Goal: Task Accomplishment & Management: Use online tool/utility

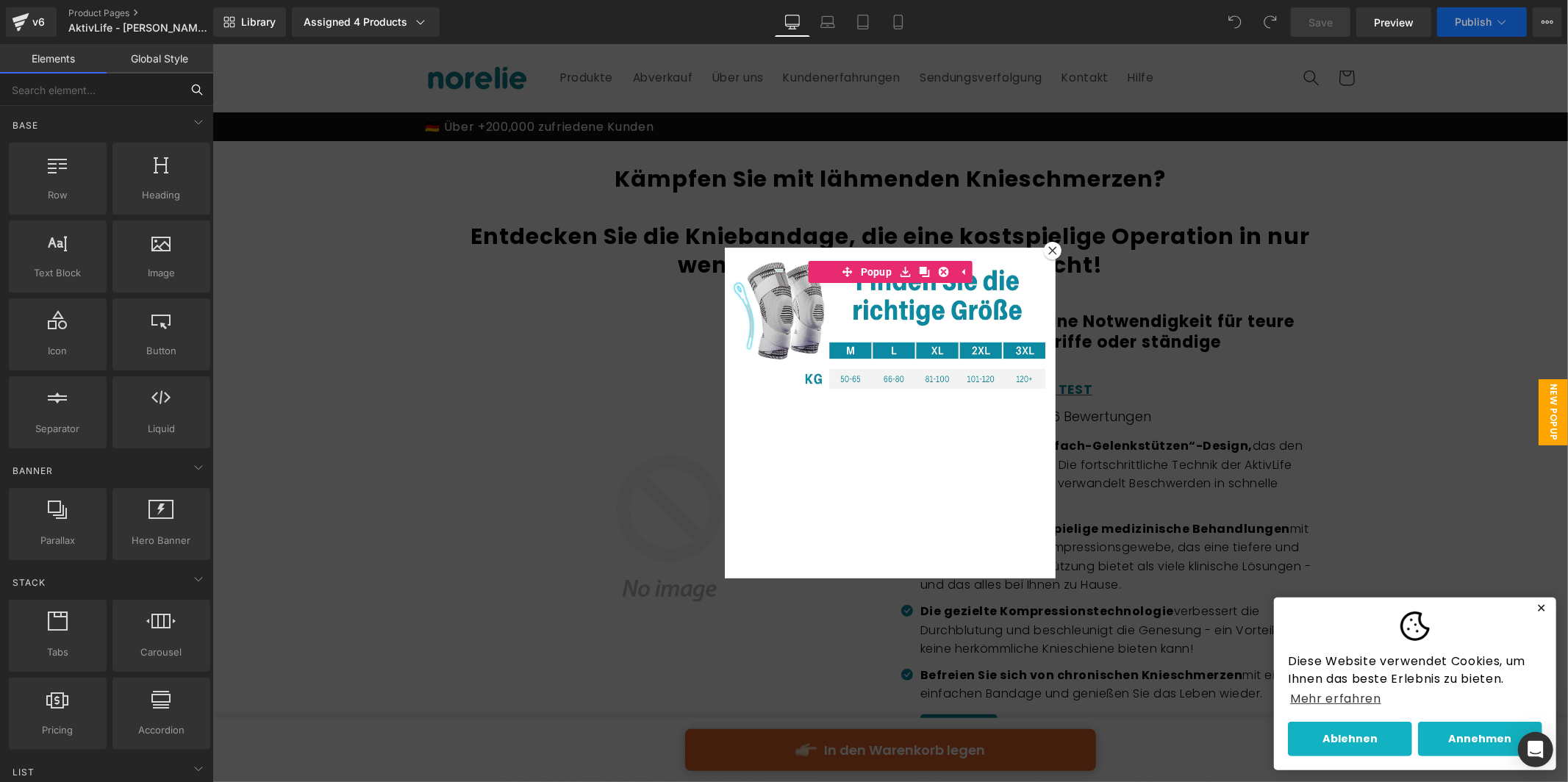
click at [103, 89] on input "text" at bounding box center [90, 89] width 181 height 32
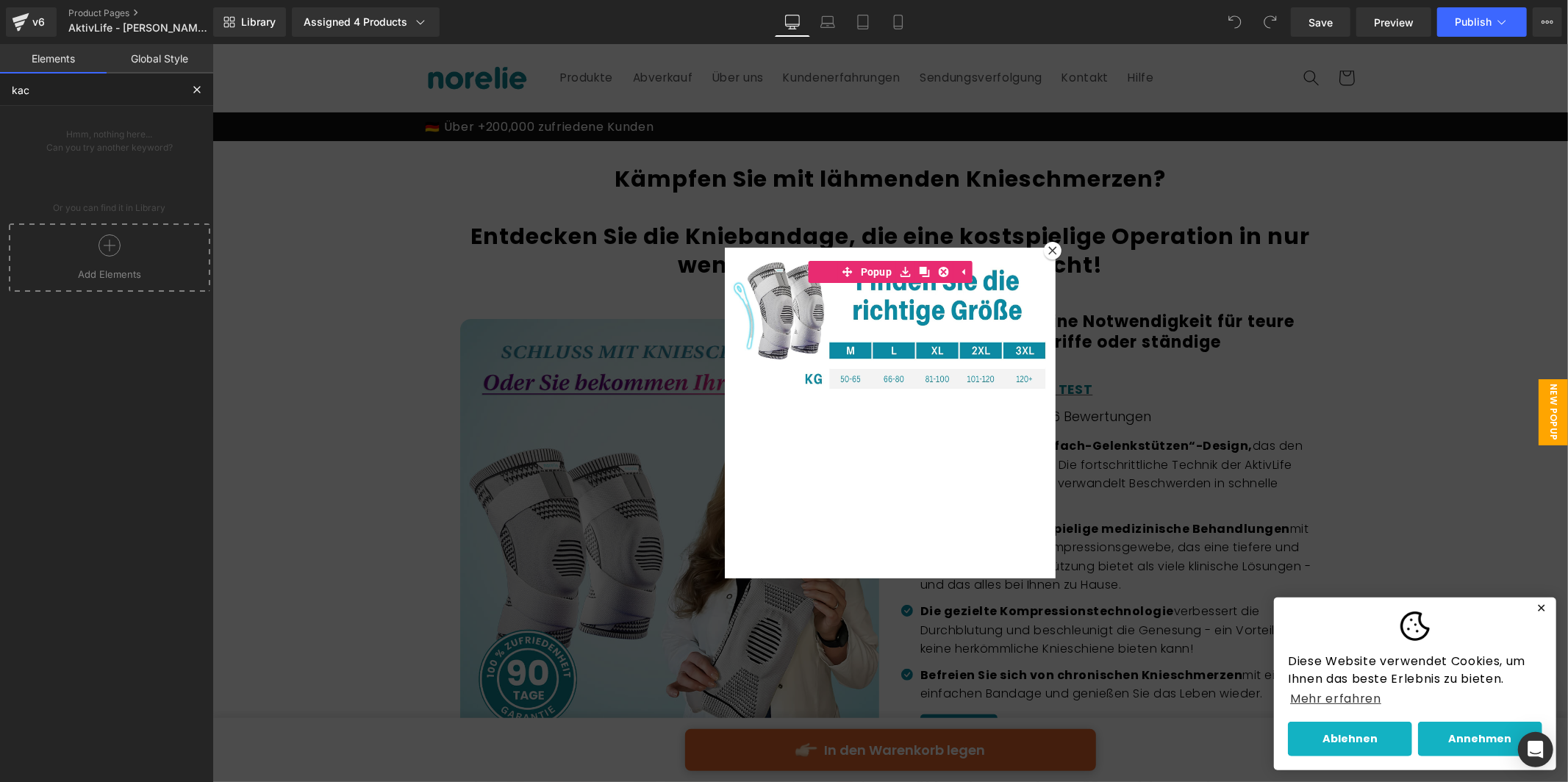
click at [137, 264] on div at bounding box center [109, 251] width 194 height 33
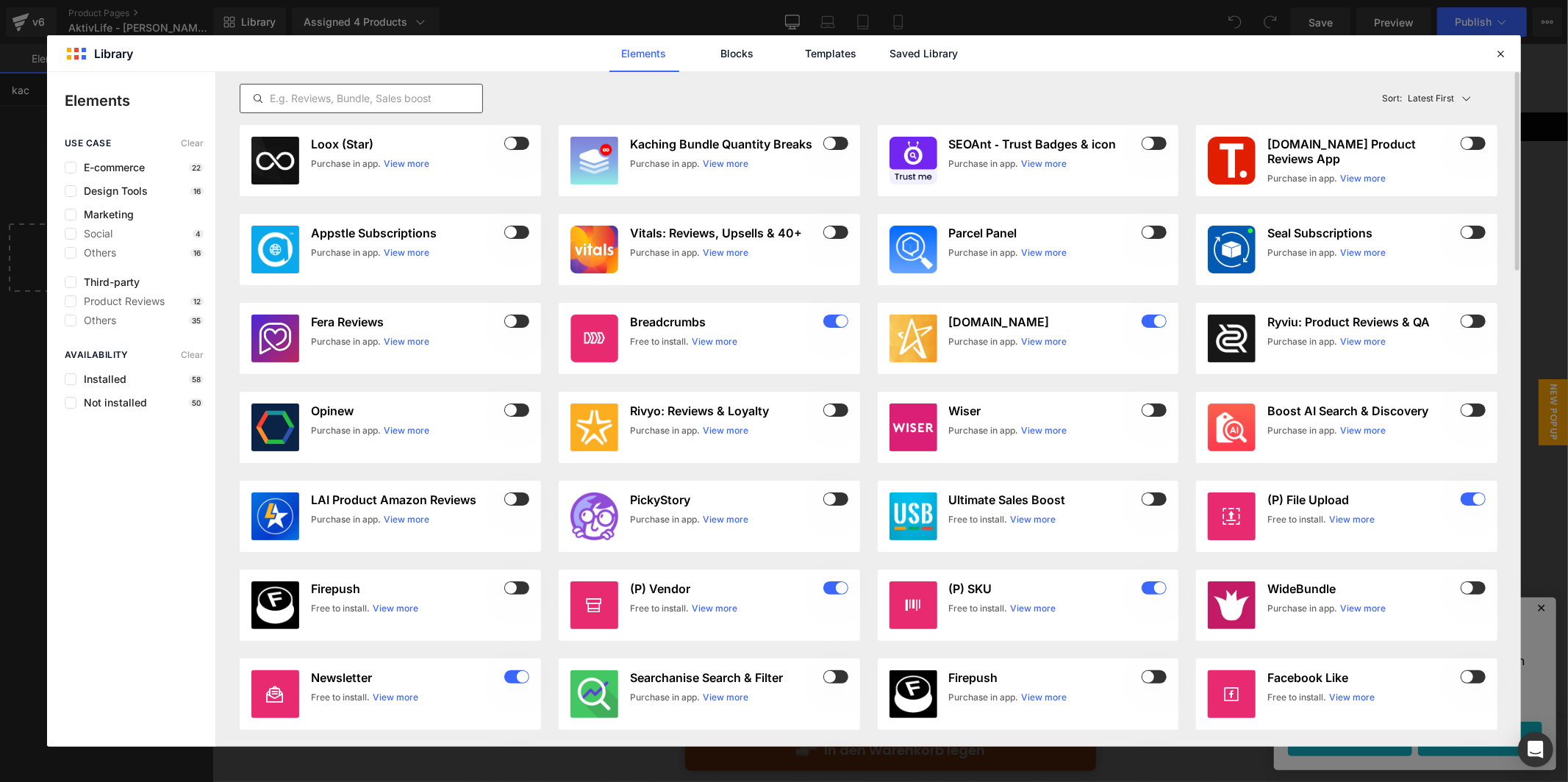
type input "kac"
click at [423, 93] on input "text" at bounding box center [362, 98] width 242 height 18
click at [837, 144] on span at bounding box center [835, 143] width 25 height 13
click at [1506, 53] on icon at bounding box center [1500, 53] width 13 height 13
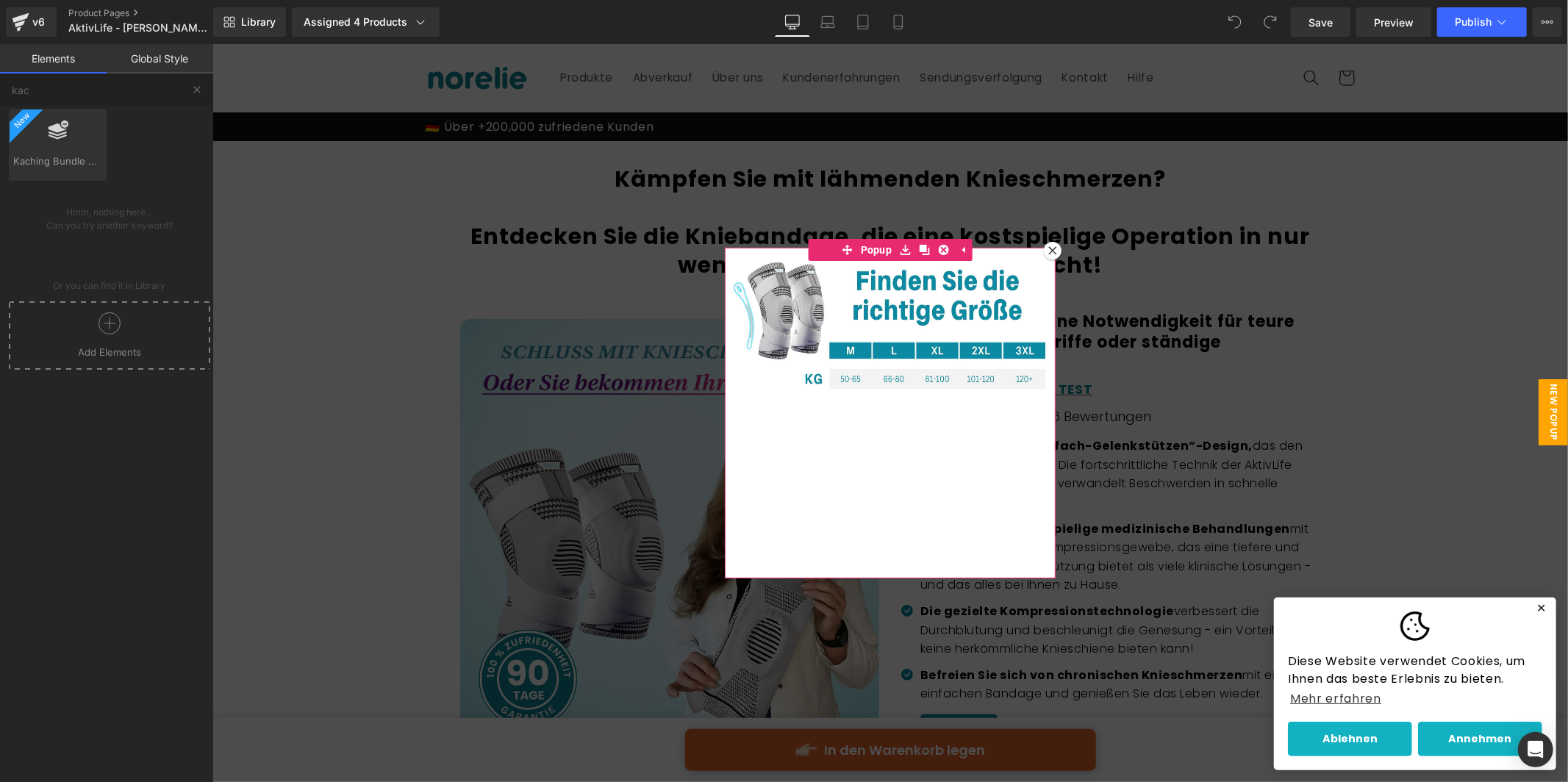
click at [1053, 250] on div at bounding box center [1051, 250] width 18 height 18
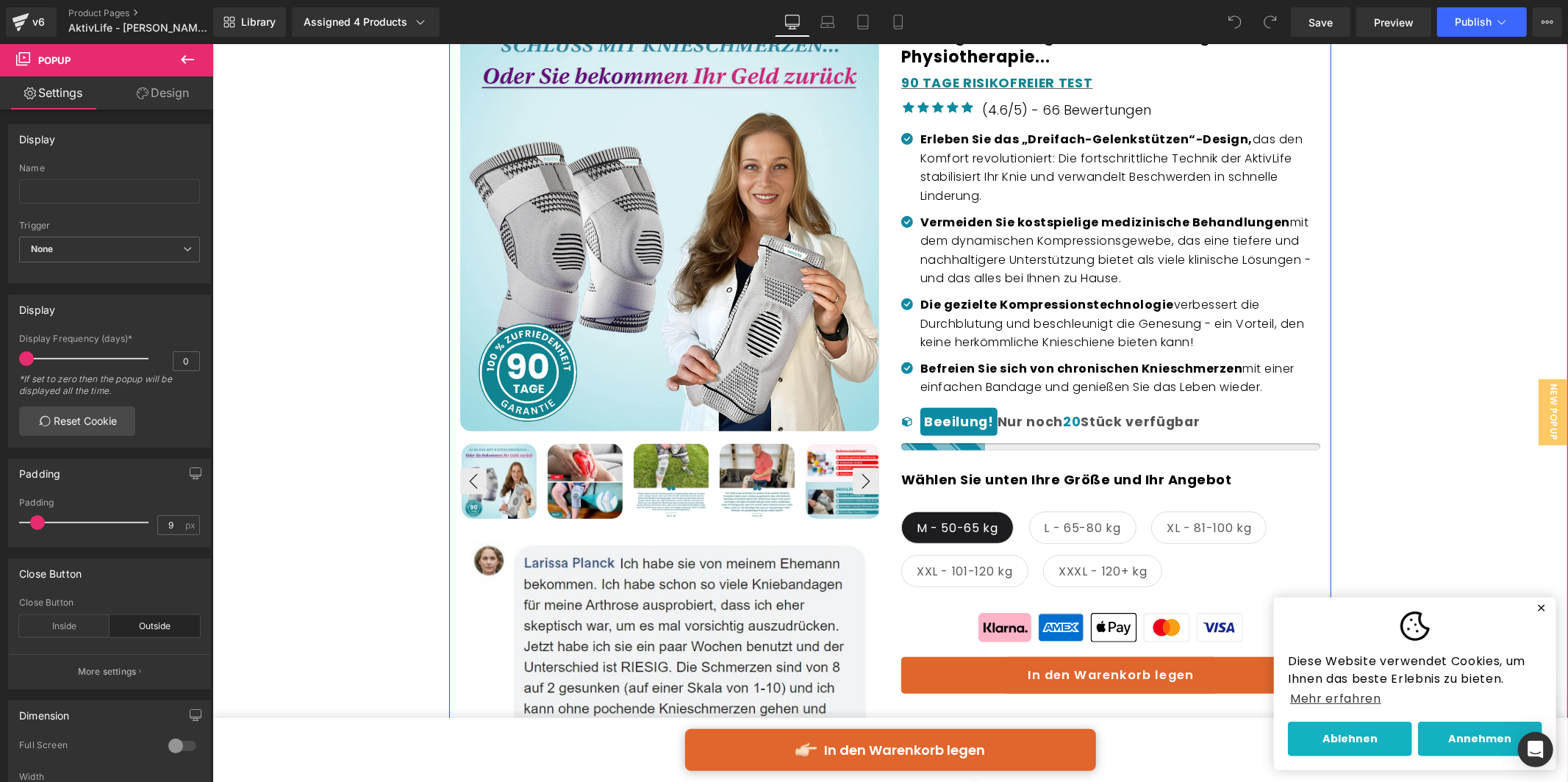
scroll to position [318, 0]
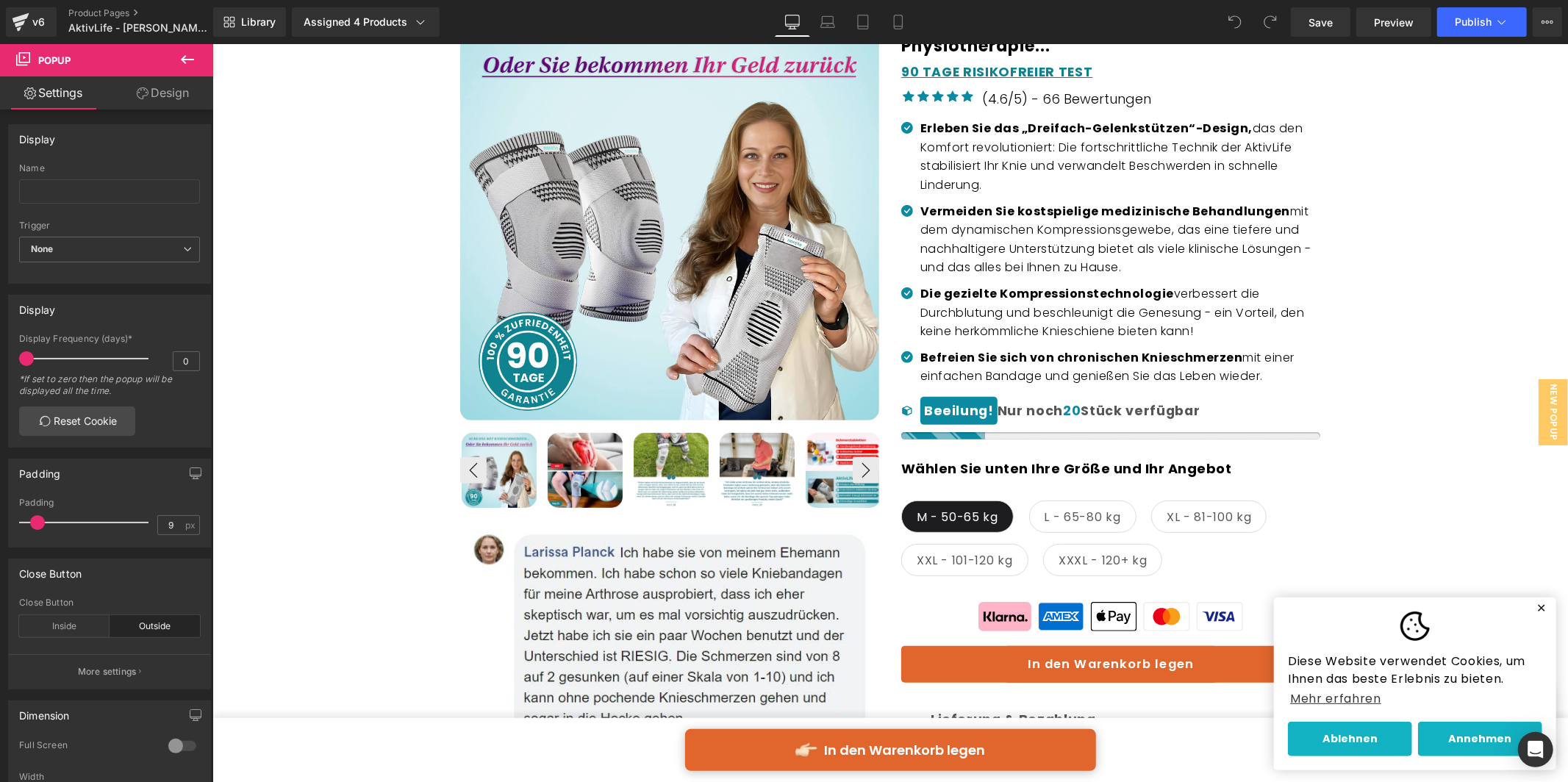
click at [176, 57] on button at bounding box center [187, 60] width 52 height 32
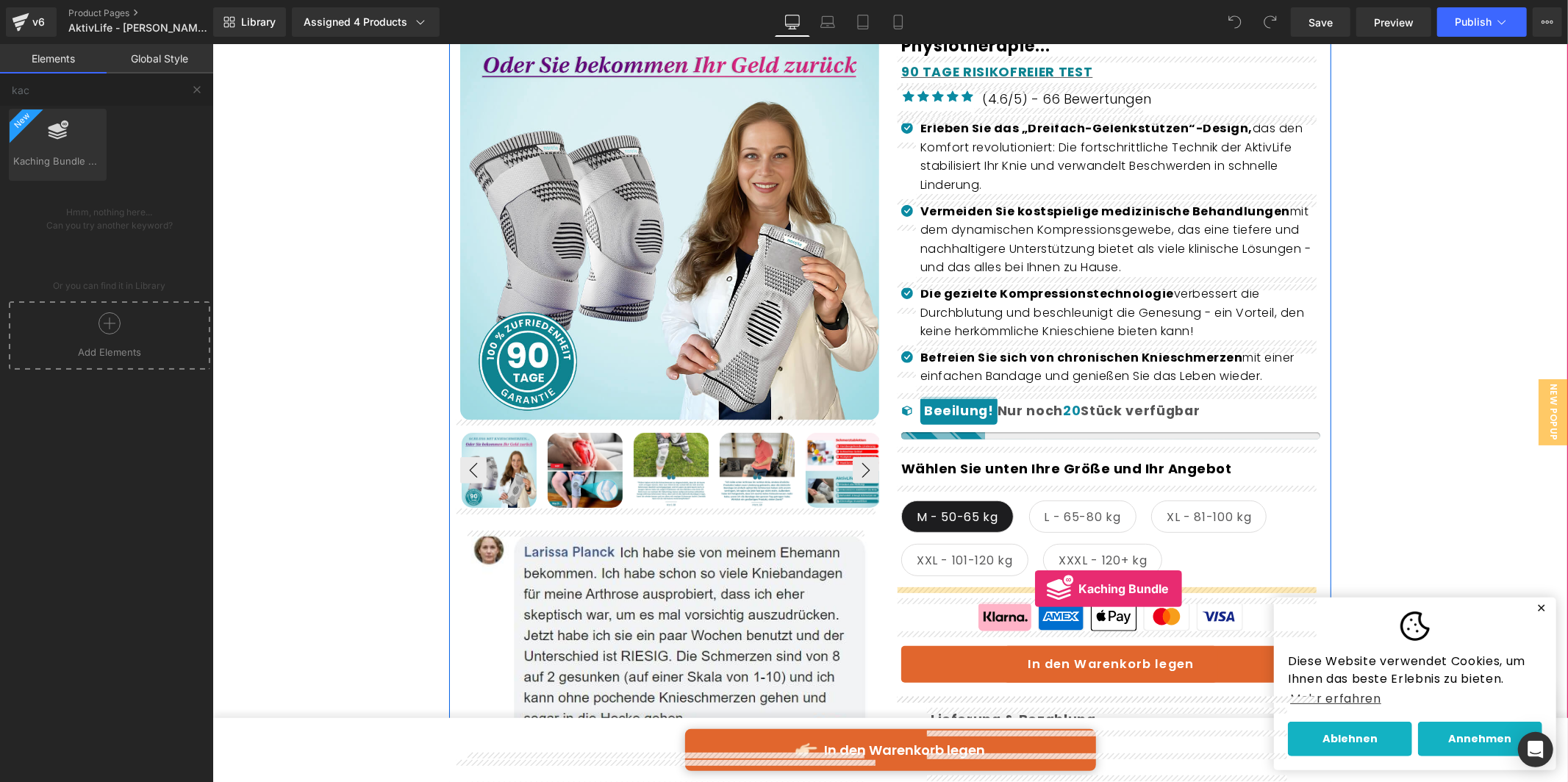
drag, startPoint x: 271, startPoint y: 196, endPoint x: 1034, endPoint y: 588, distance: 857.8
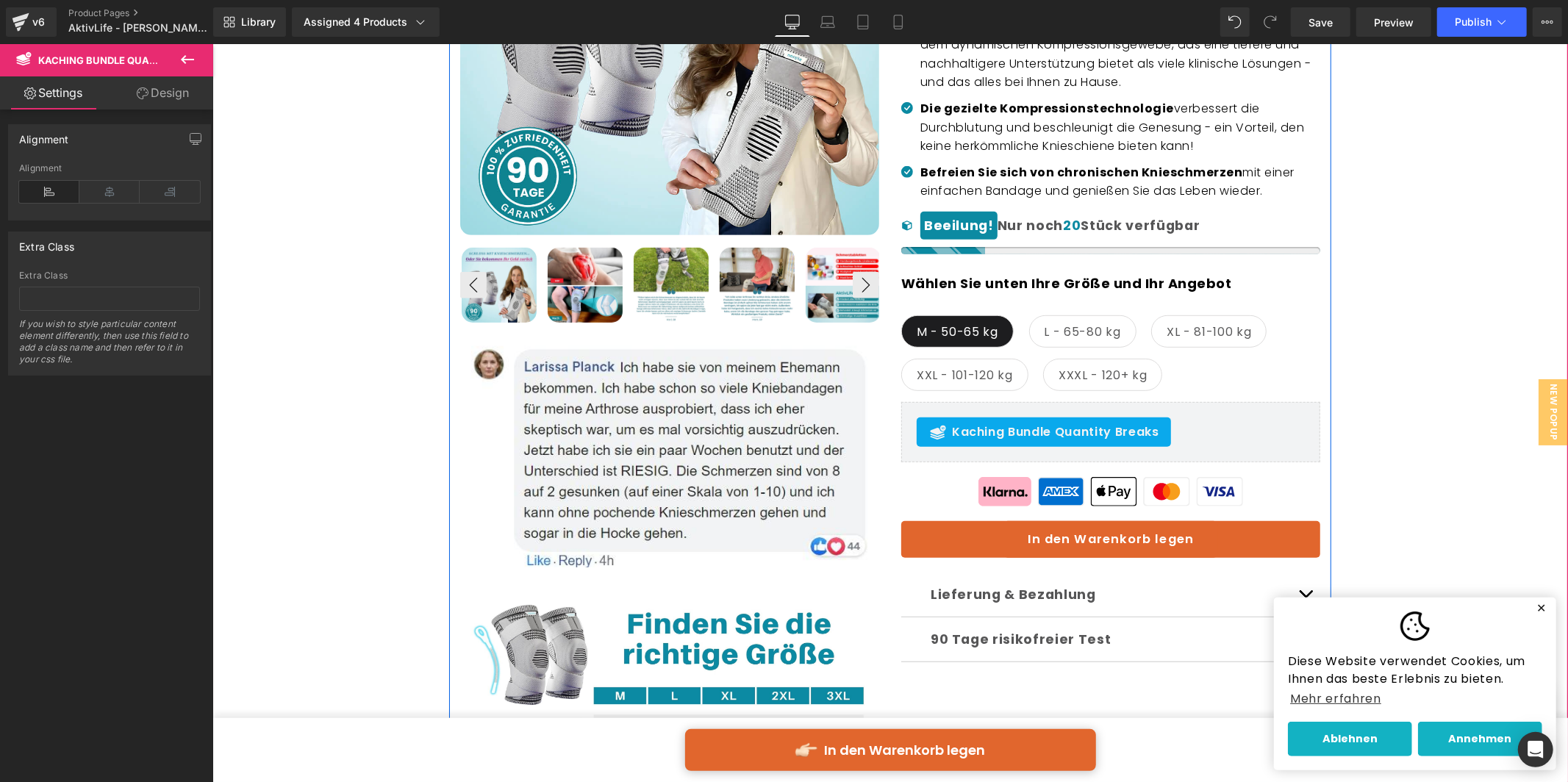
scroll to position [506, 0]
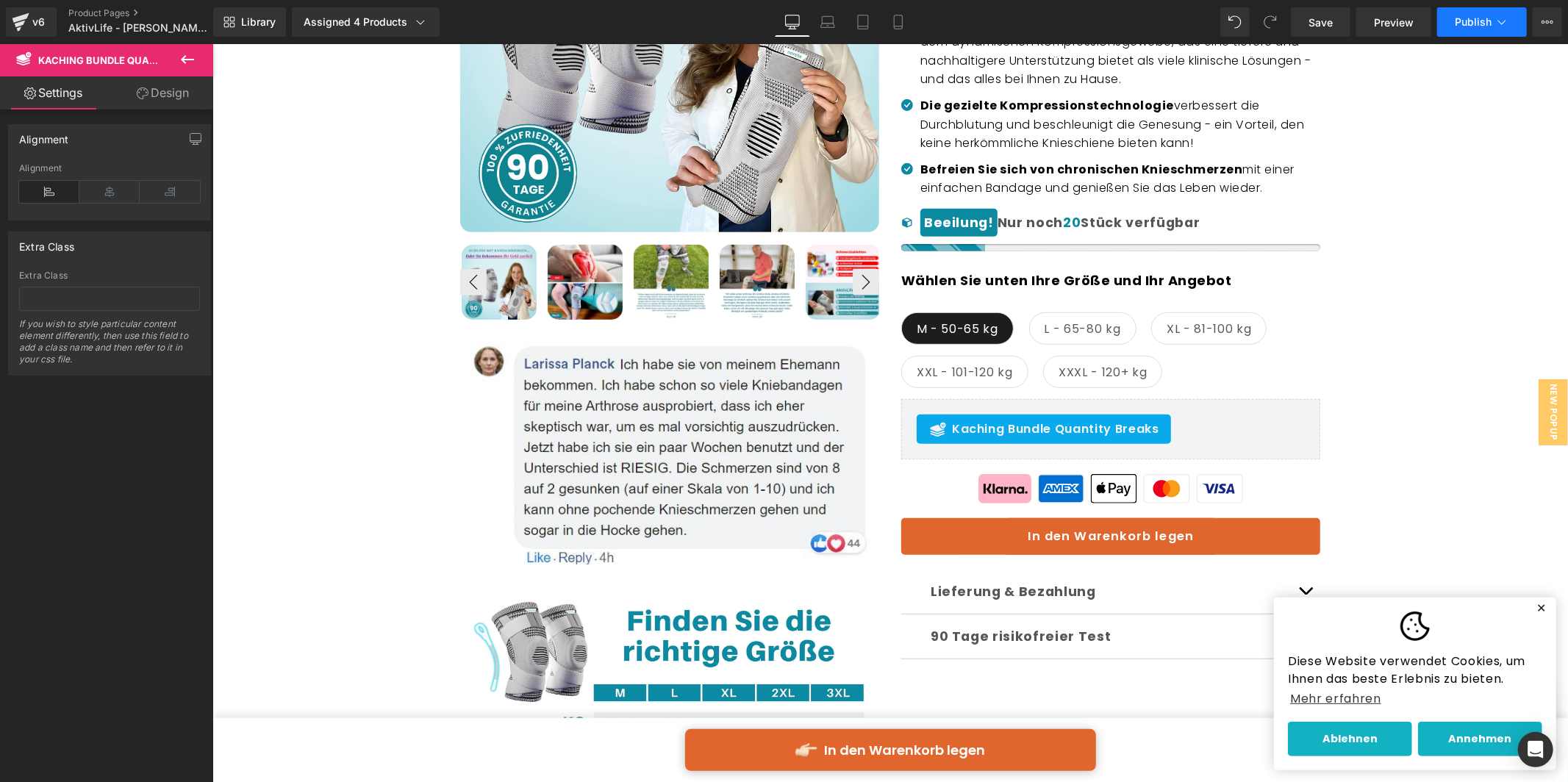
click at [1463, 25] on span "Publish" at bounding box center [1473, 21] width 37 height 11
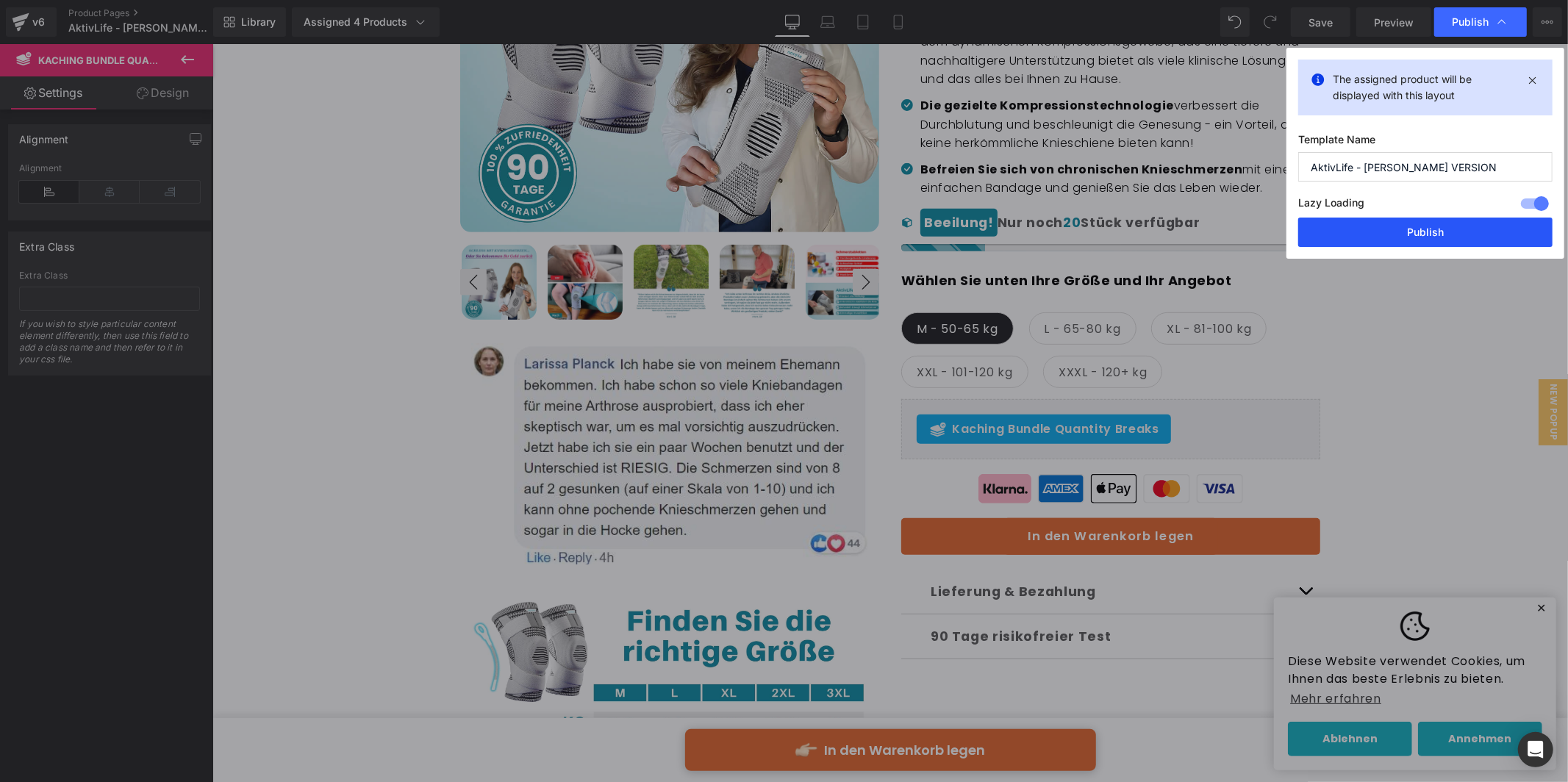
drag, startPoint x: 1455, startPoint y: 228, endPoint x: 1234, endPoint y: 181, distance: 225.9
click at [1455, 228] on button "Publish" at bounding box center [1425, 233] width 255 height 30
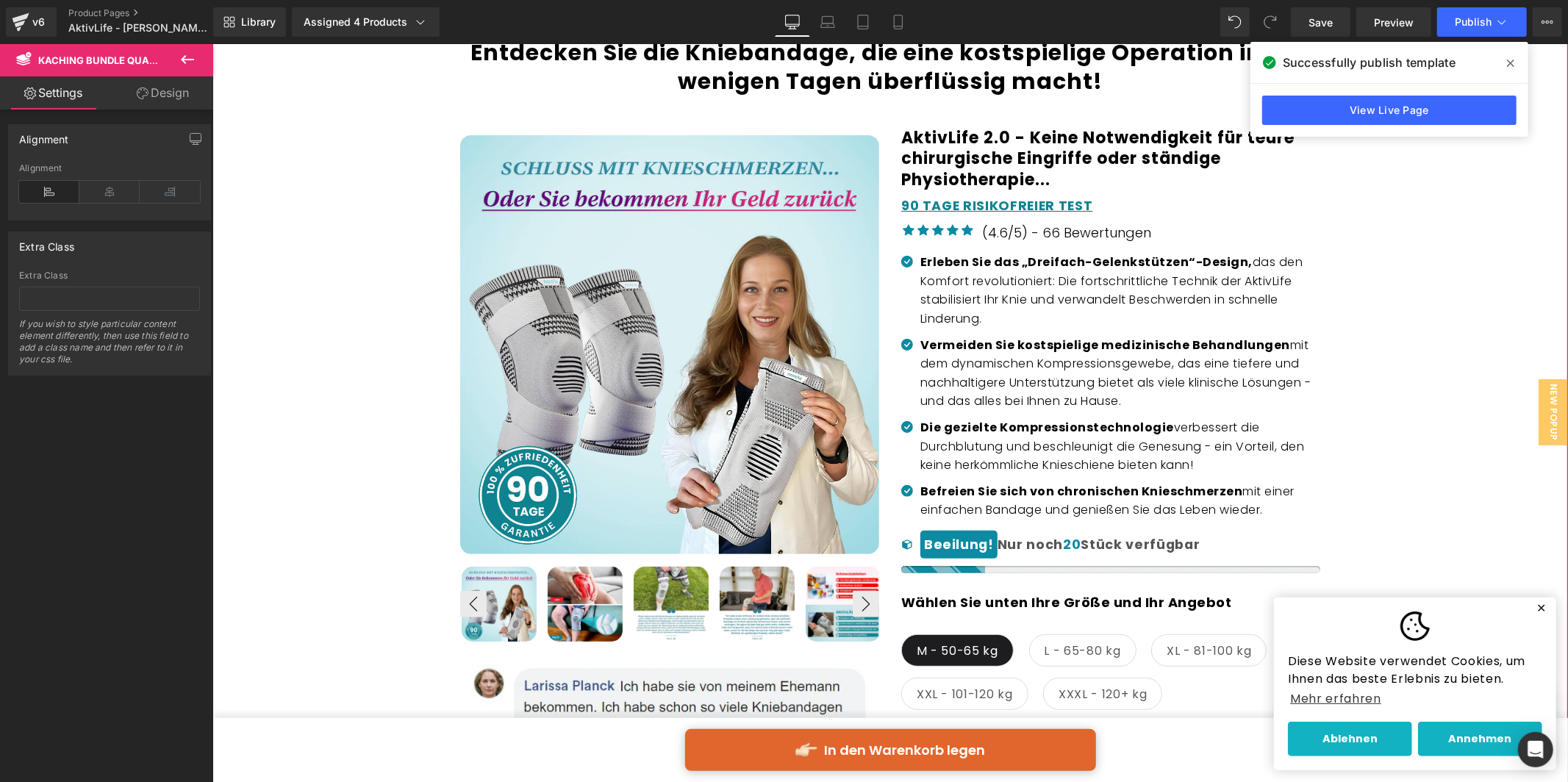
scroll to position [13, 0]
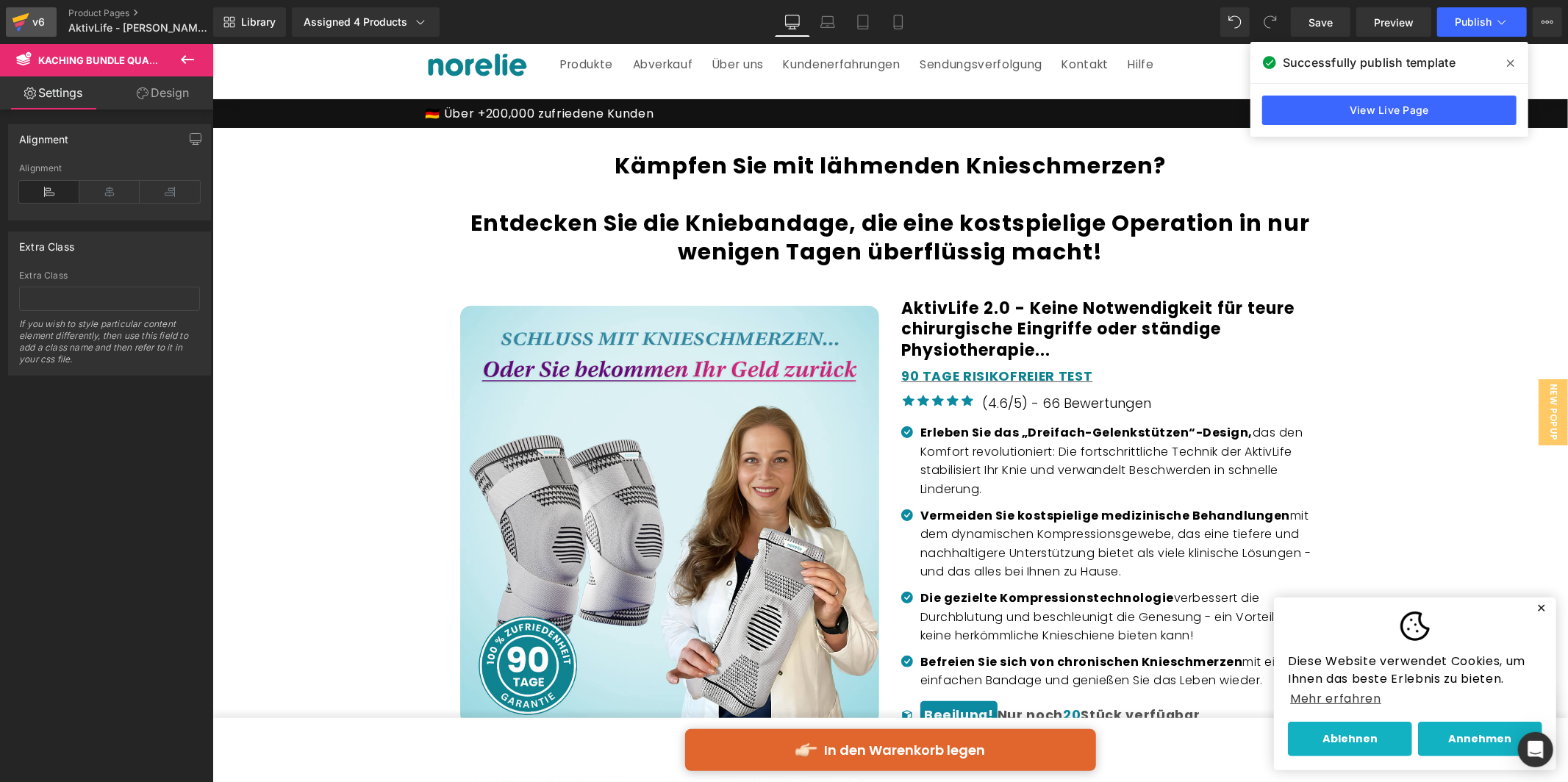
click at [38, 11] on link "v6" at bounding box center [32, 22] width 51 height 30
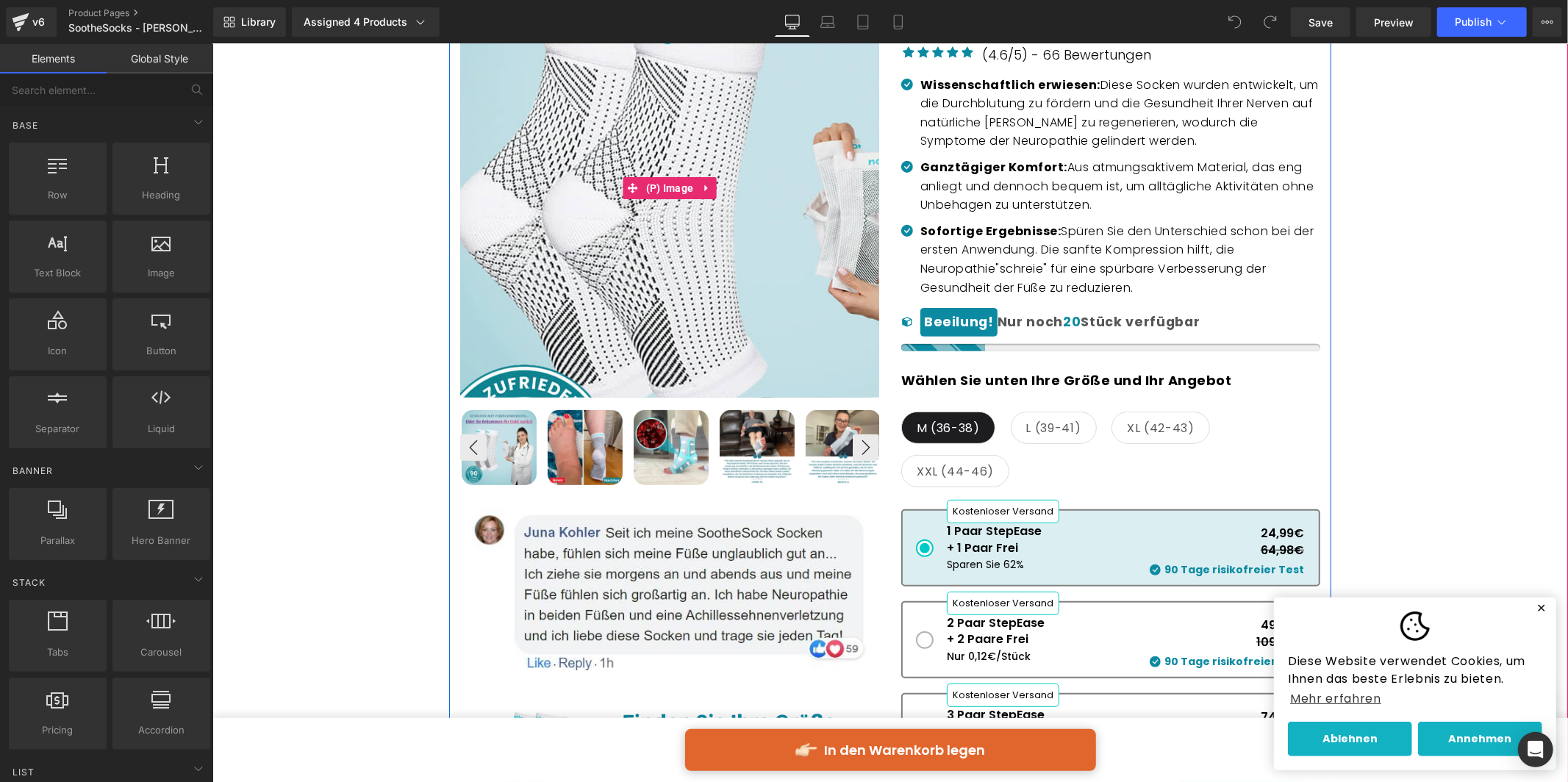
scroll to position [294, 0]
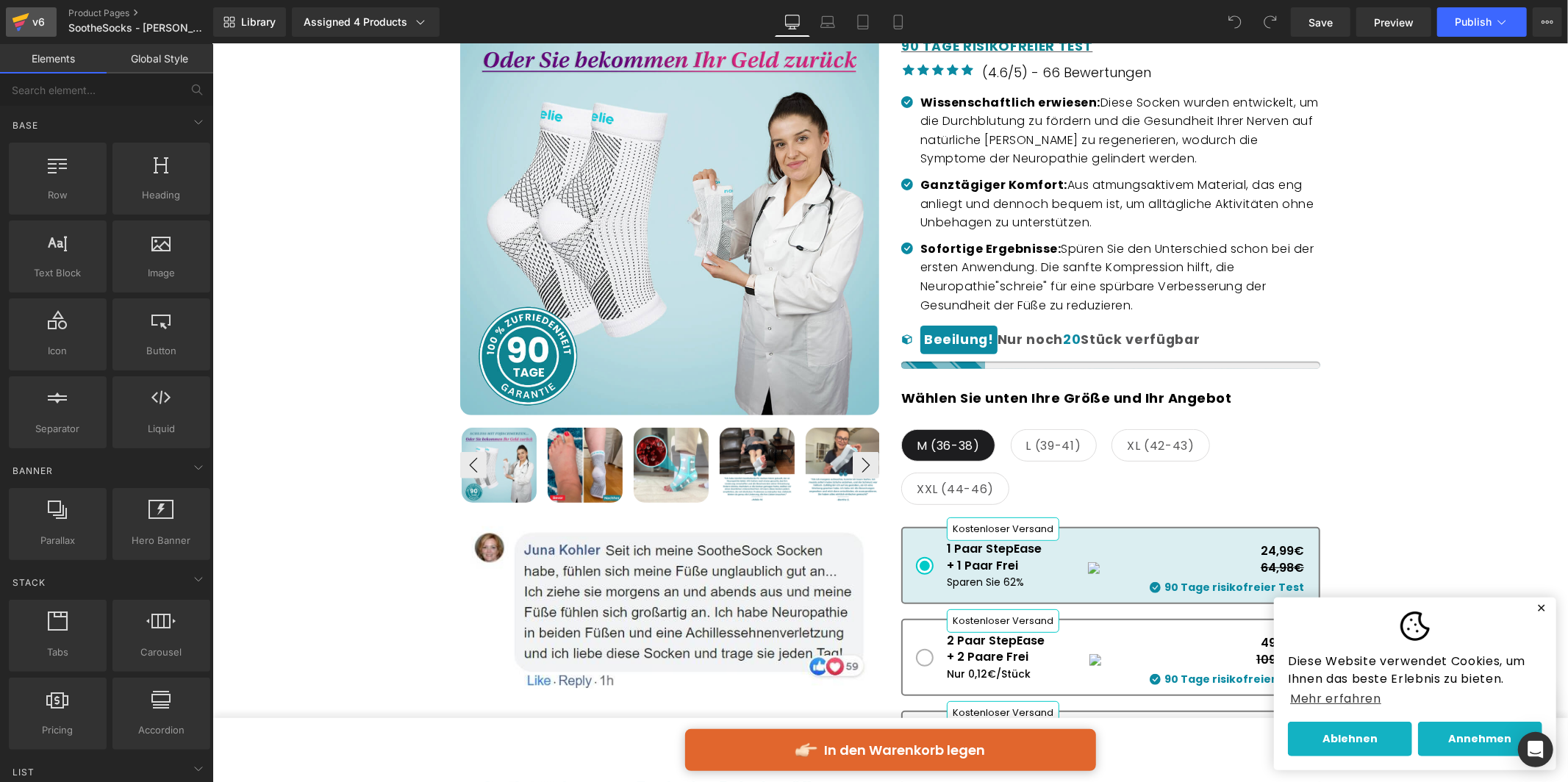
click at [28, 27] on icon at bounding box center [20, 22] width 18 height 37
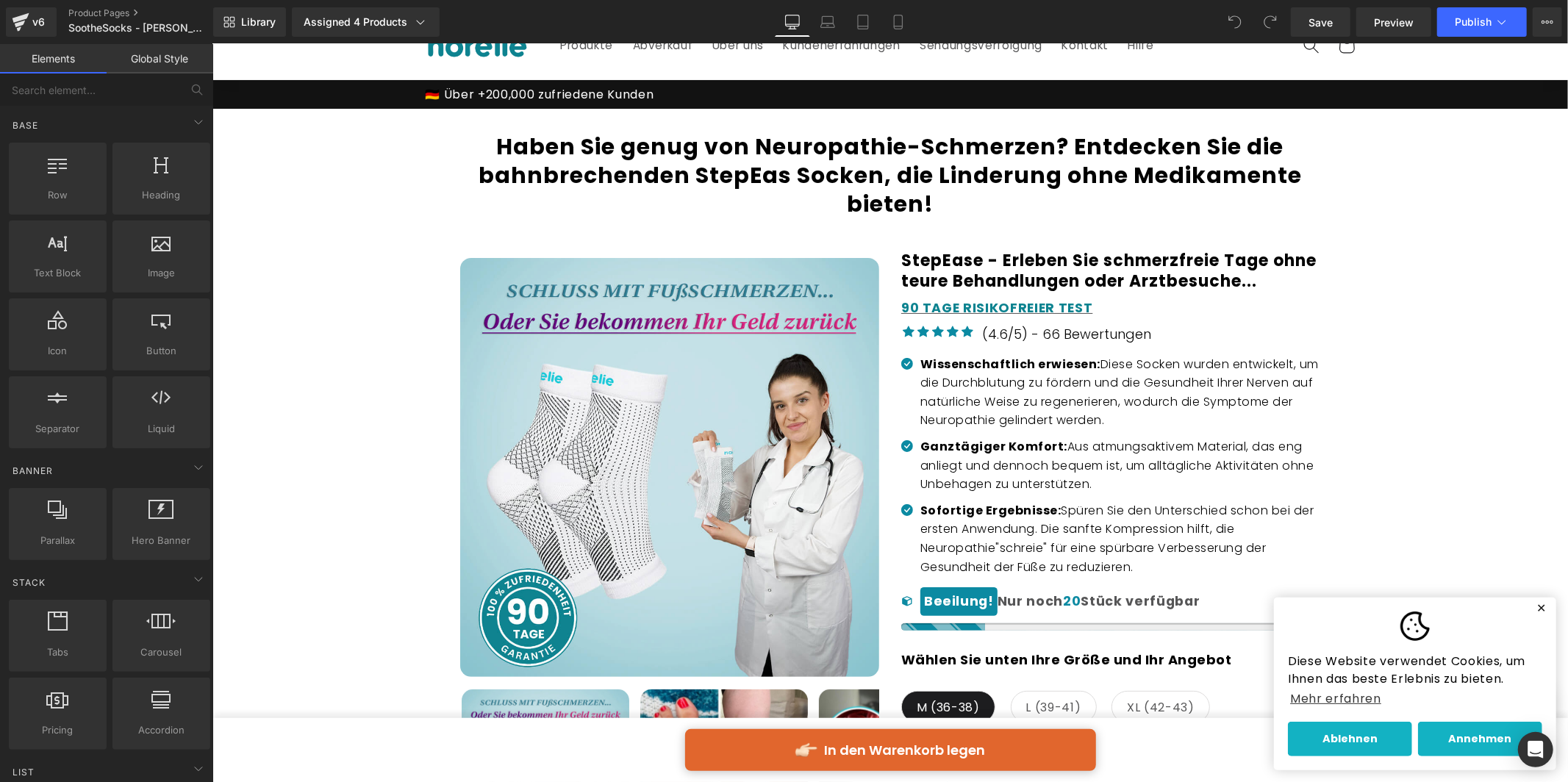
scroll to position [37, 0]
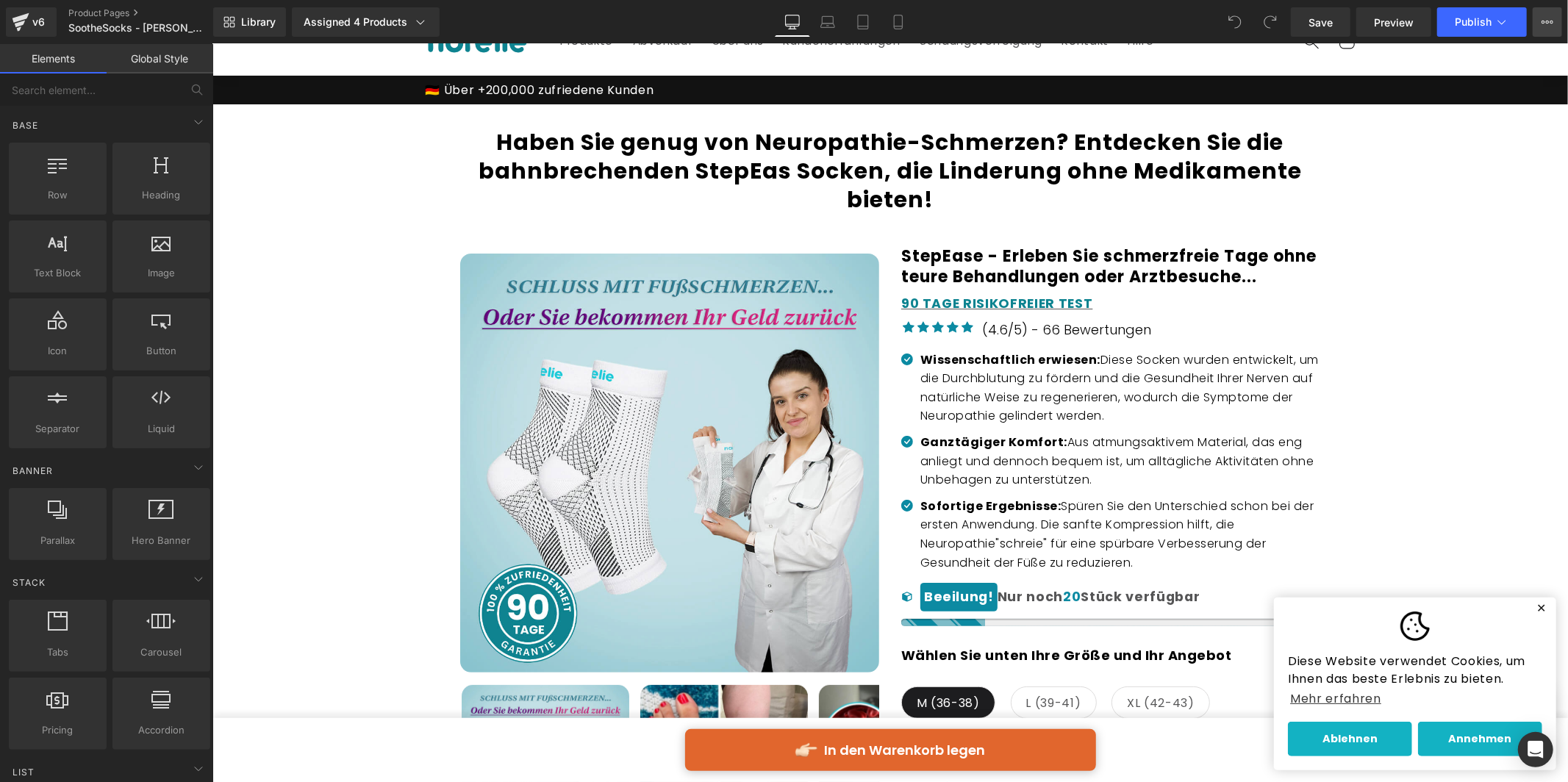
click at [1547, 23] on icon at bounding box center [1548, 22] width 4 height 3
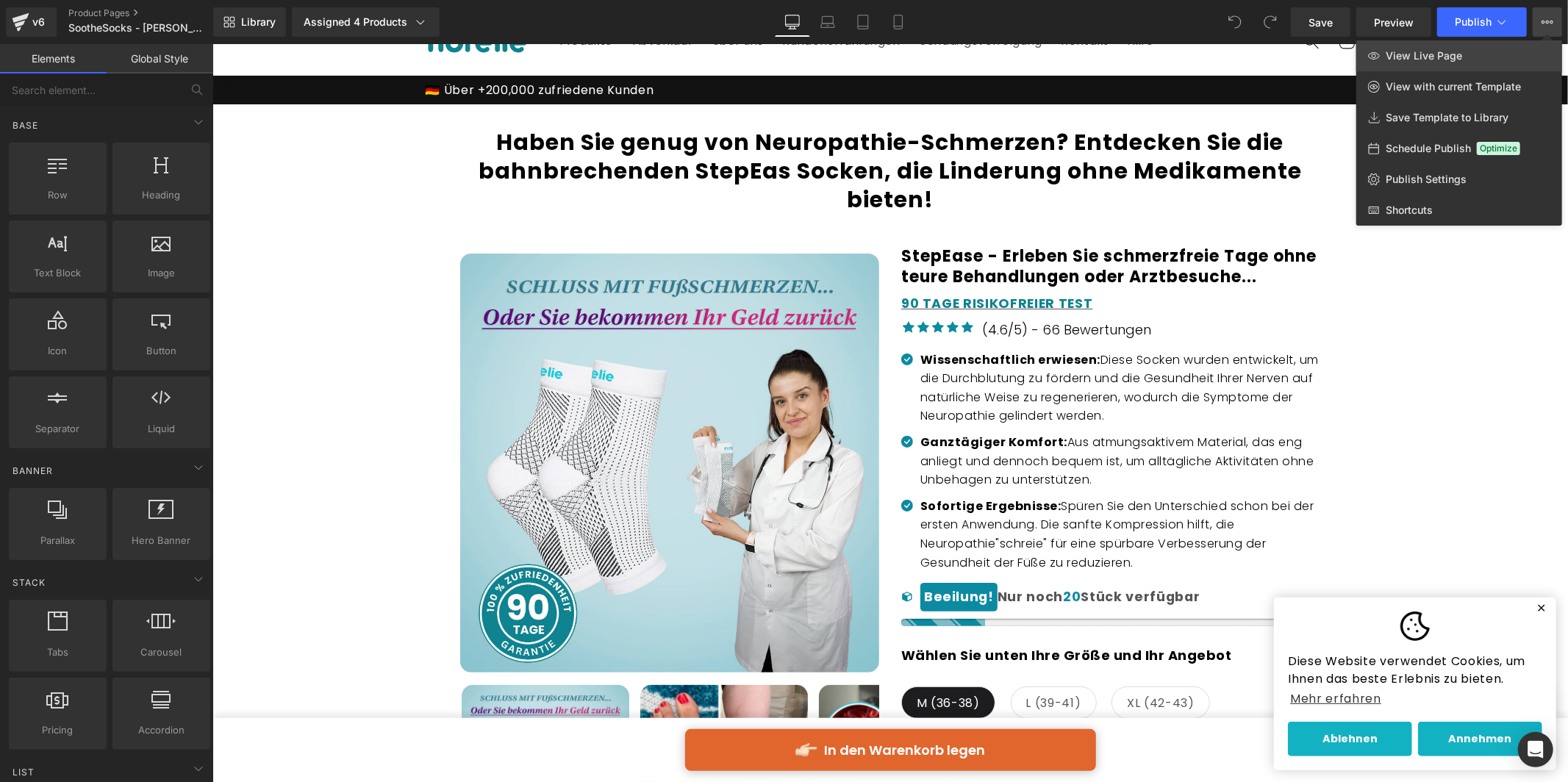
click at [1517, 52] on link "View Live Page" at bounding box center [1459, 55] width 206 height 31
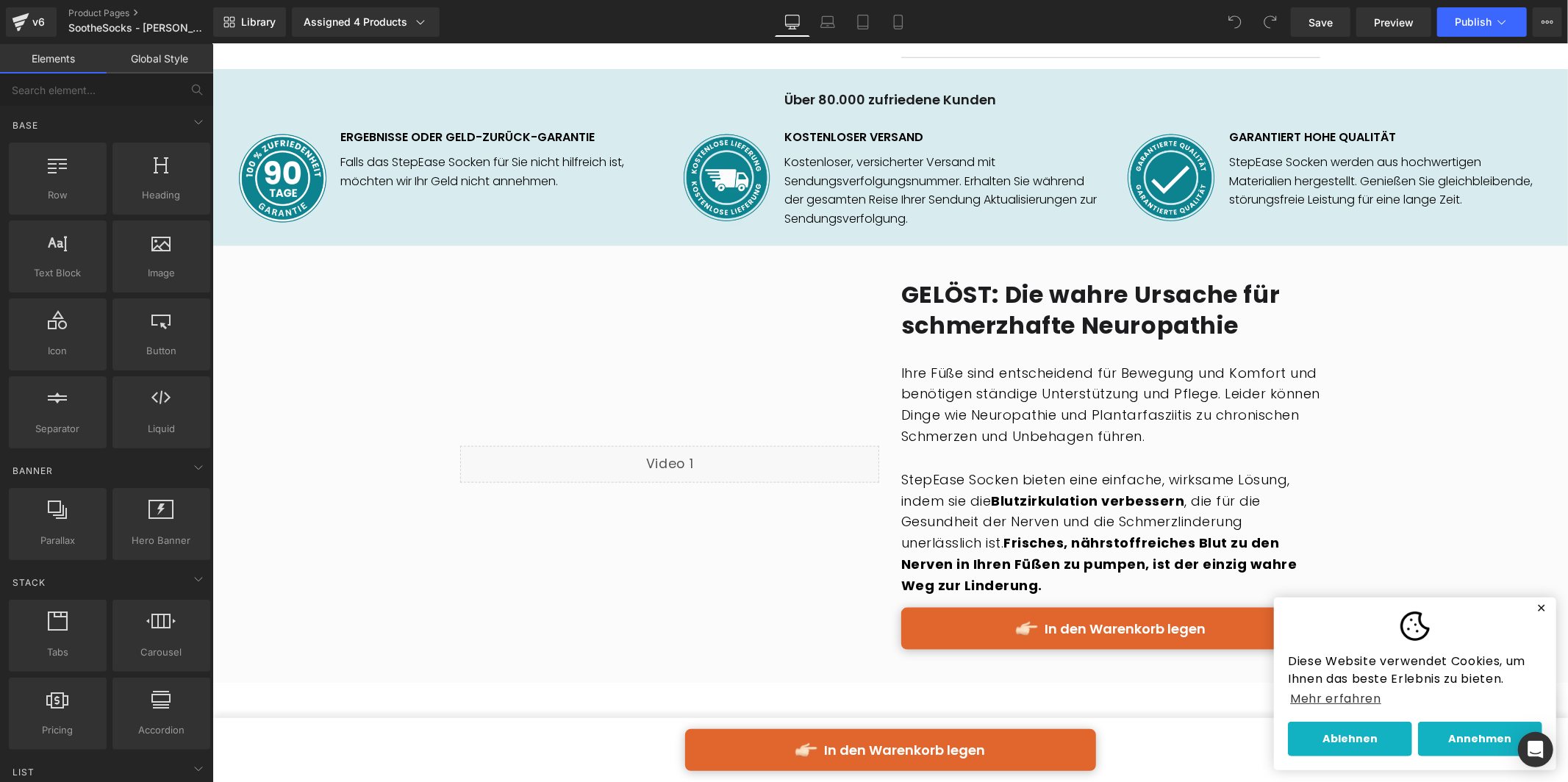
scroll to position [792, 0]
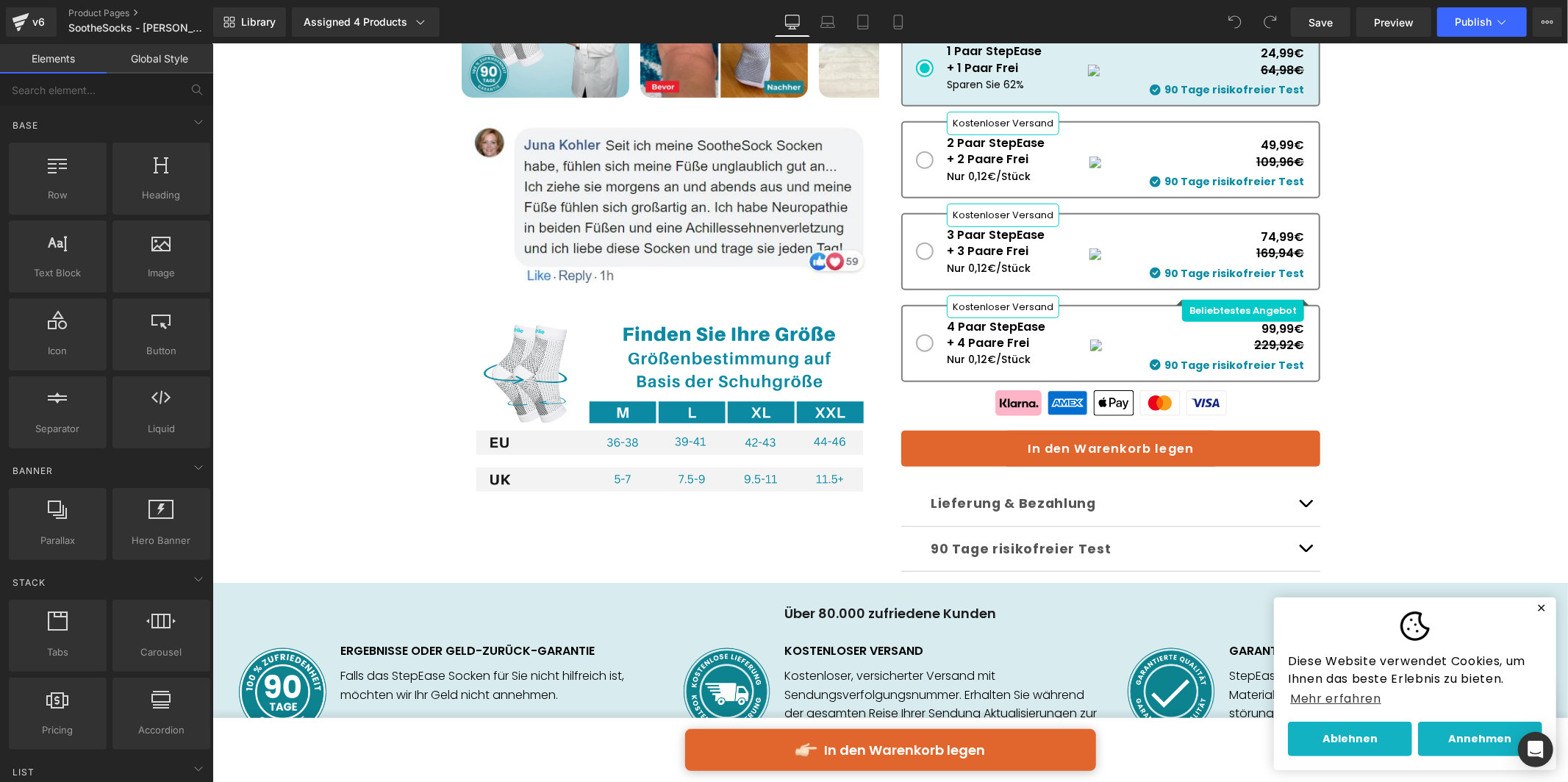
click at [1564, 29] on div "Save Preview Publish Scheduled View Live Page View with current Template Save T…" at bounding box center [1426, 22] width 283 height 30
click at [1552, 21] on icon at bounding box center [1552, 22] width 4 height 3
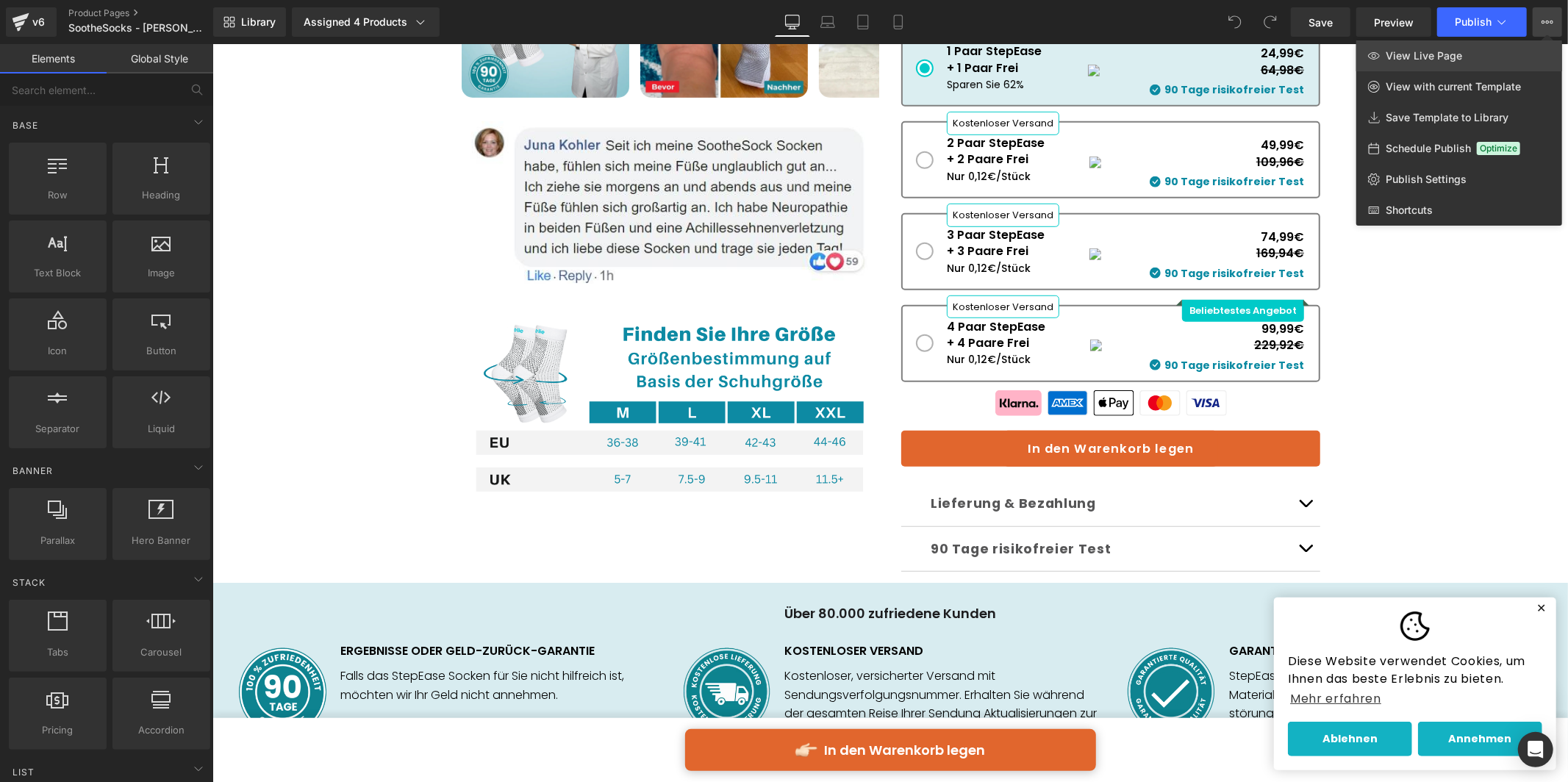
click at [1487, 53] on link "View Live Page" at bounding box center [1459, 55] width 206 height 31
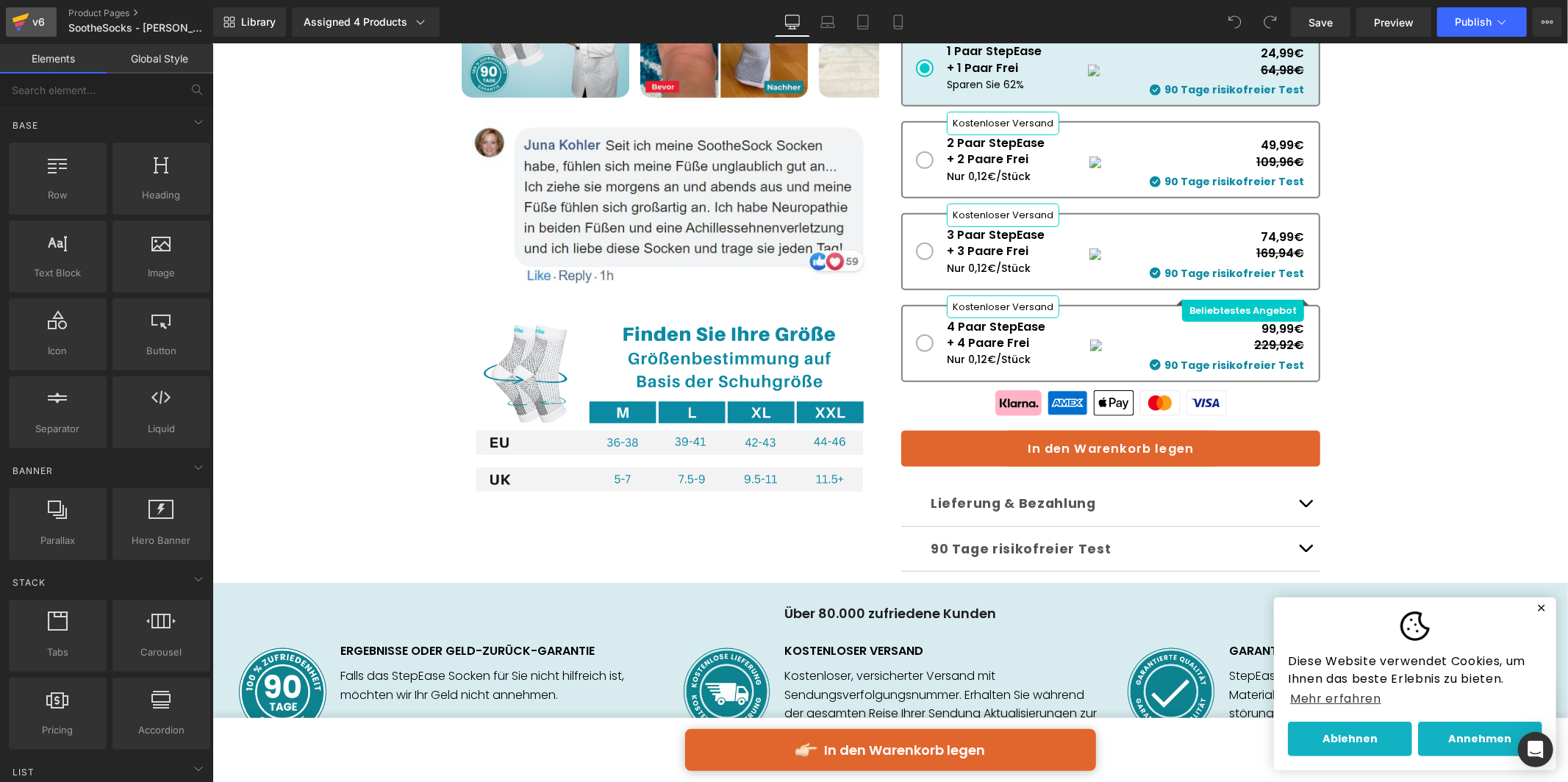
click at [30, 14] on div "v6" at bounding box center [39, 22] width 18 height 19
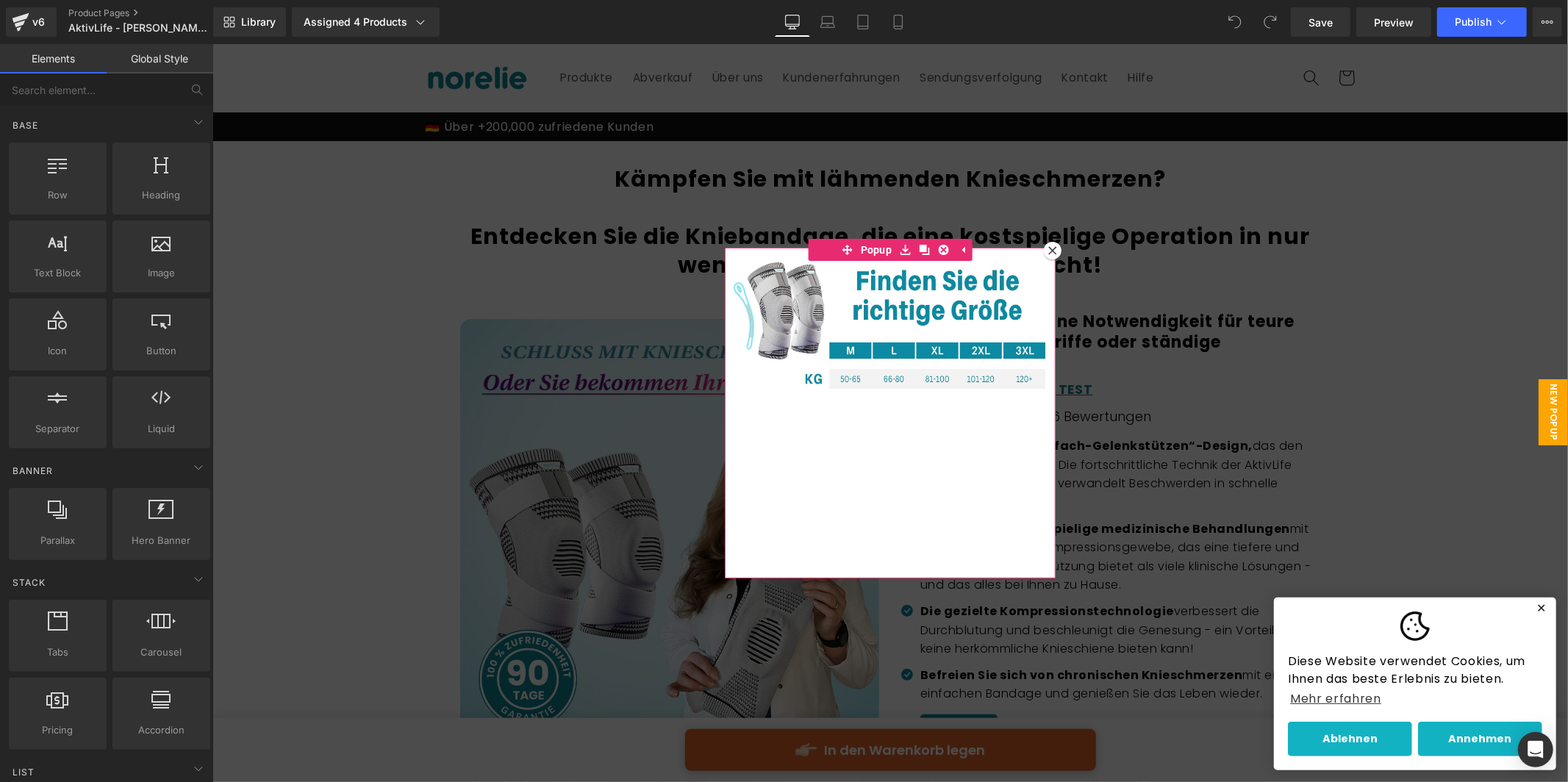
drag, startPoint x: 1051, startPoint y: 254, endPoint x: 1087, endPoint y: 412, distance: 162.0
click at [1047, 253] on div at bounding box center [1051, 250] width 18 height 18
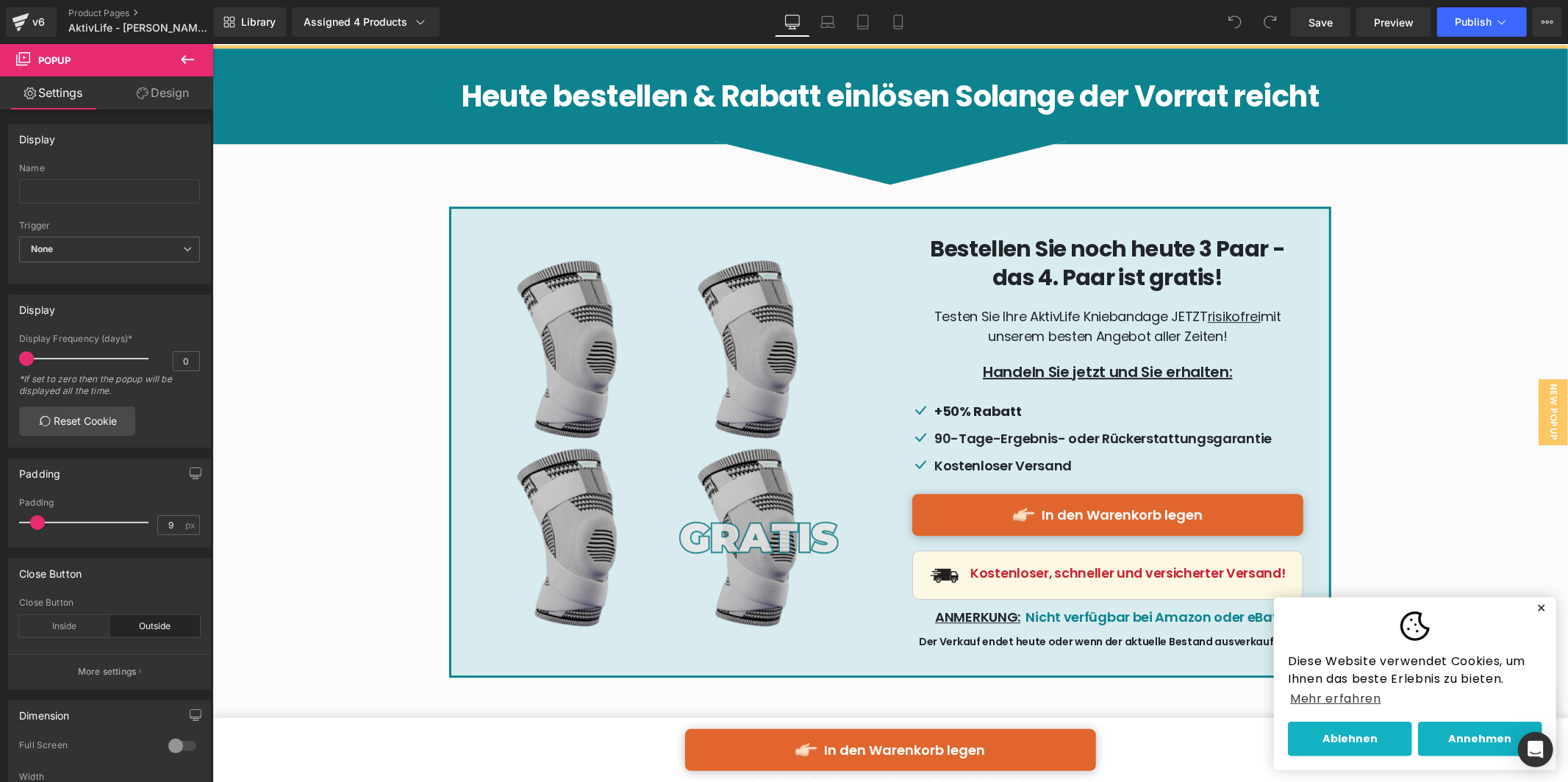
scroll to position [8001, 0]
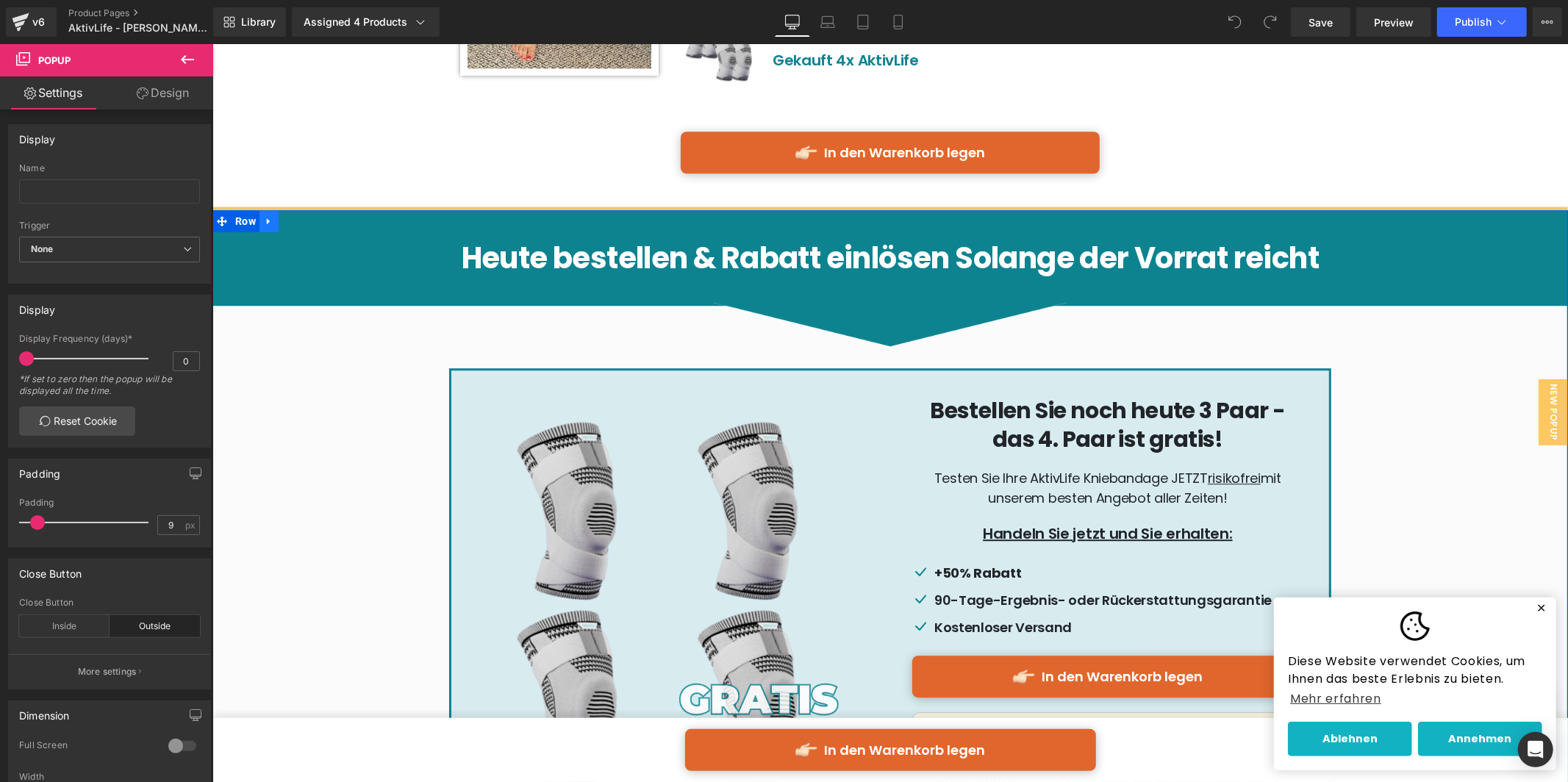
click at [264, 215] on icon at bounding box center [269, 221] width 11 height 11
click at [305, 209] on link at bounding box center [306, 220] width 19 height 22
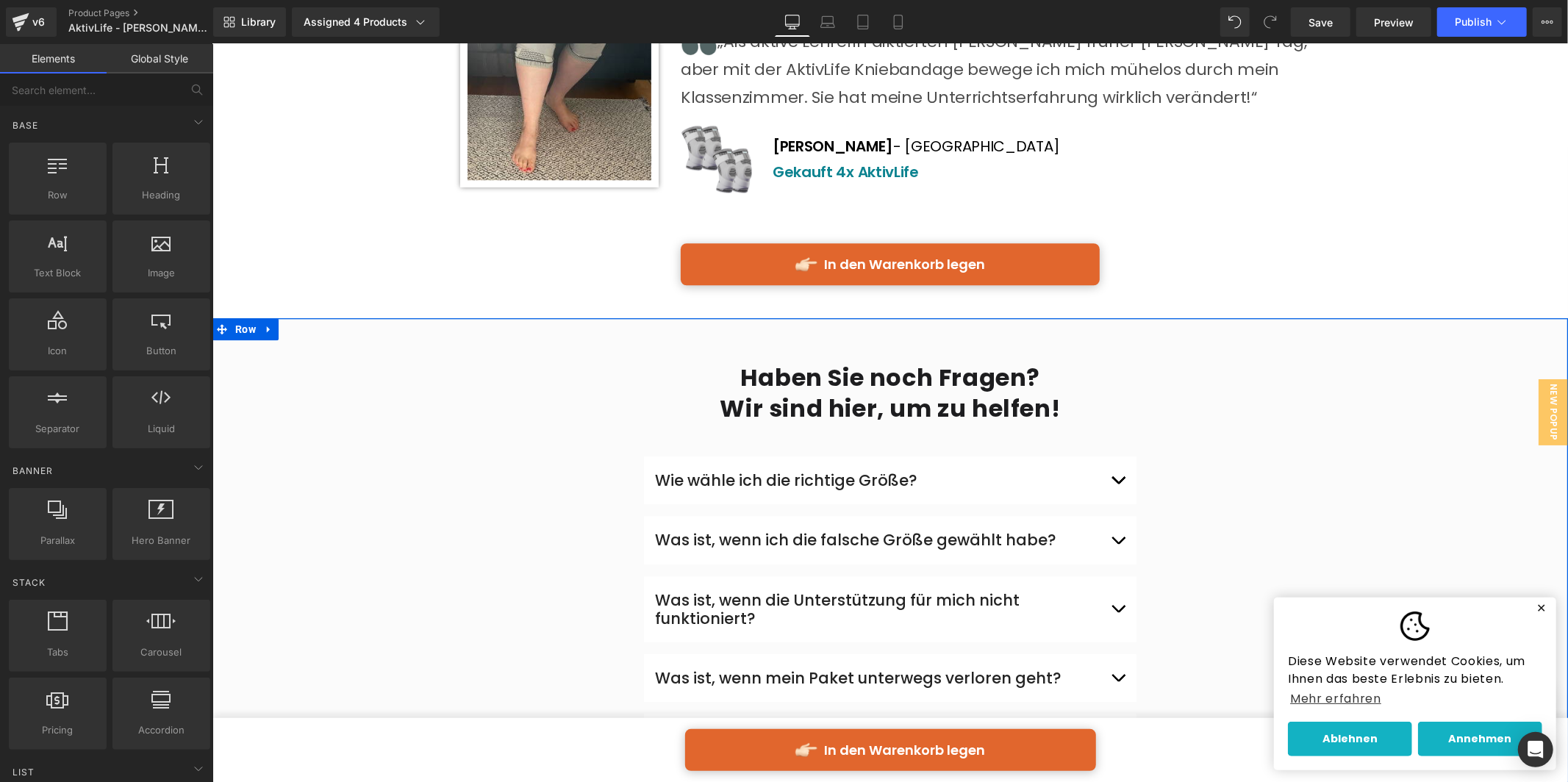
scroll to position [7691, 0]
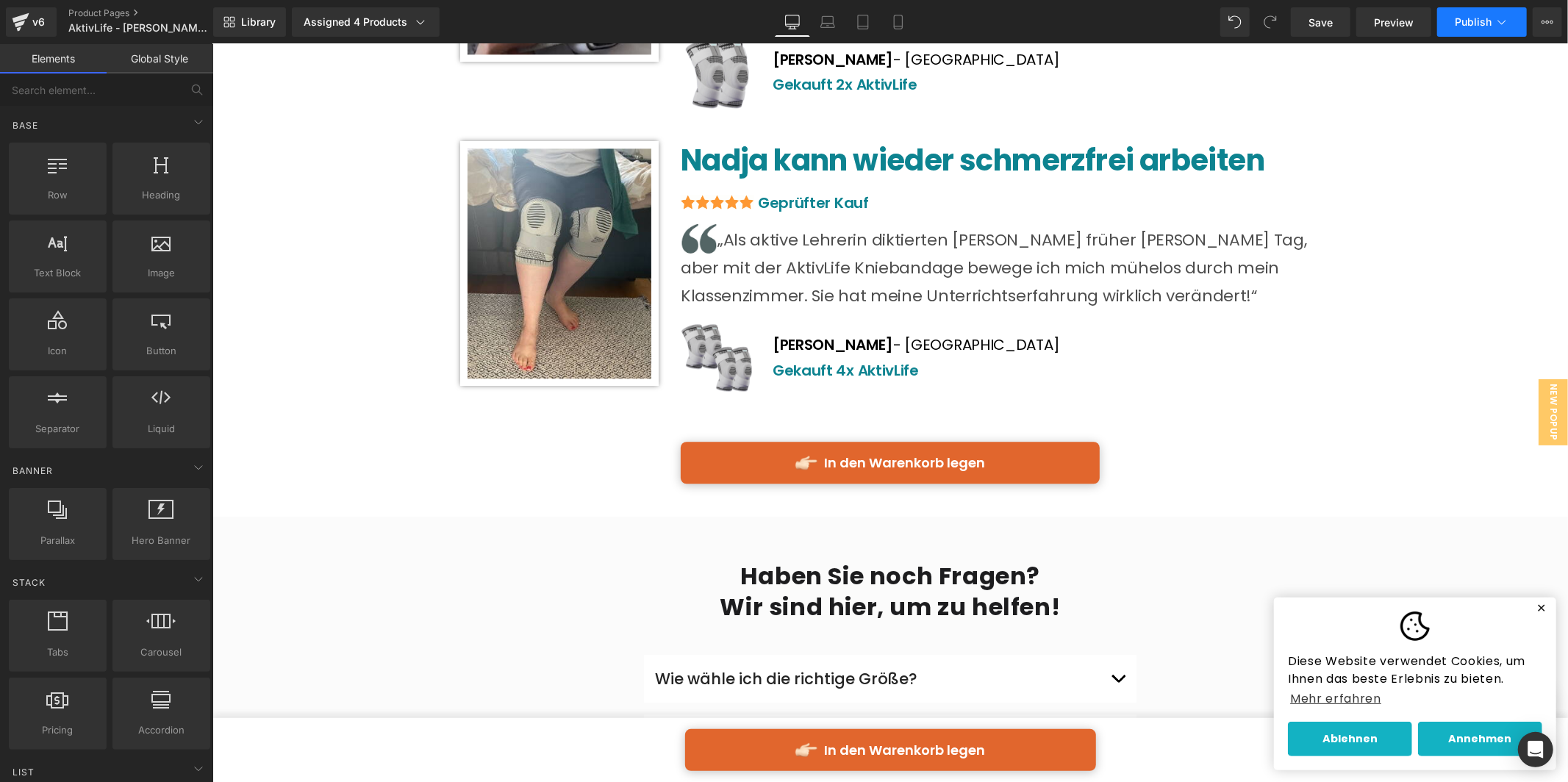
click at [1463, 7] on button "Publish" at bounding box center [1481, 22] width 89 height 30
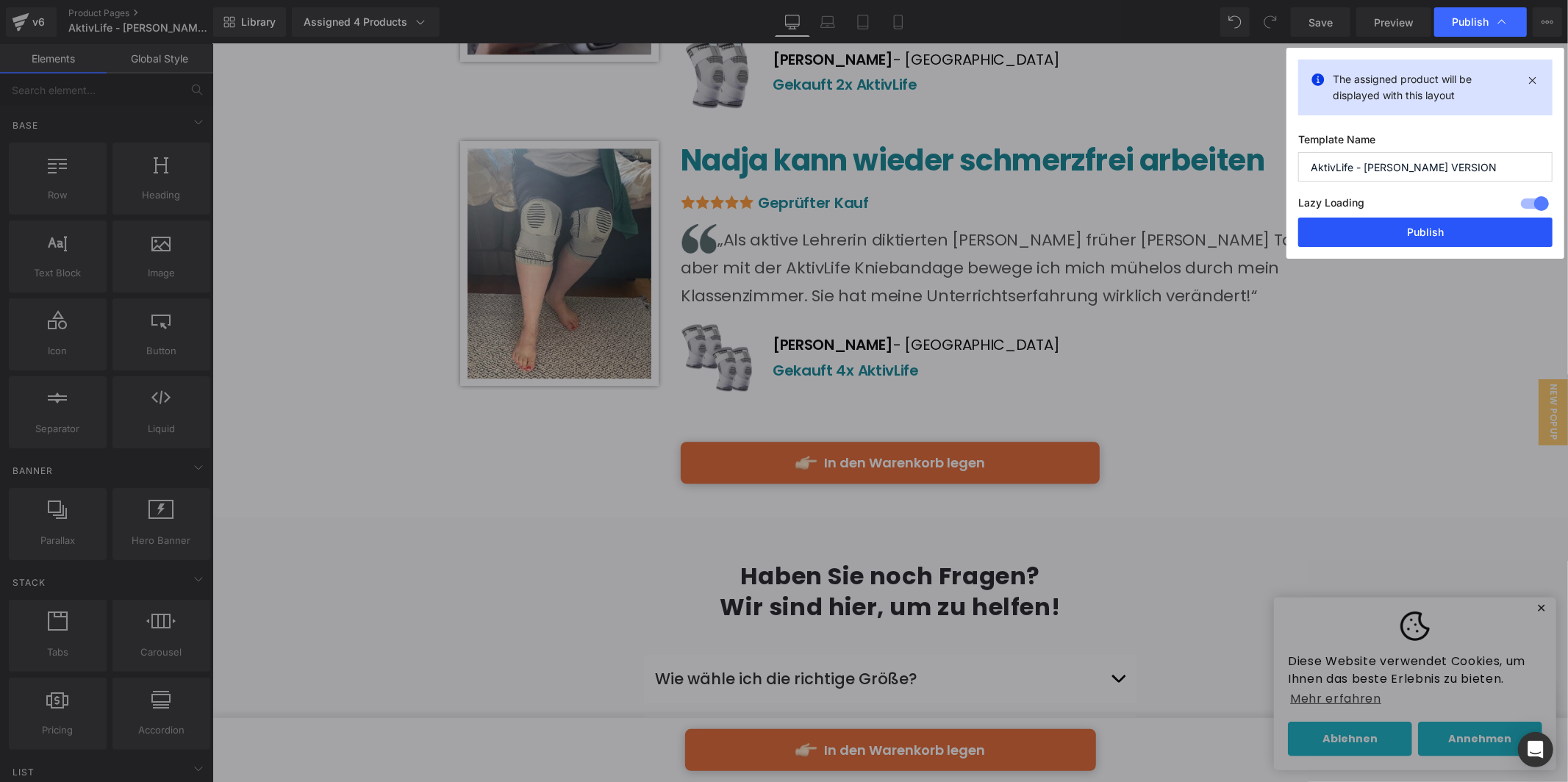
click at [1432, 241] on button "Publish" at bounding box center [1425, 233] width 255 height 30
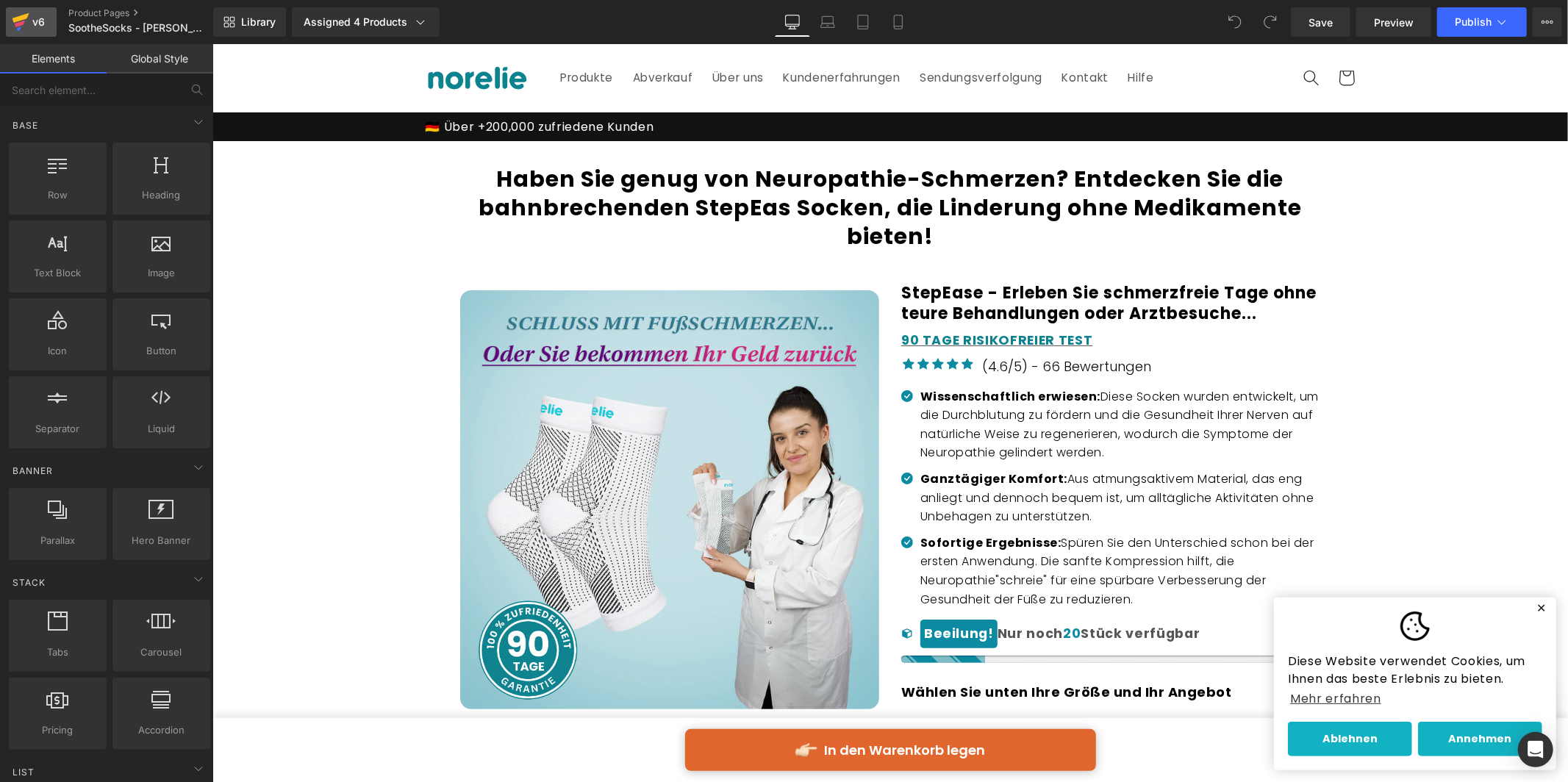
click at [24, 21] on icon at bounding box center [20, 25] width 11 height 7
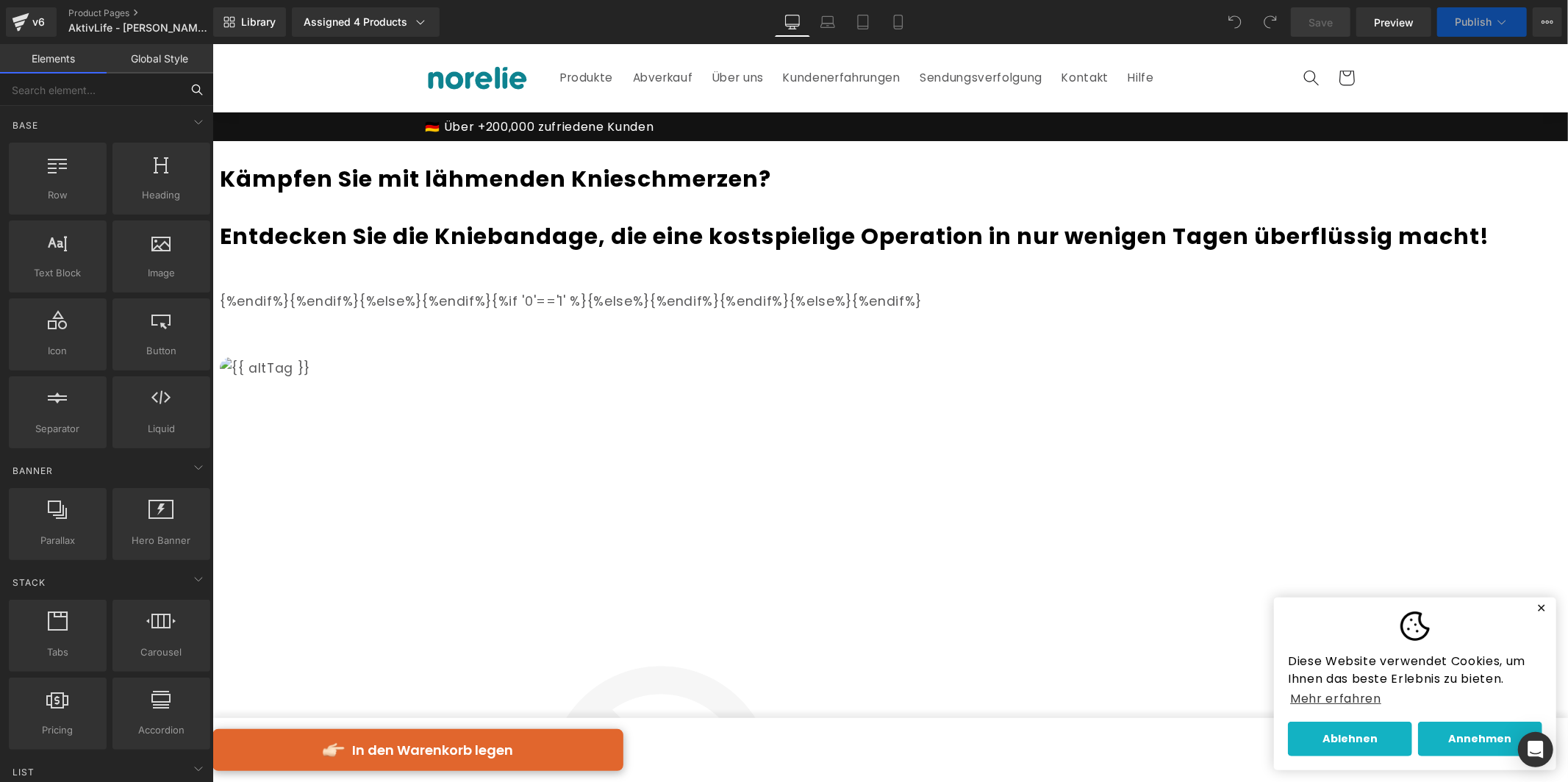
drag, startPoint x: 67, startPoint y: 74, endPoint x: 74, endPoint y: 92, distance: 19.3
click at [67, 75] on input "text" at bounding box center [90, 89] width 181 height 32
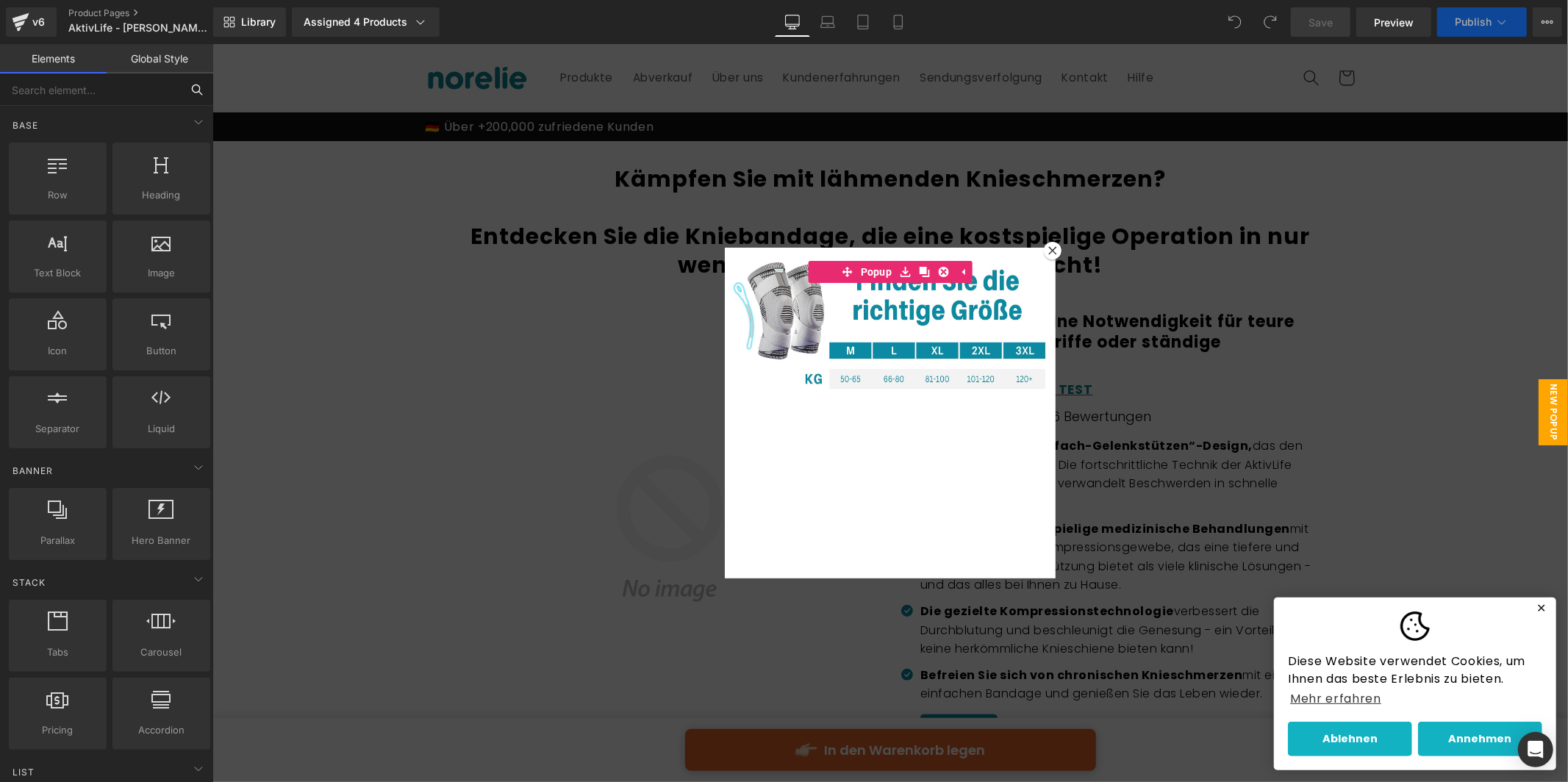
click at [74, 92] on input "text" at bounding box center [90, 89] width 181 height 32
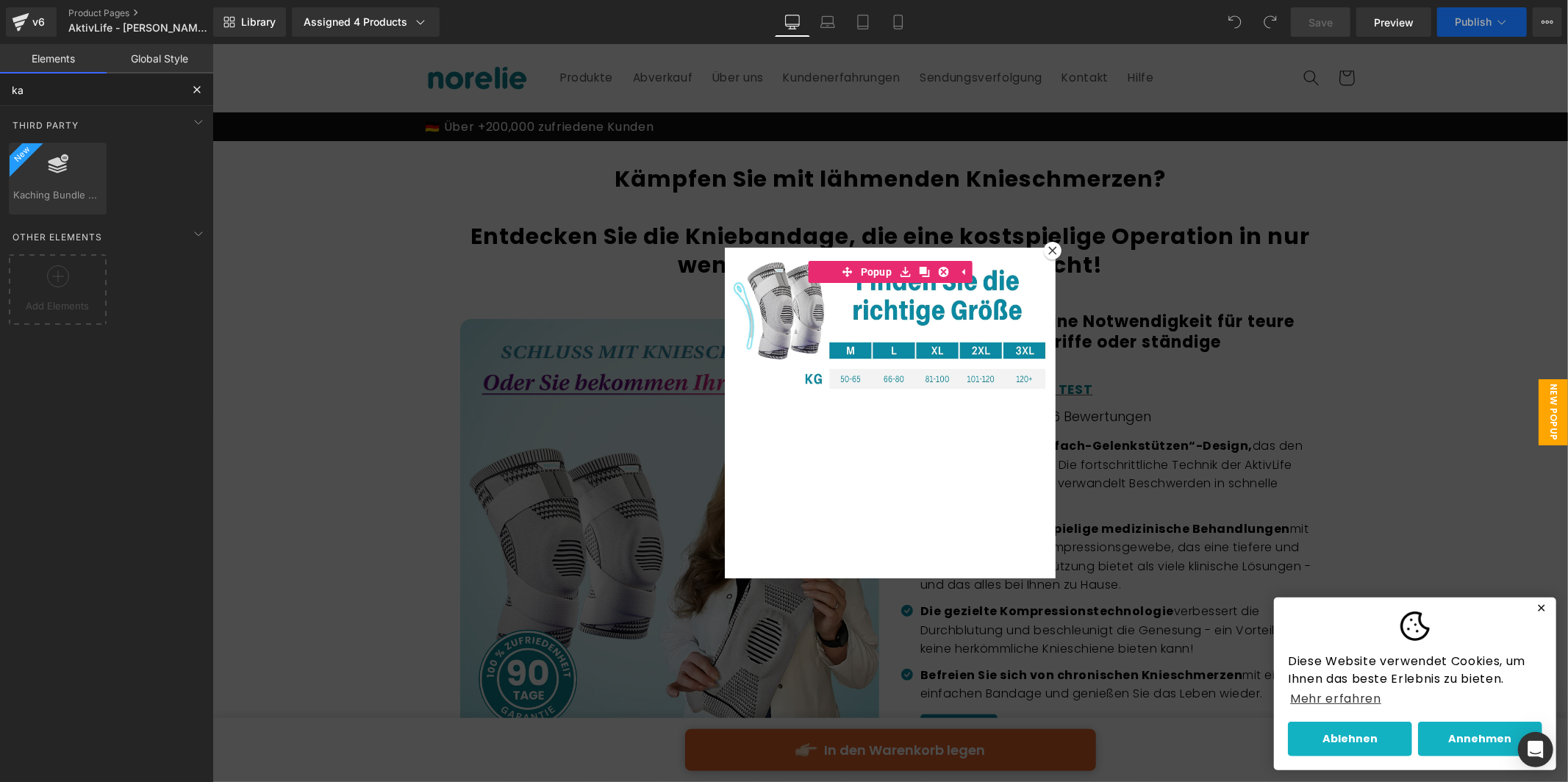
type input "kac"
click at [1050, 249] on icon at bounding box center [1051, 250] width 9 height 9
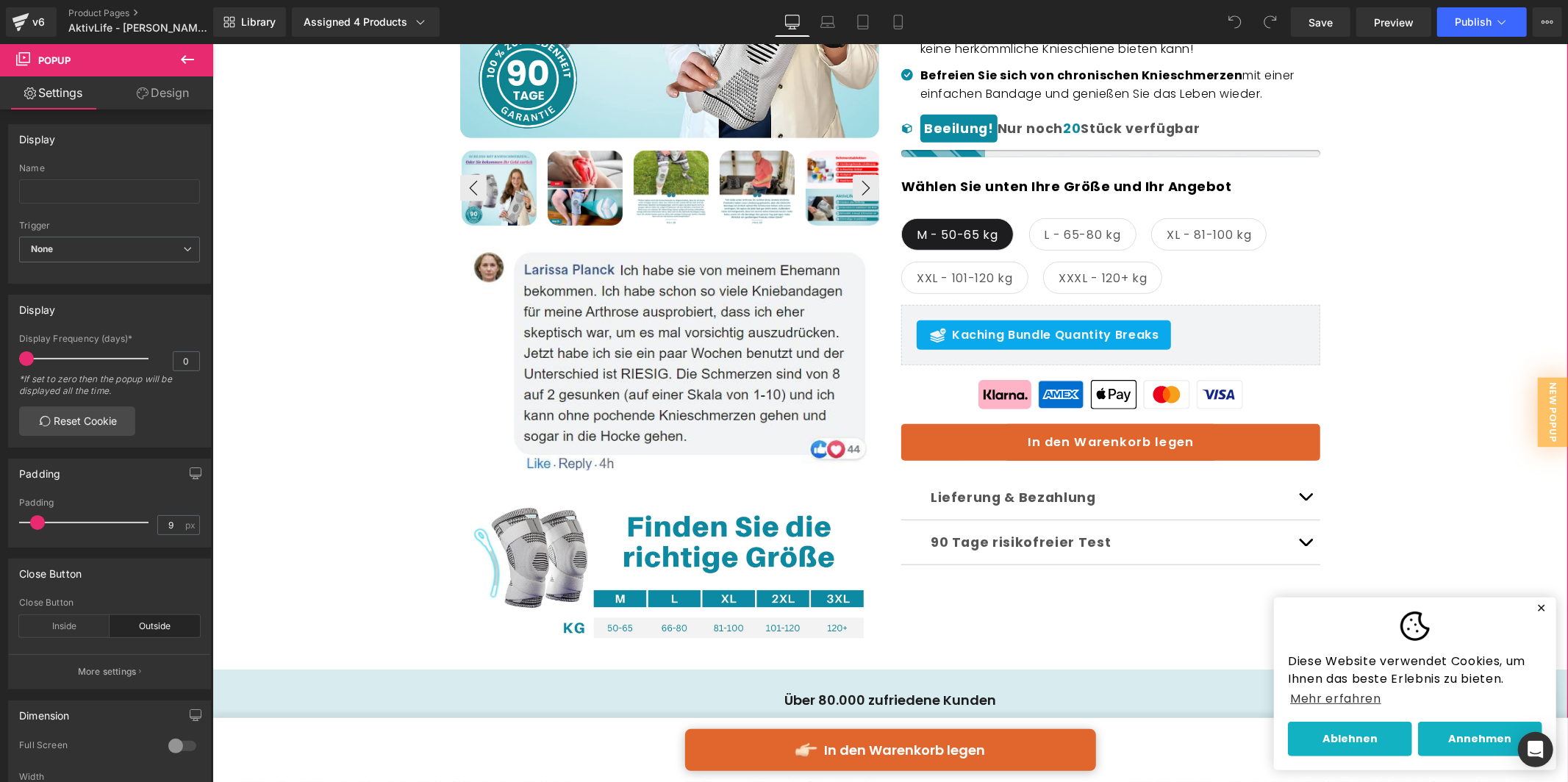
scroll to position [603, 0]
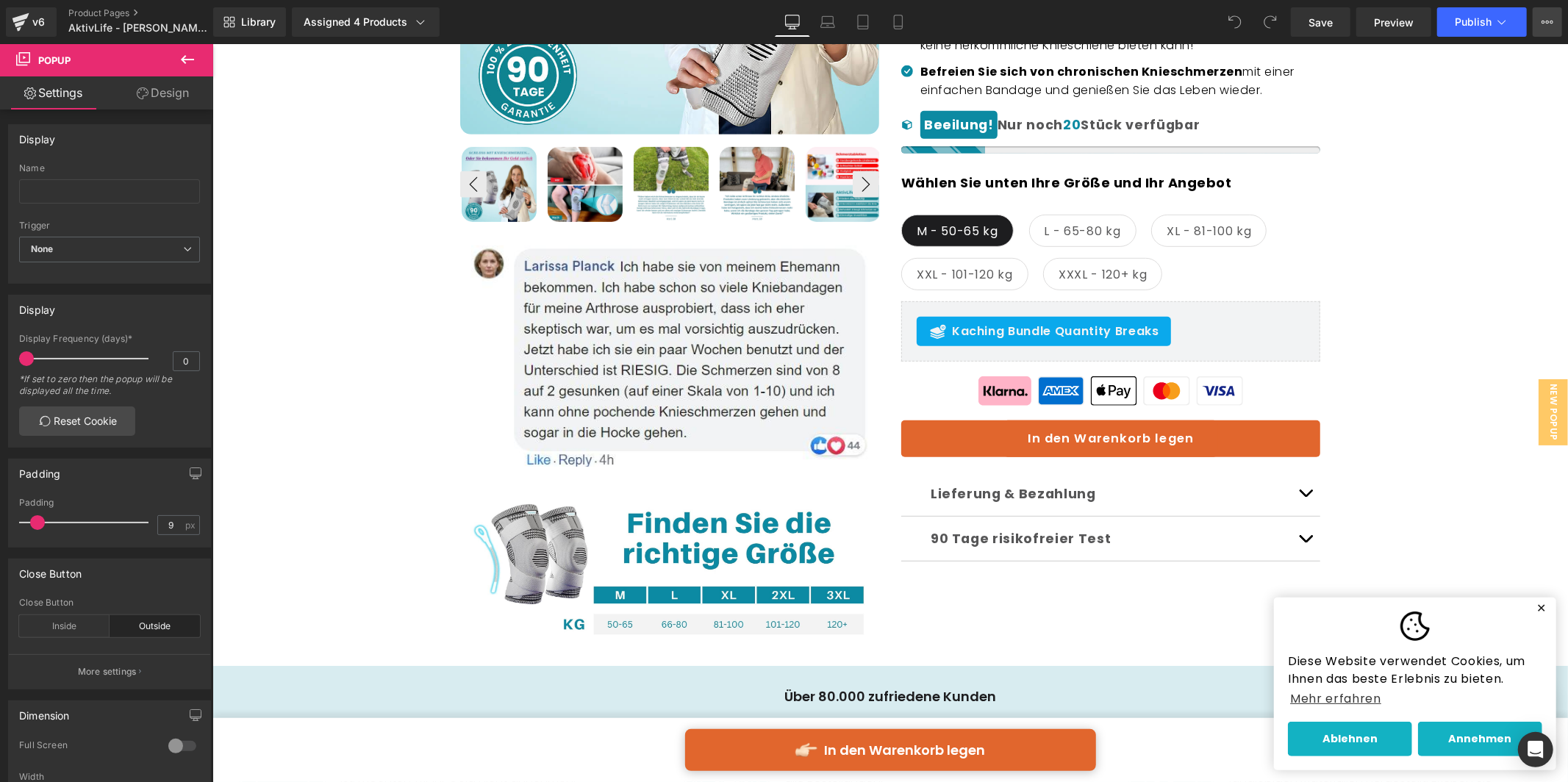
click at [1556, 21] on button "View Live Page View with current Template Save Template to Library Schedule Pub…" at bounding box center [1548, 22] width 30 height 30
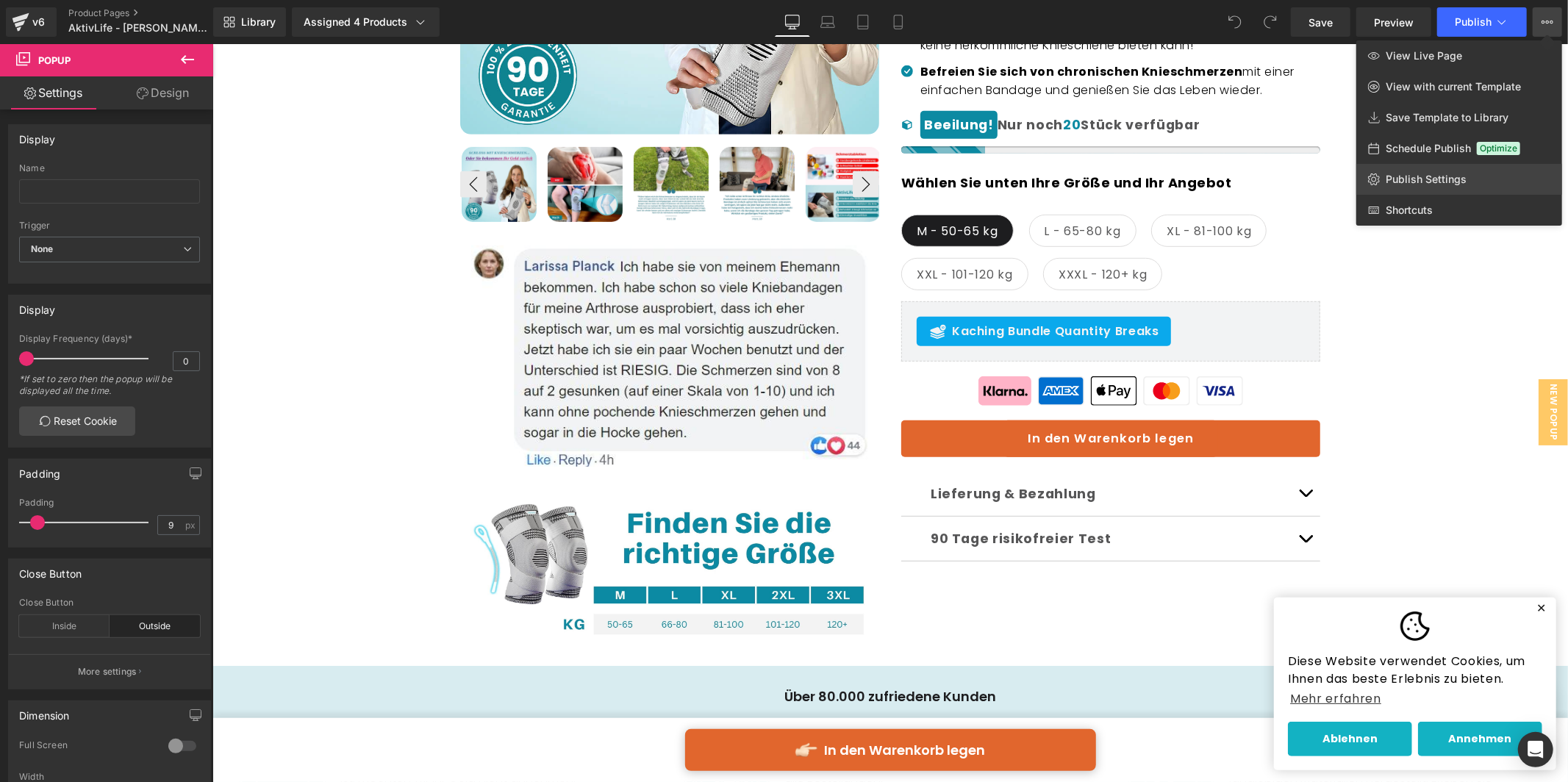
click at [1418, 193] on link "Publish Settings" at bounding box center [1459, 179] width 206 height 31
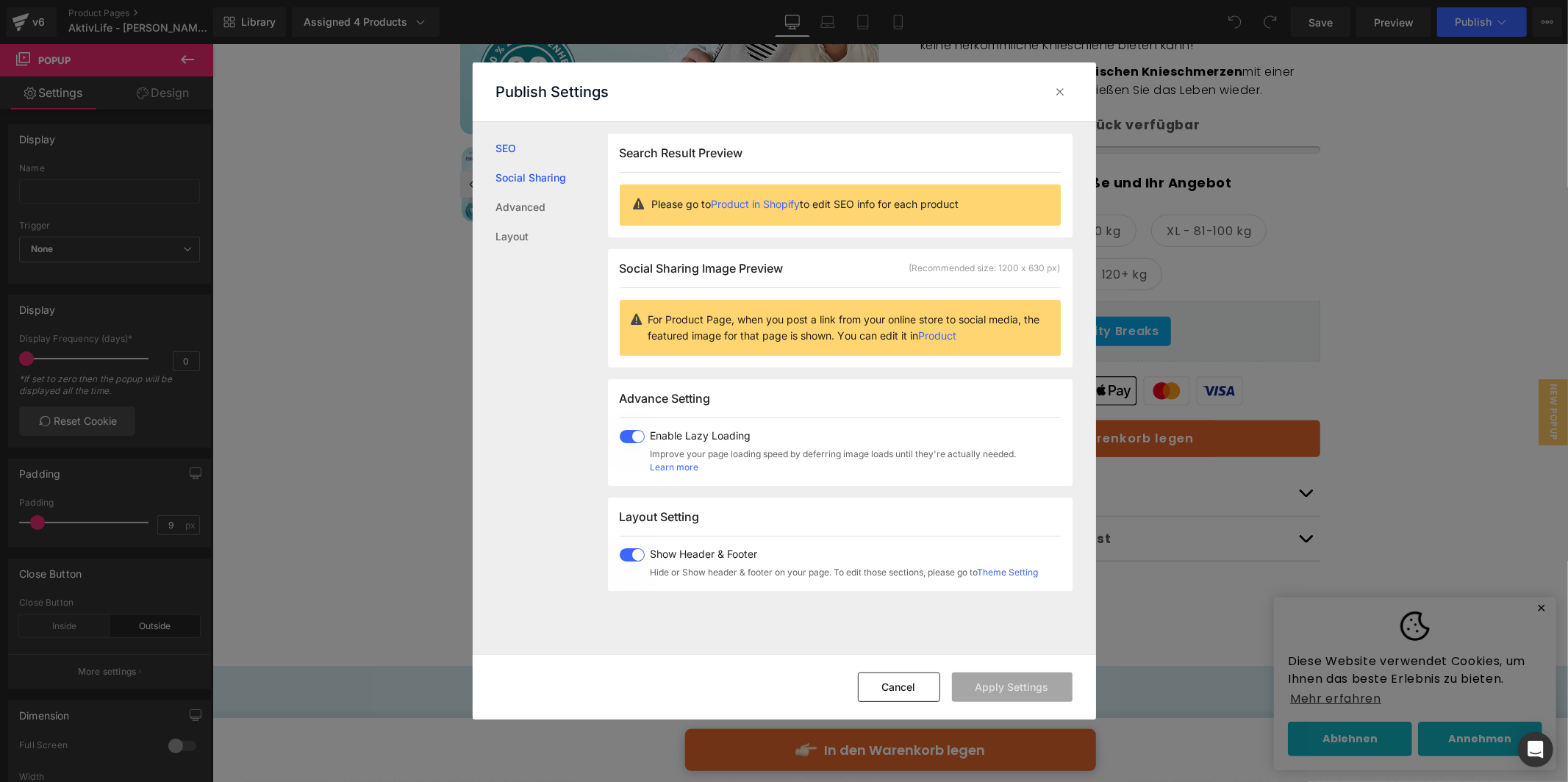
click at [555, 181] on link "Social Sharing" at bounding box center [552, 178] width 112 height 30
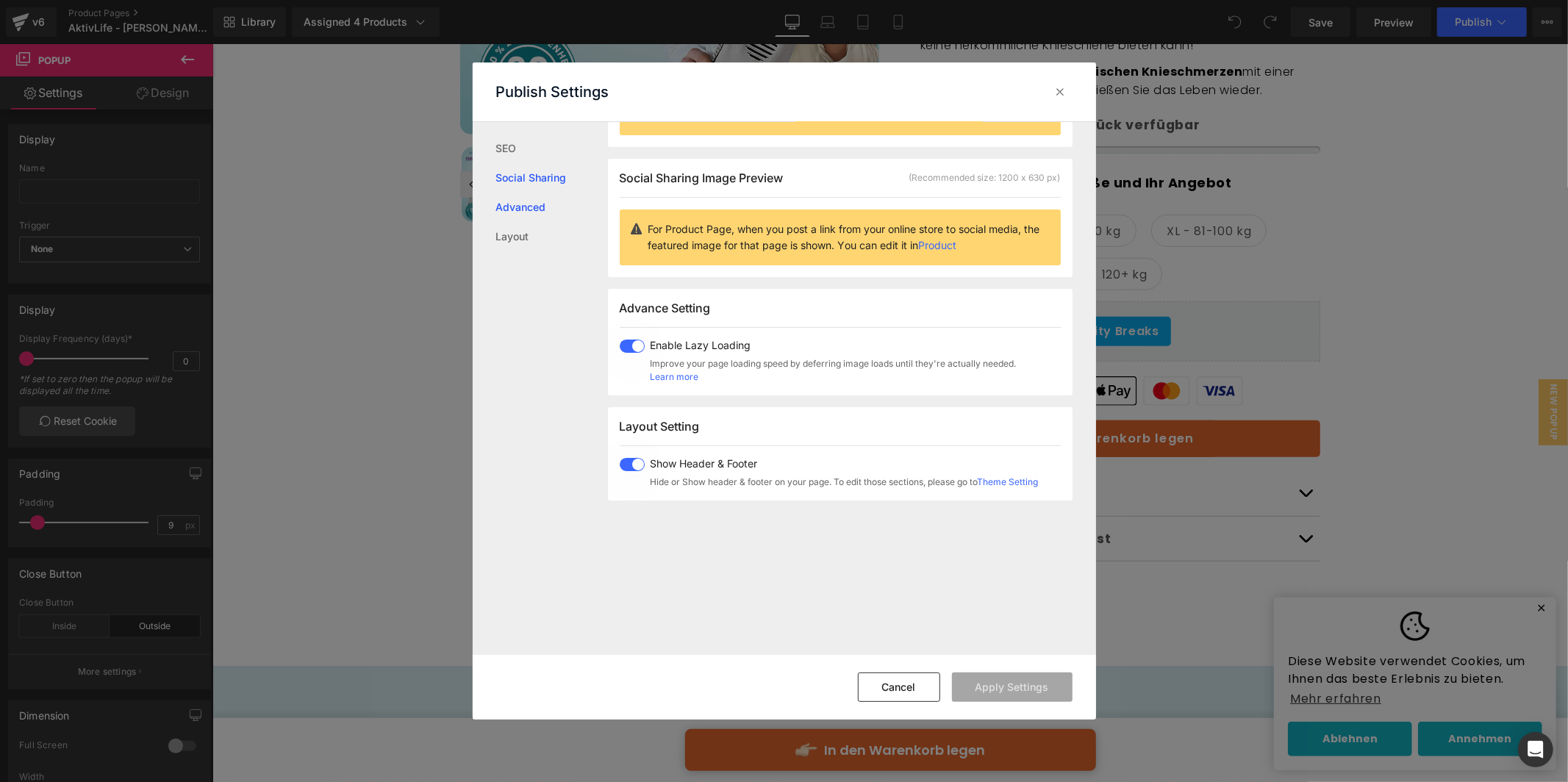
scroll to position [116, 0]
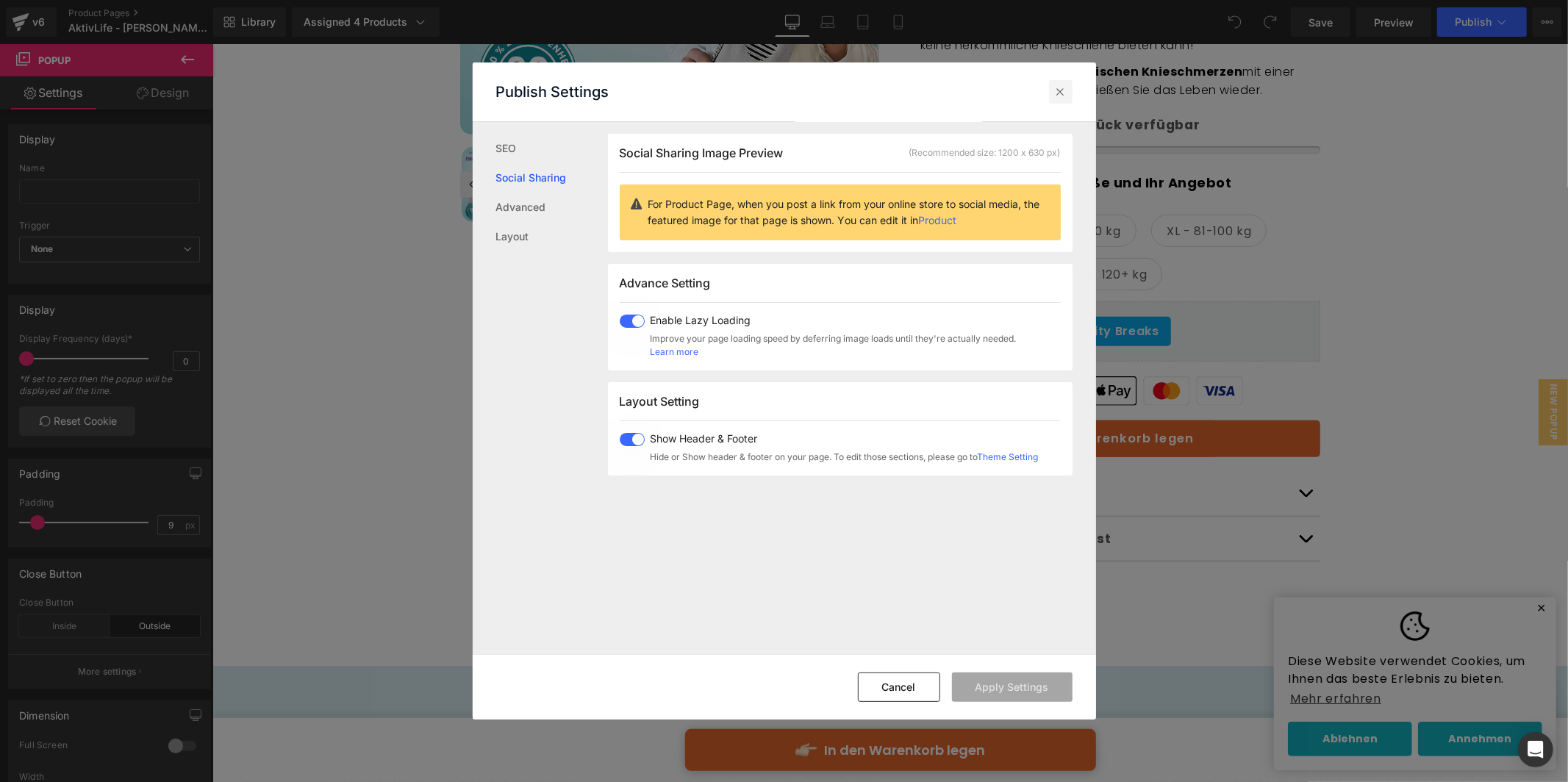
click at [1054, 98] on icon at bounding box center [1060, 92] width 15 height 15
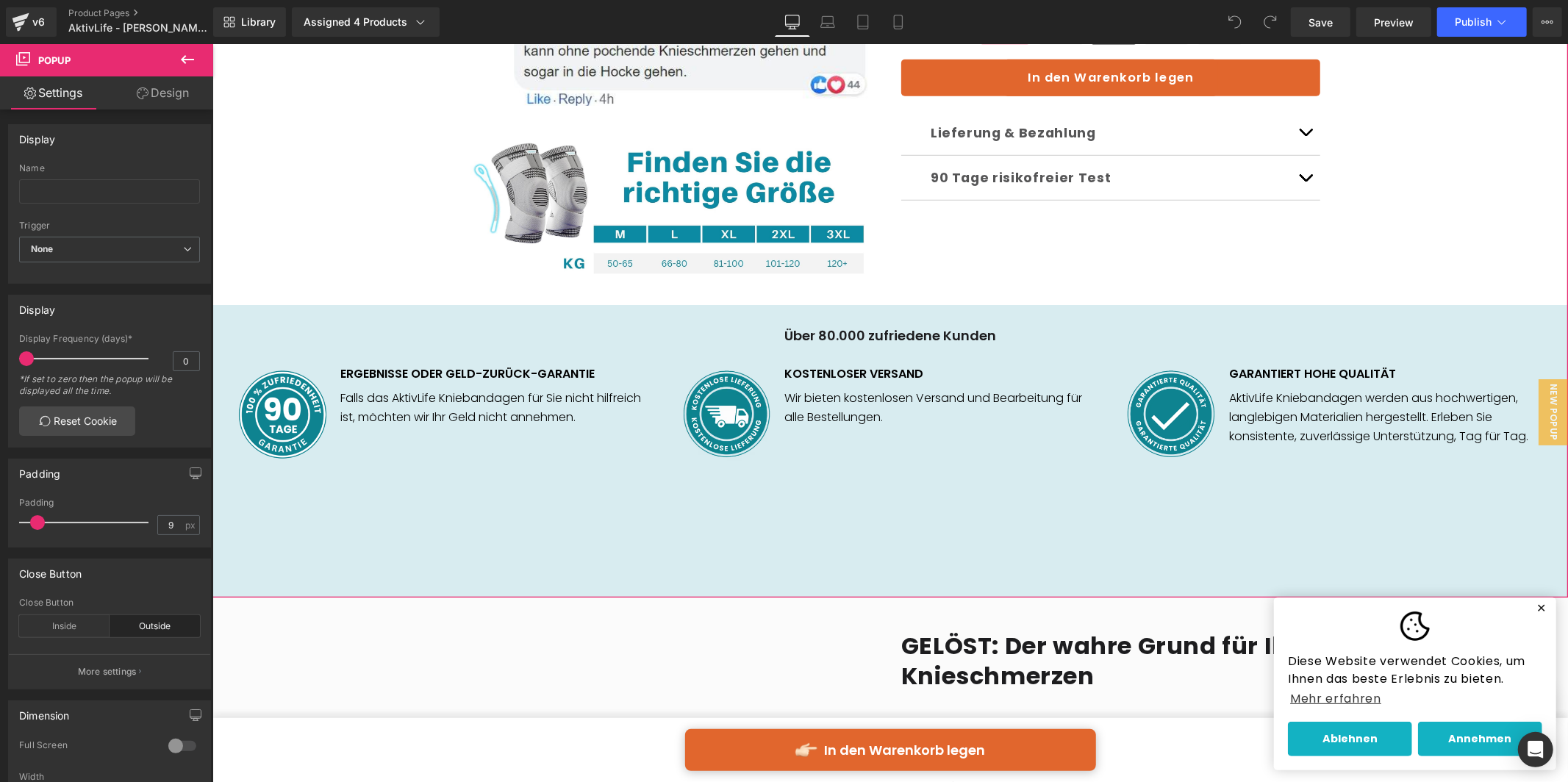
scroll to position [710, 0]
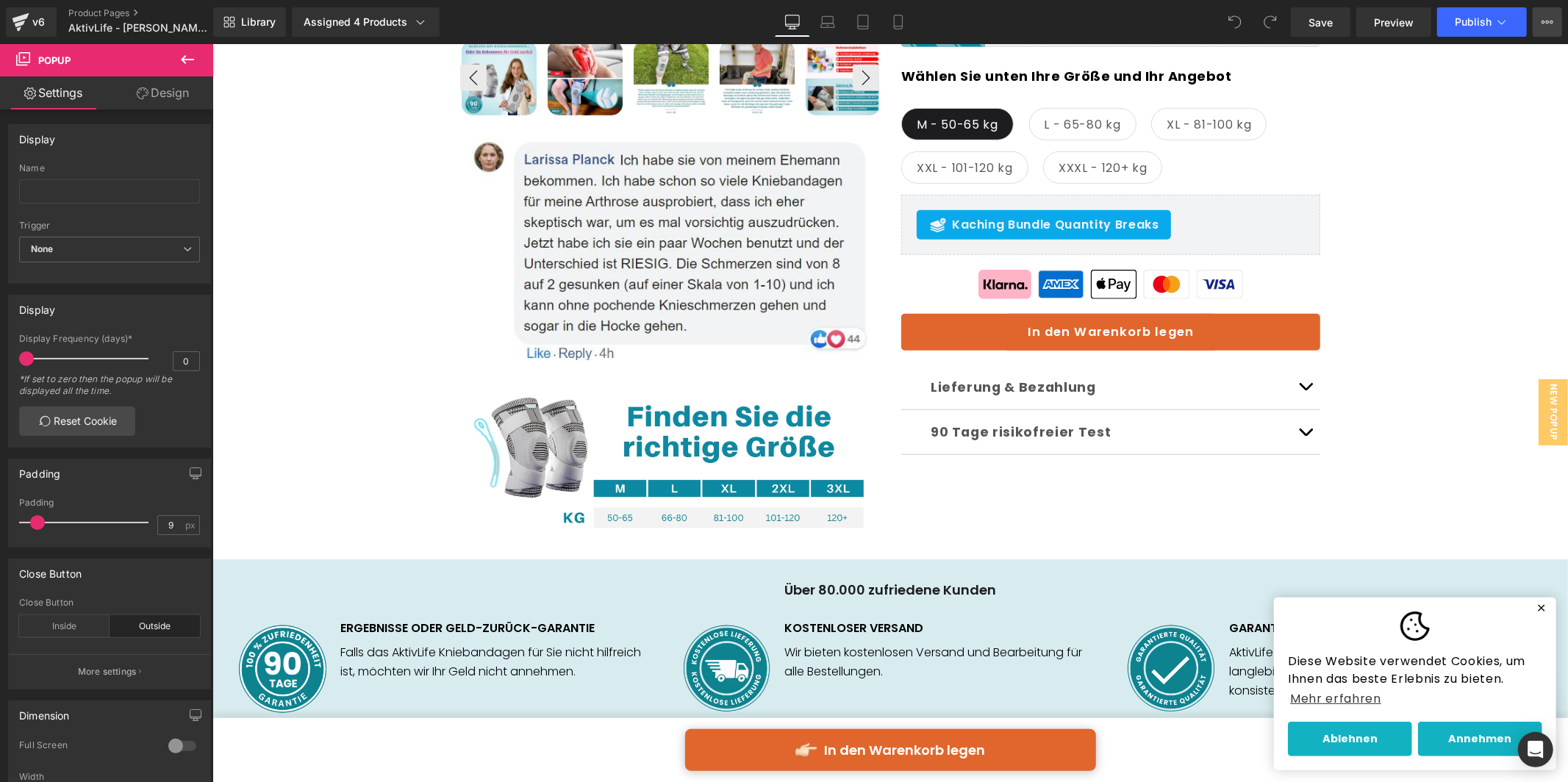
click at [1550, 20] on icon at bounding box center [1547, 21] width 11 height 11
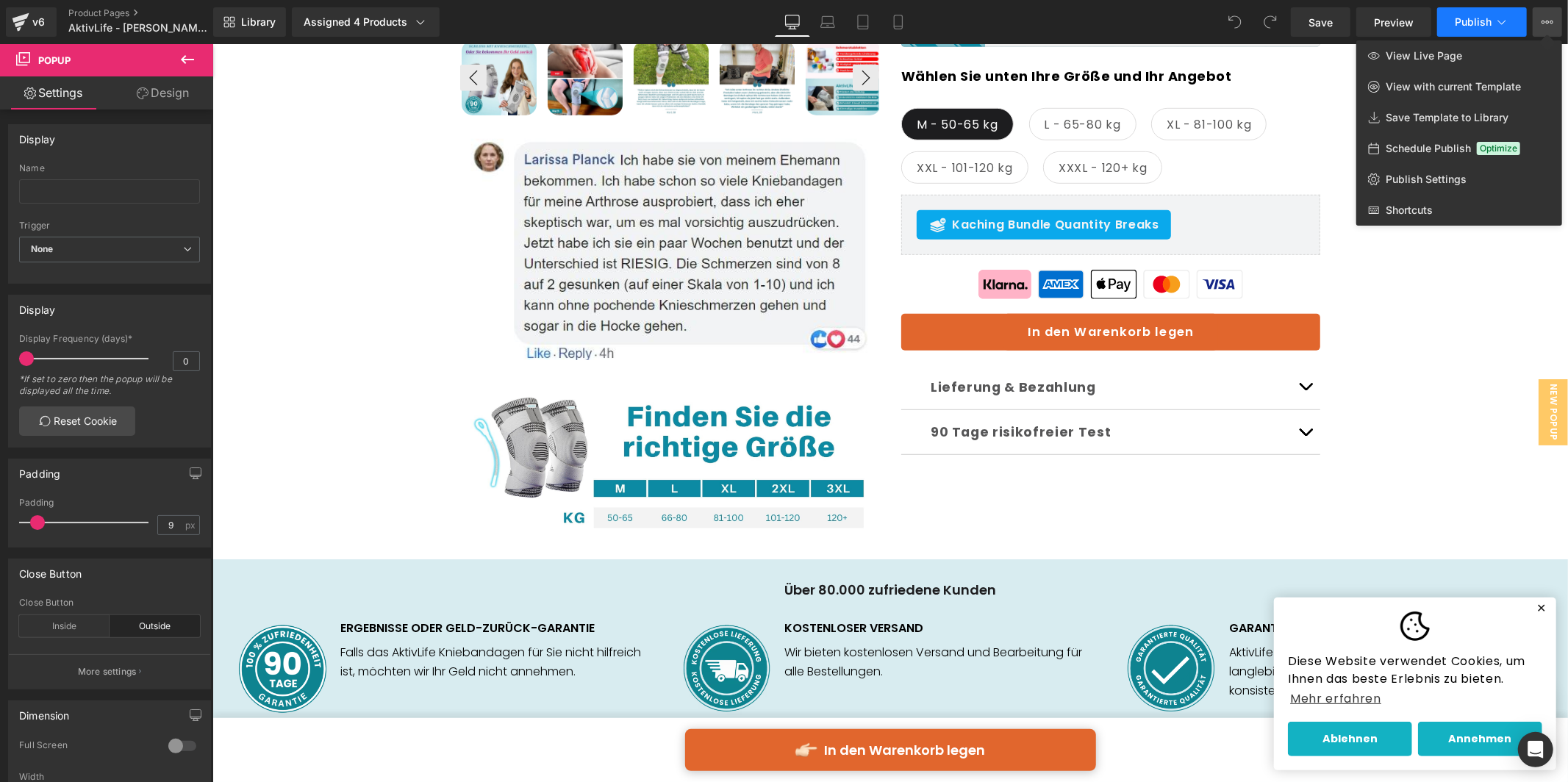
click at [1476, 24] on span "Publish" at bounding box center [1473, 21] width 37 height 11
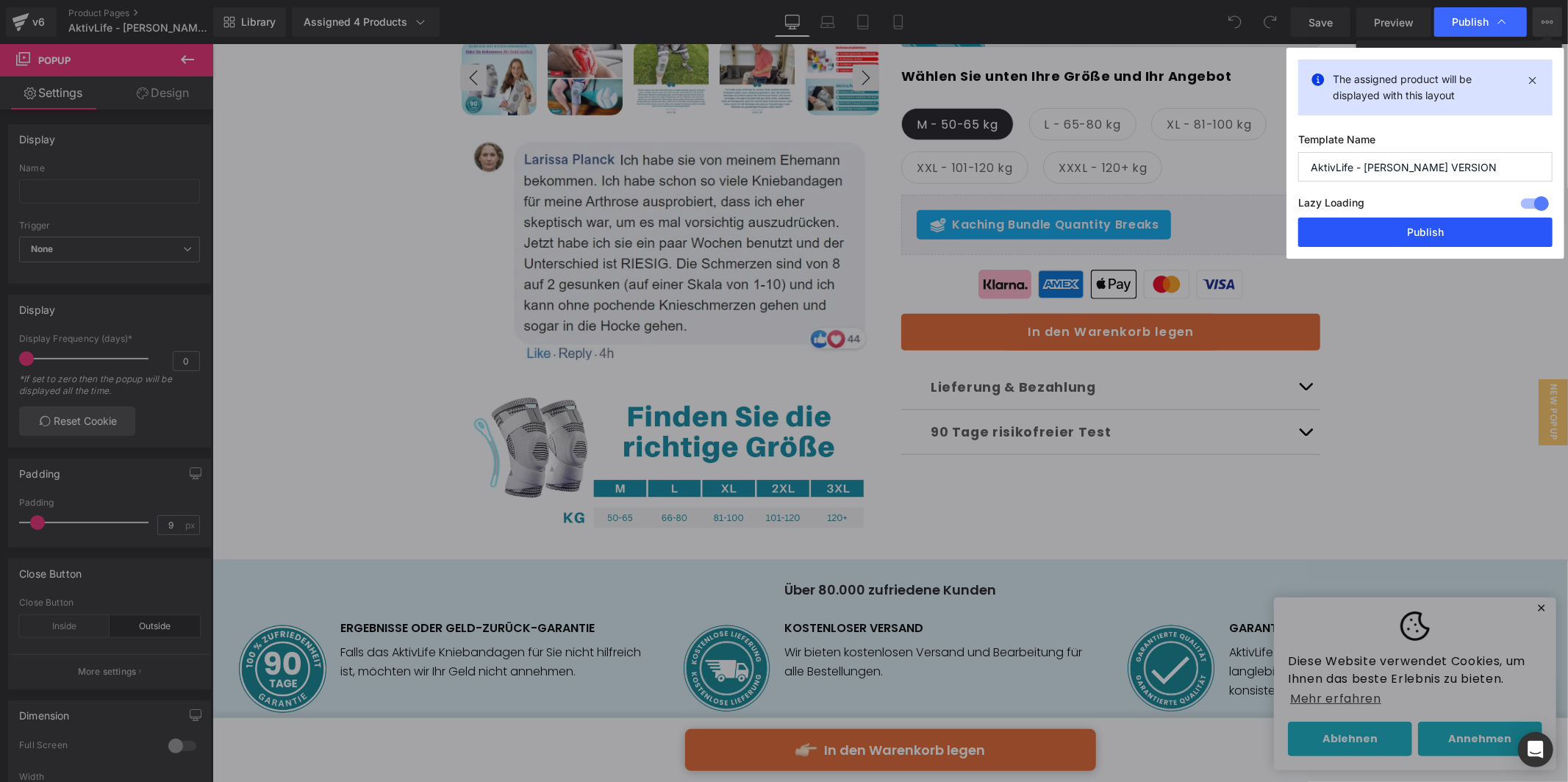
click at [1441, 238] on button "Publish" at bounding box center [1425, 233] width 255 height 30
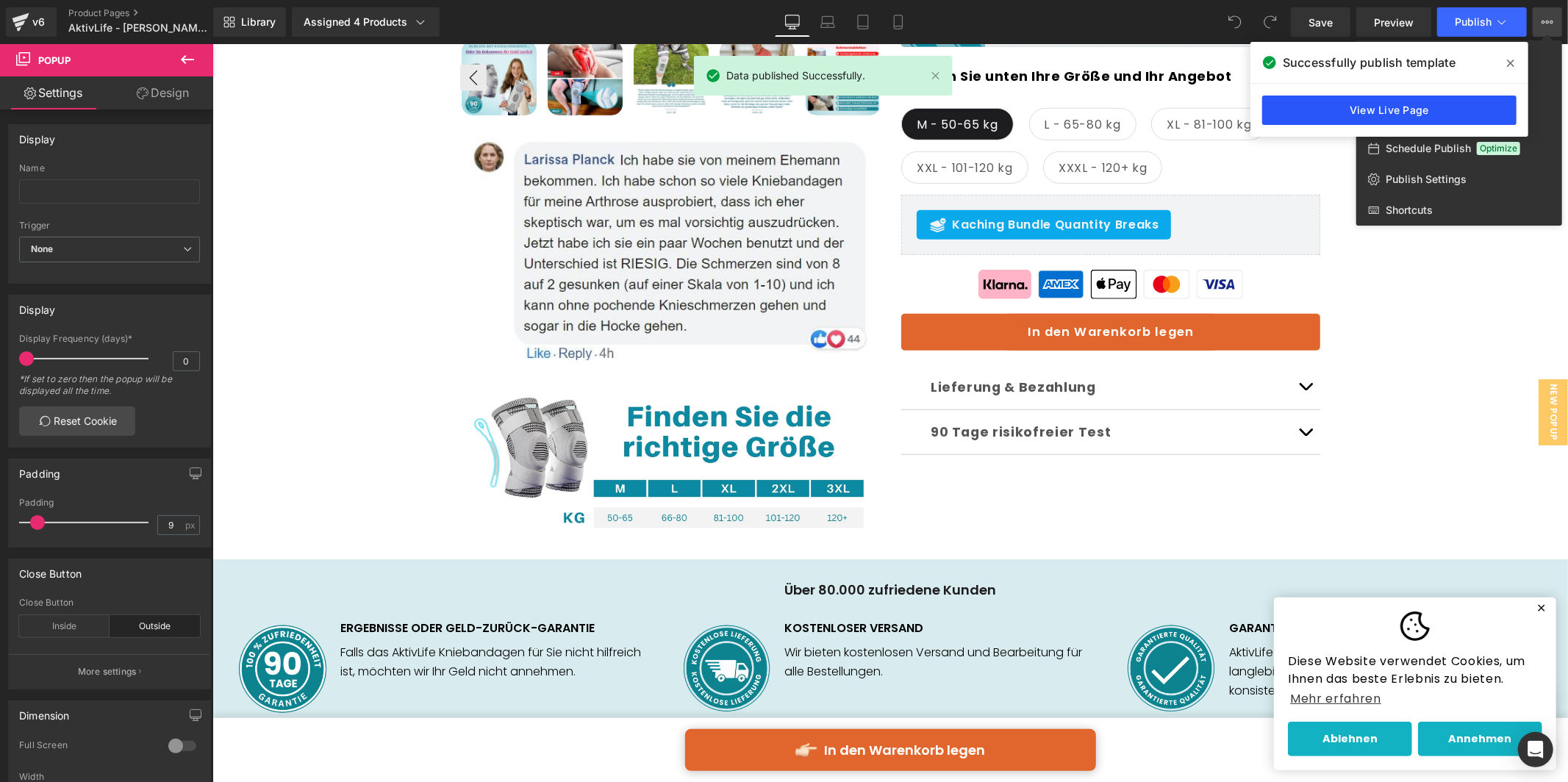
click at [1428, 108] on link "View Live Page" at bounding box center [1389, 110] width 255 height 30
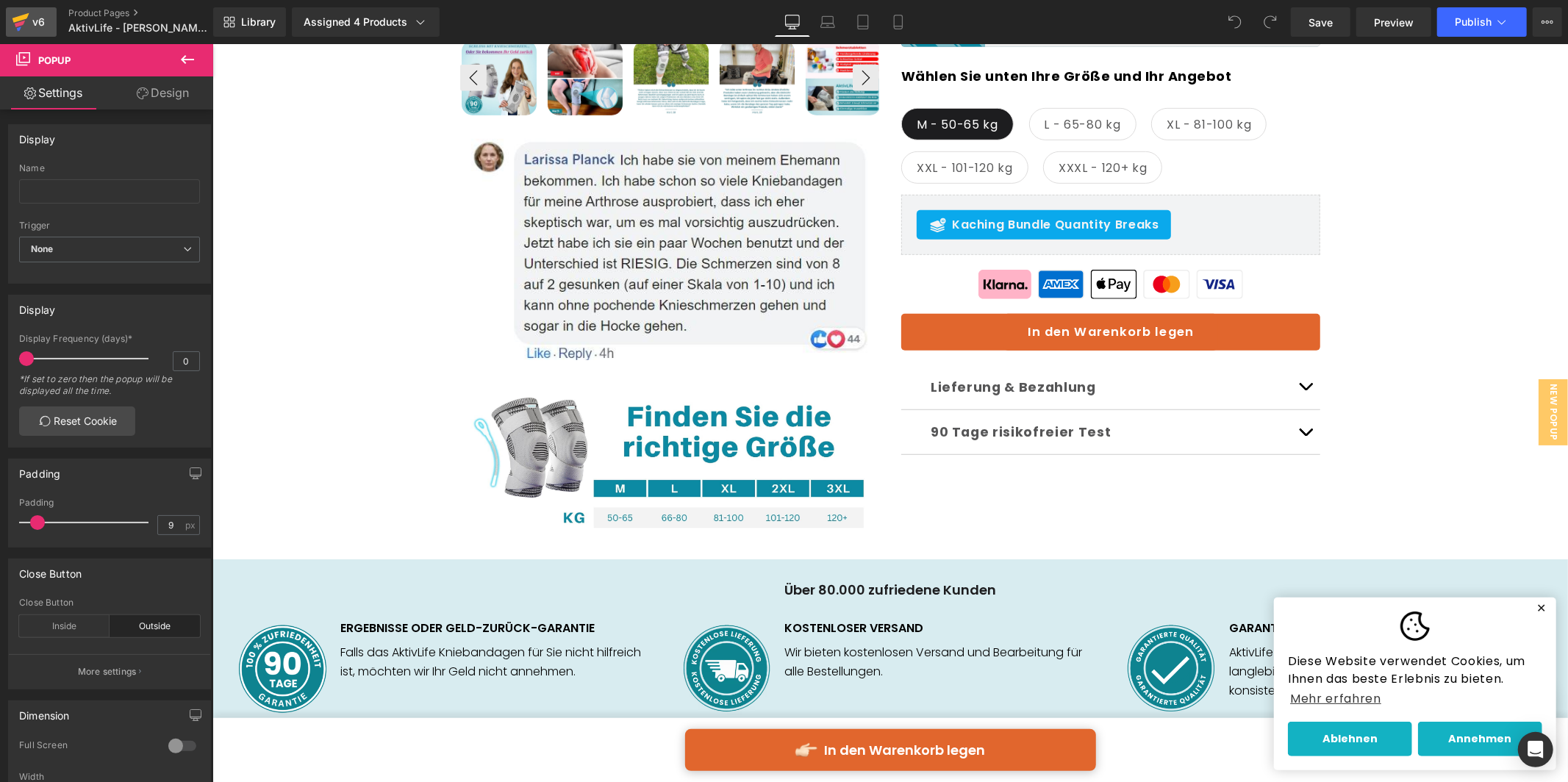
click at [28, 17] on icon at bounding box center [20, 22] width 18 height 37
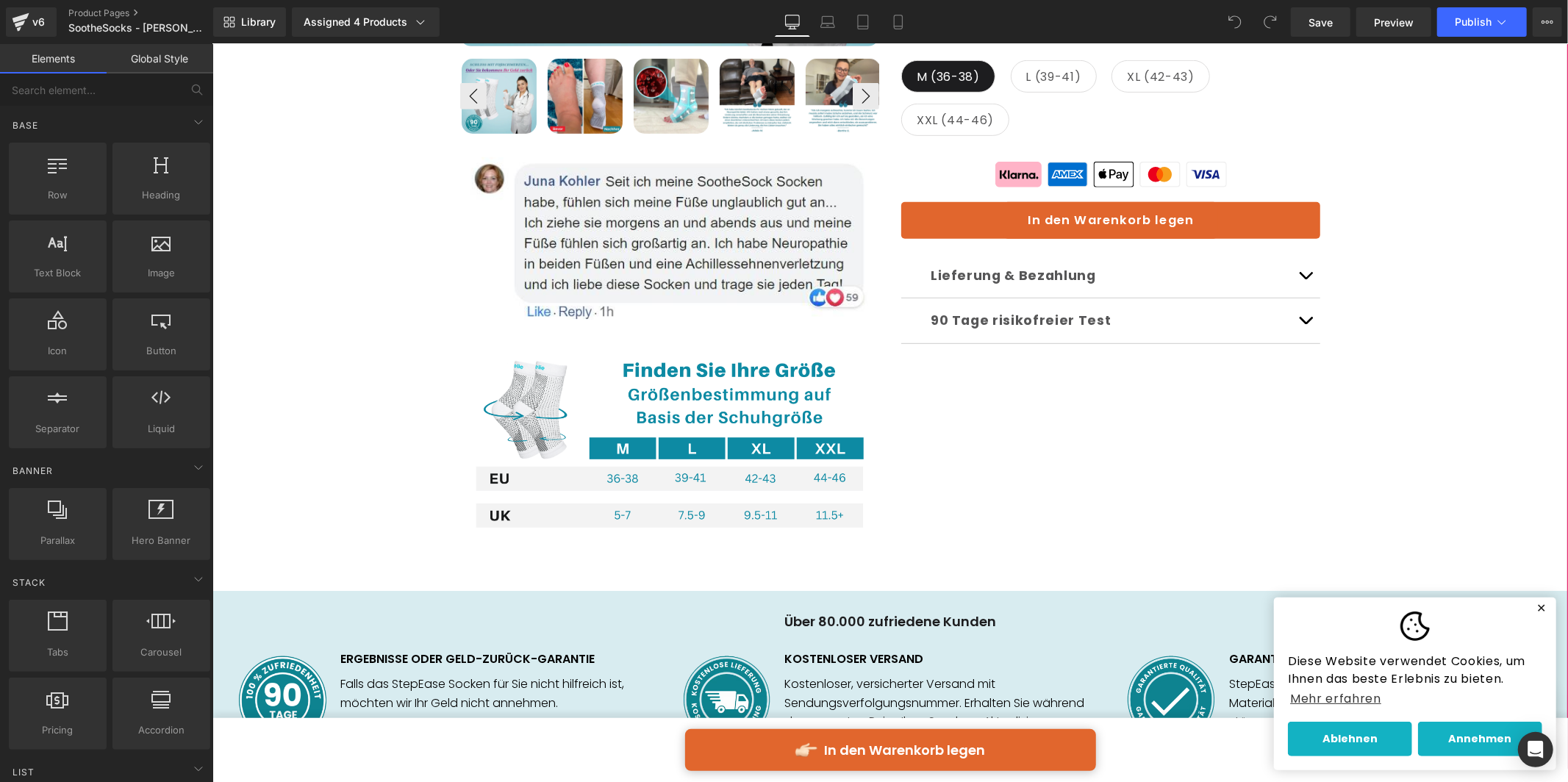
scroll to position [537, 0]
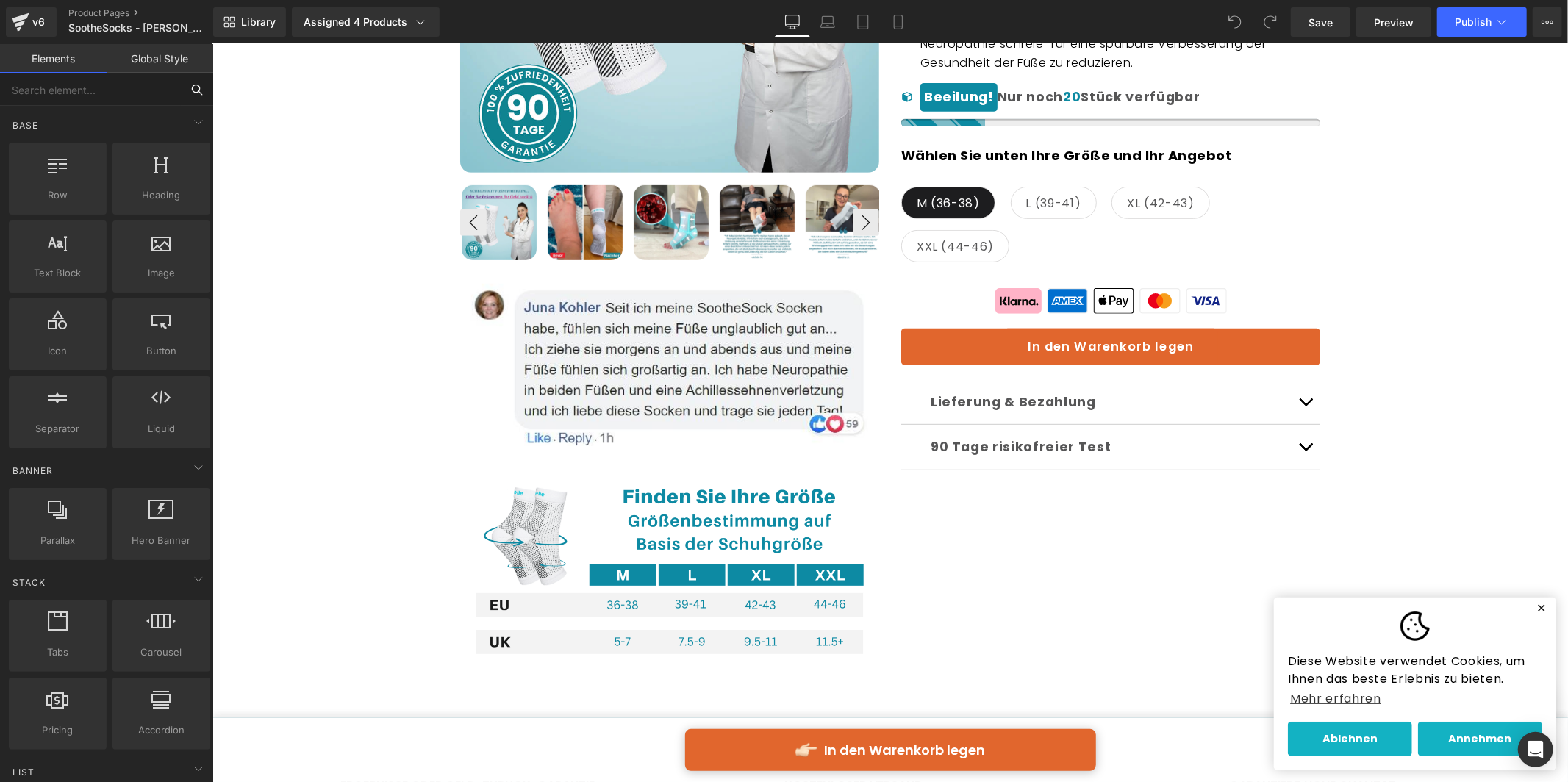
click at [158, 92] on input "text" at bounding box center [90, 89] width 181 height 32
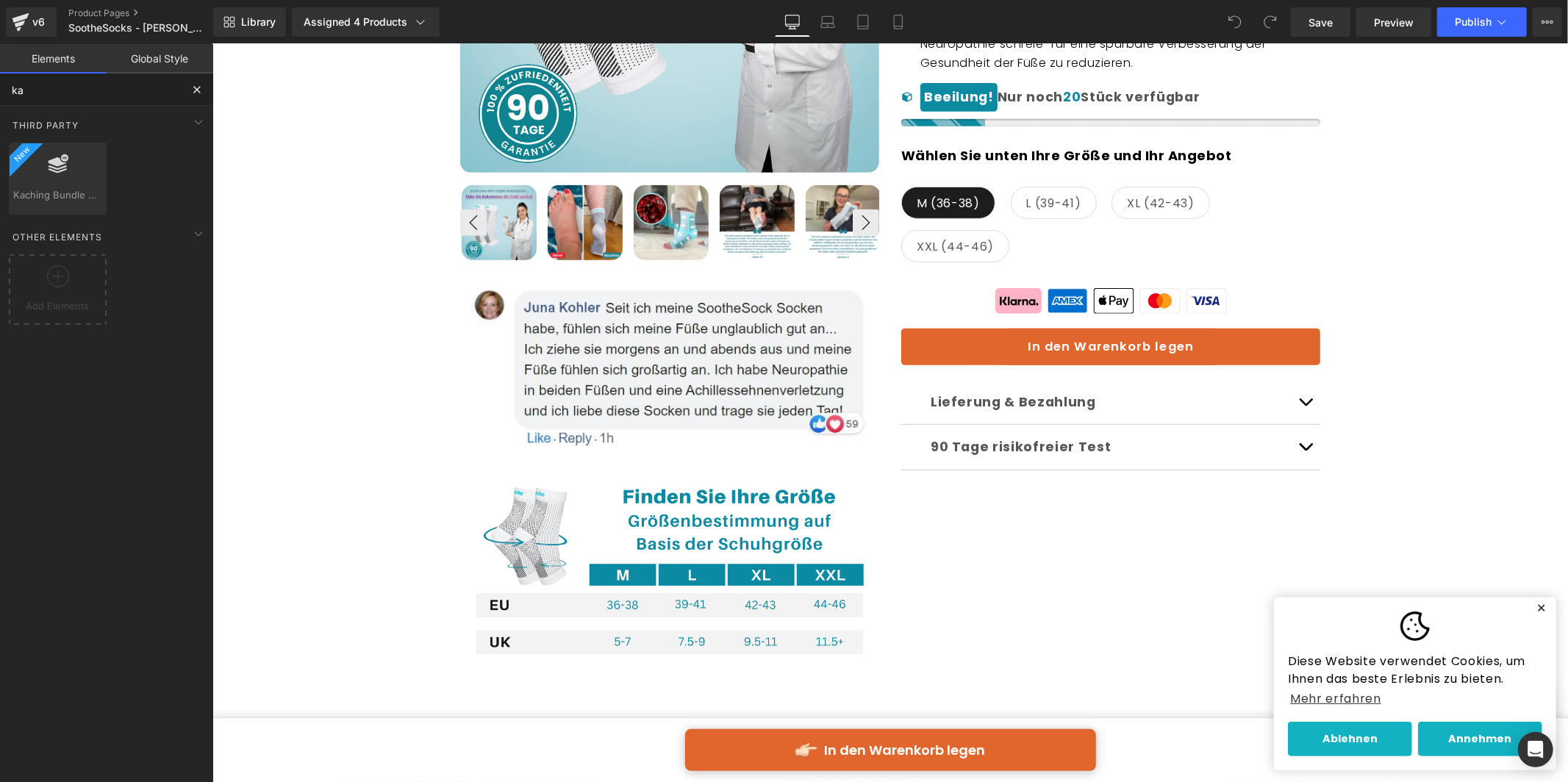
type input "kac"
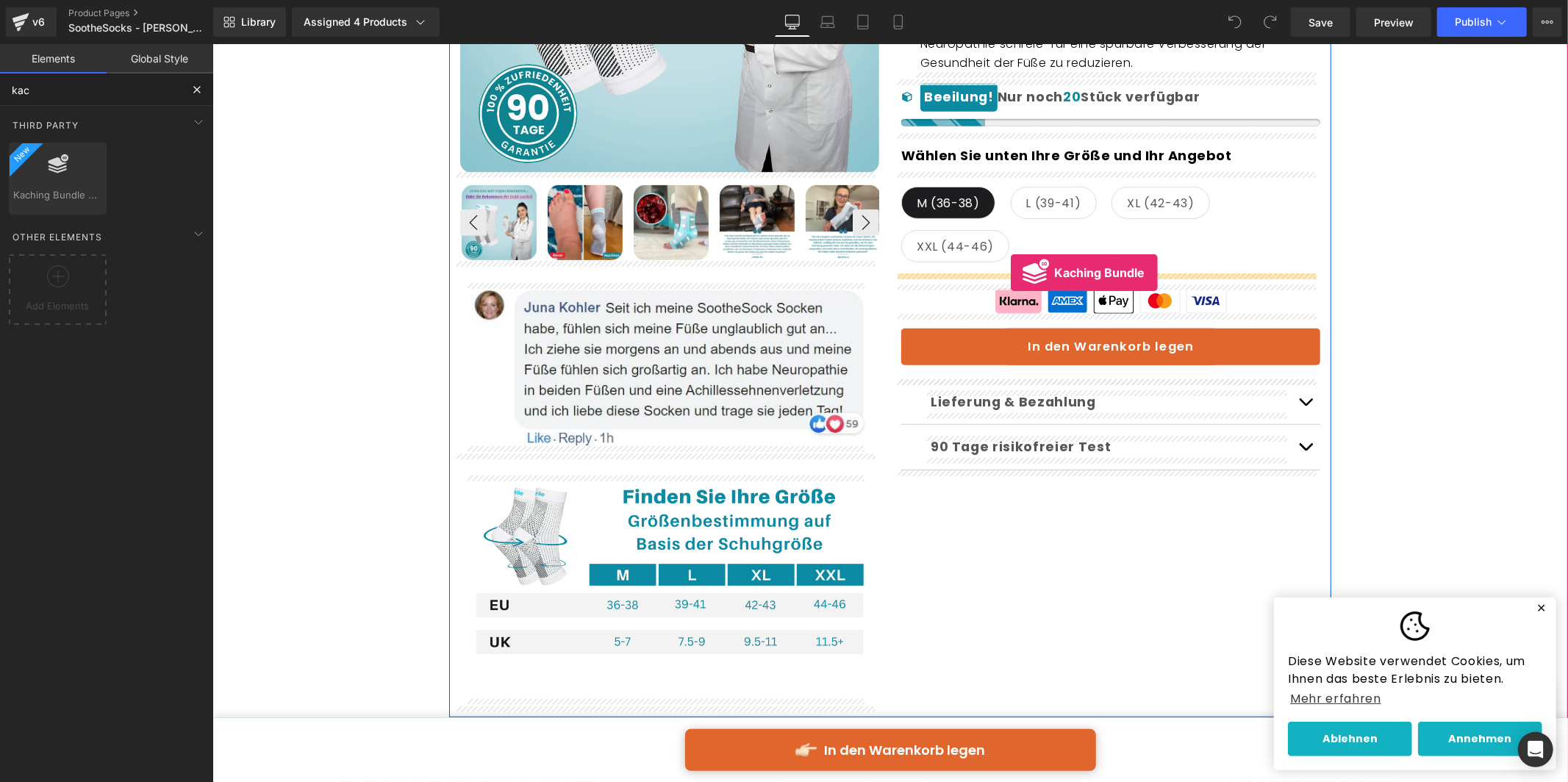
drag, startPoint x: 235, startPoint y: 232, endPoint x: 1010, endPoint y: 272, distance: 776.0
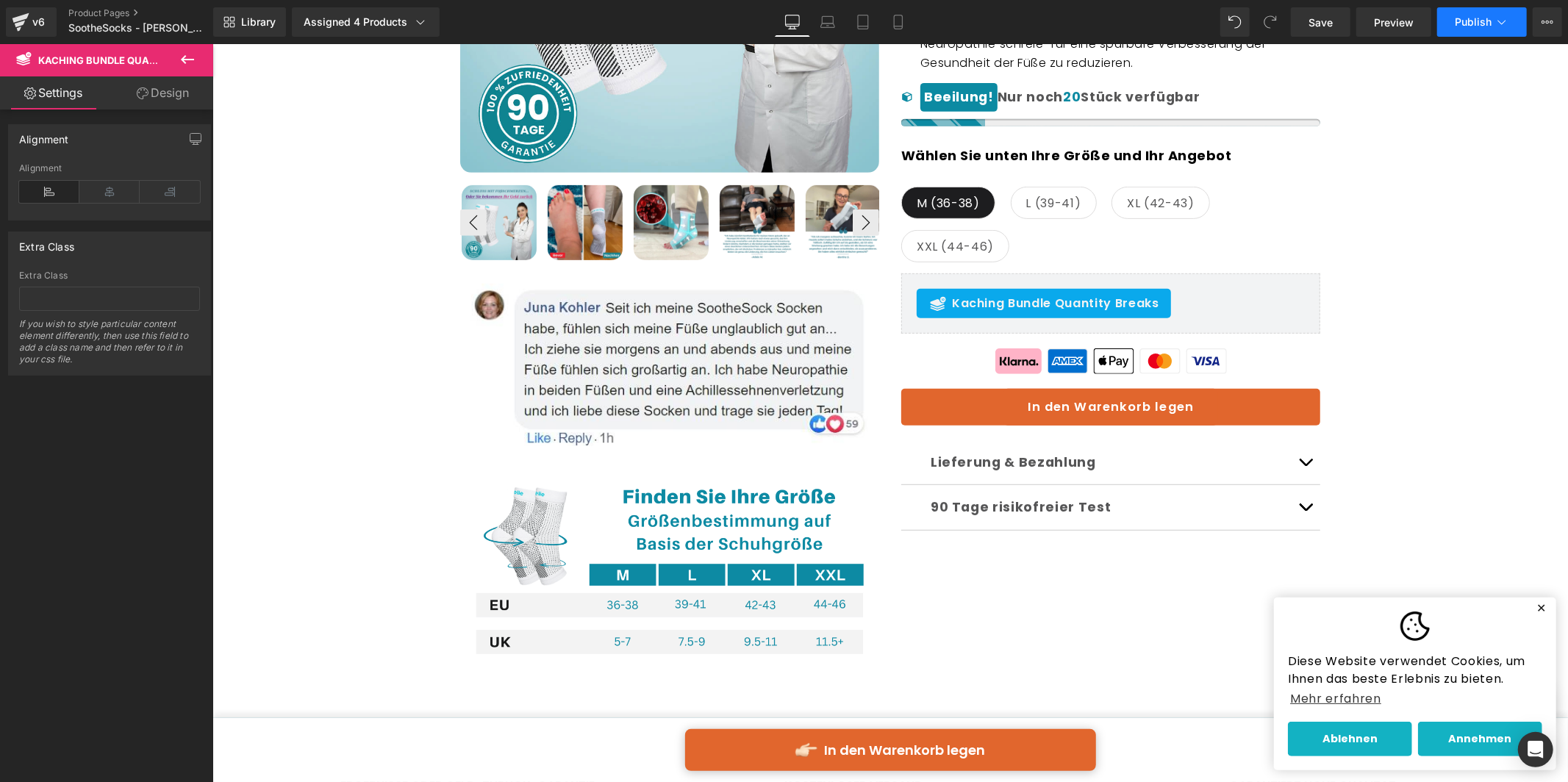
click at [1478, 27] on span "Publish" at bounding box center [1473, 21] width 37 height 11
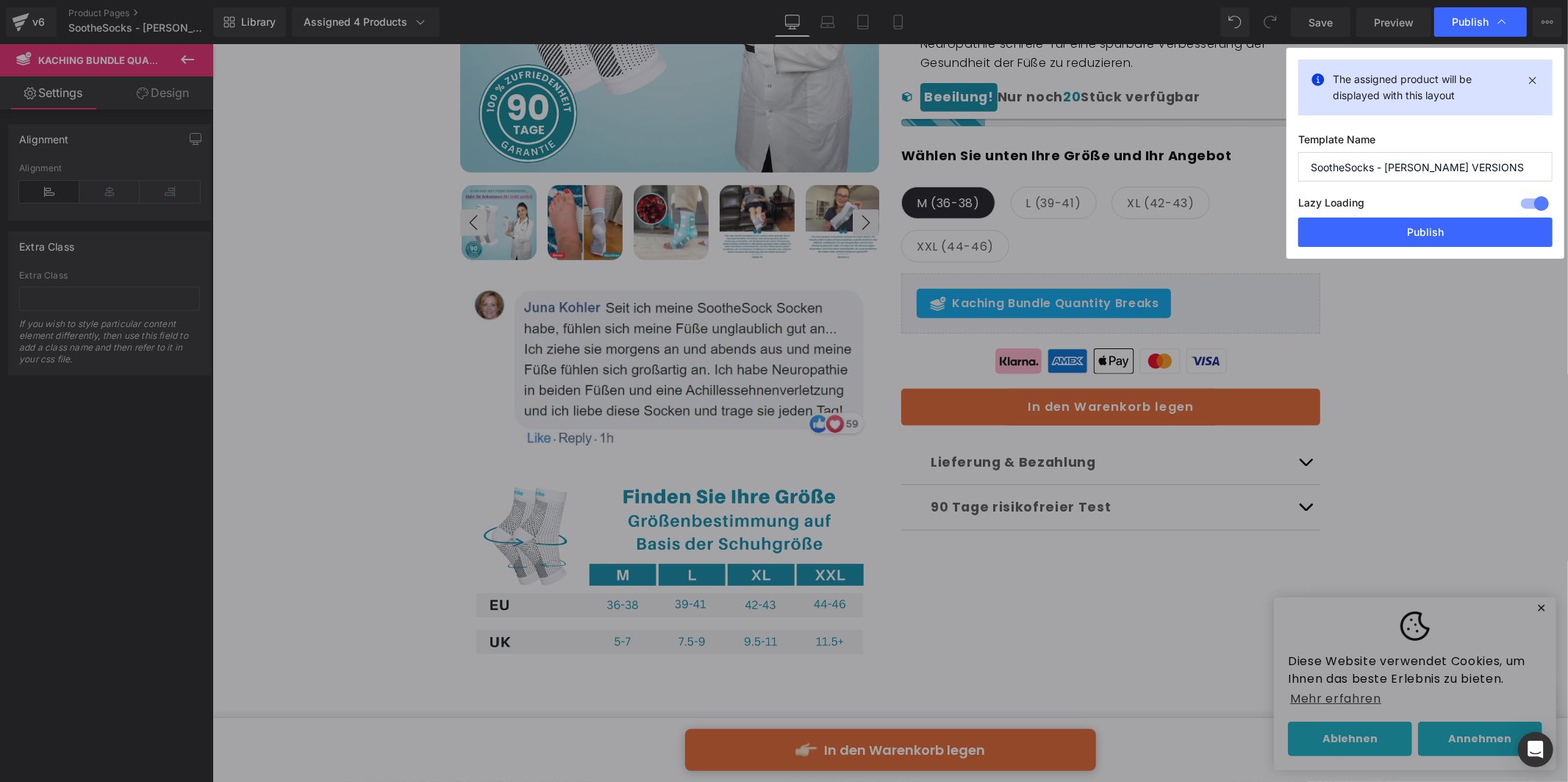
drag, startPoint x: 1429, startPoint y: 222, endPoint x: 517, endPoint y: 0, distance: 938.6
click at [1429, 222] on button "Publish" at bounding box center [1425, 233] width 255 height 30
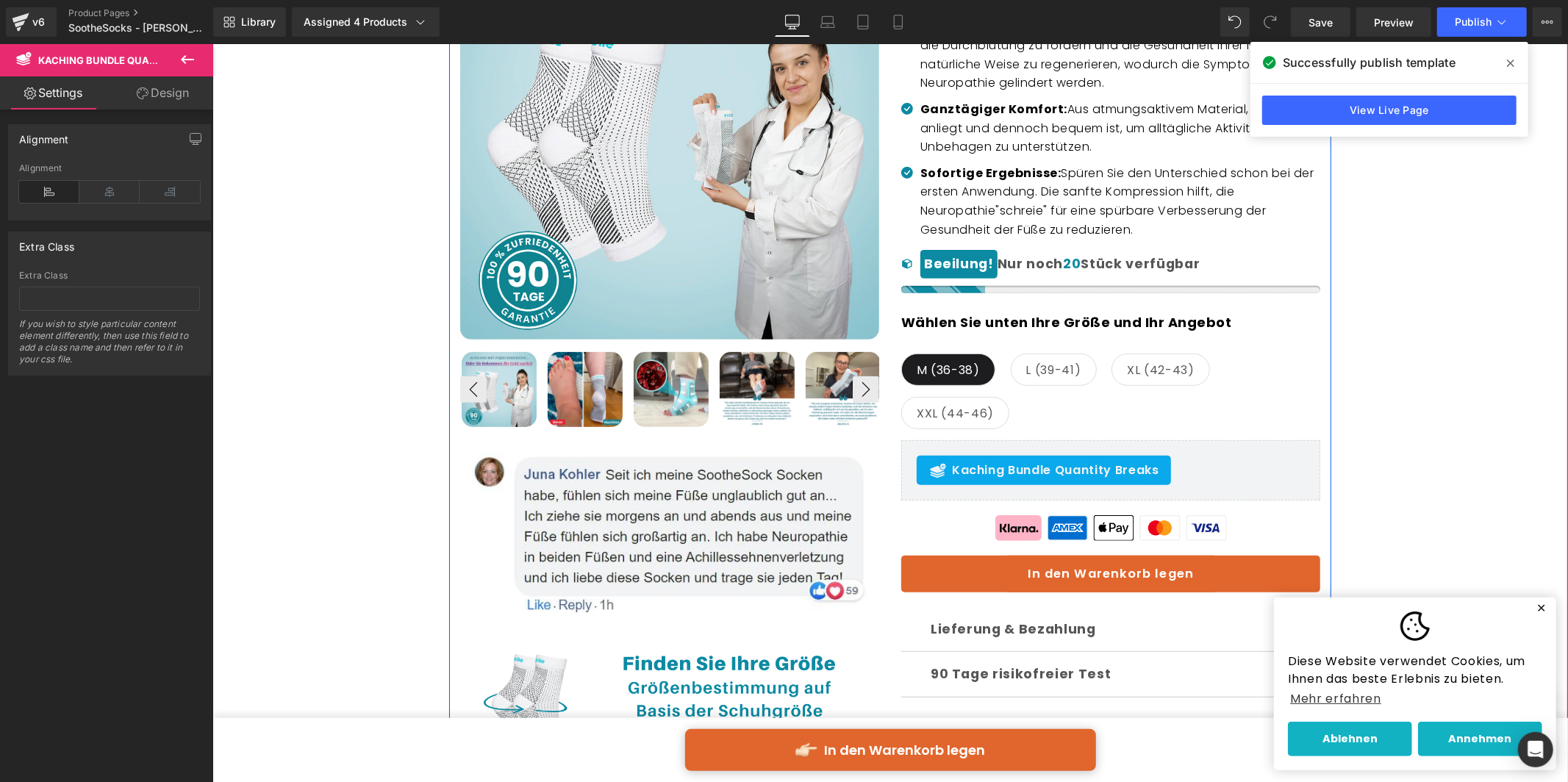
scroll to position [354, 0]
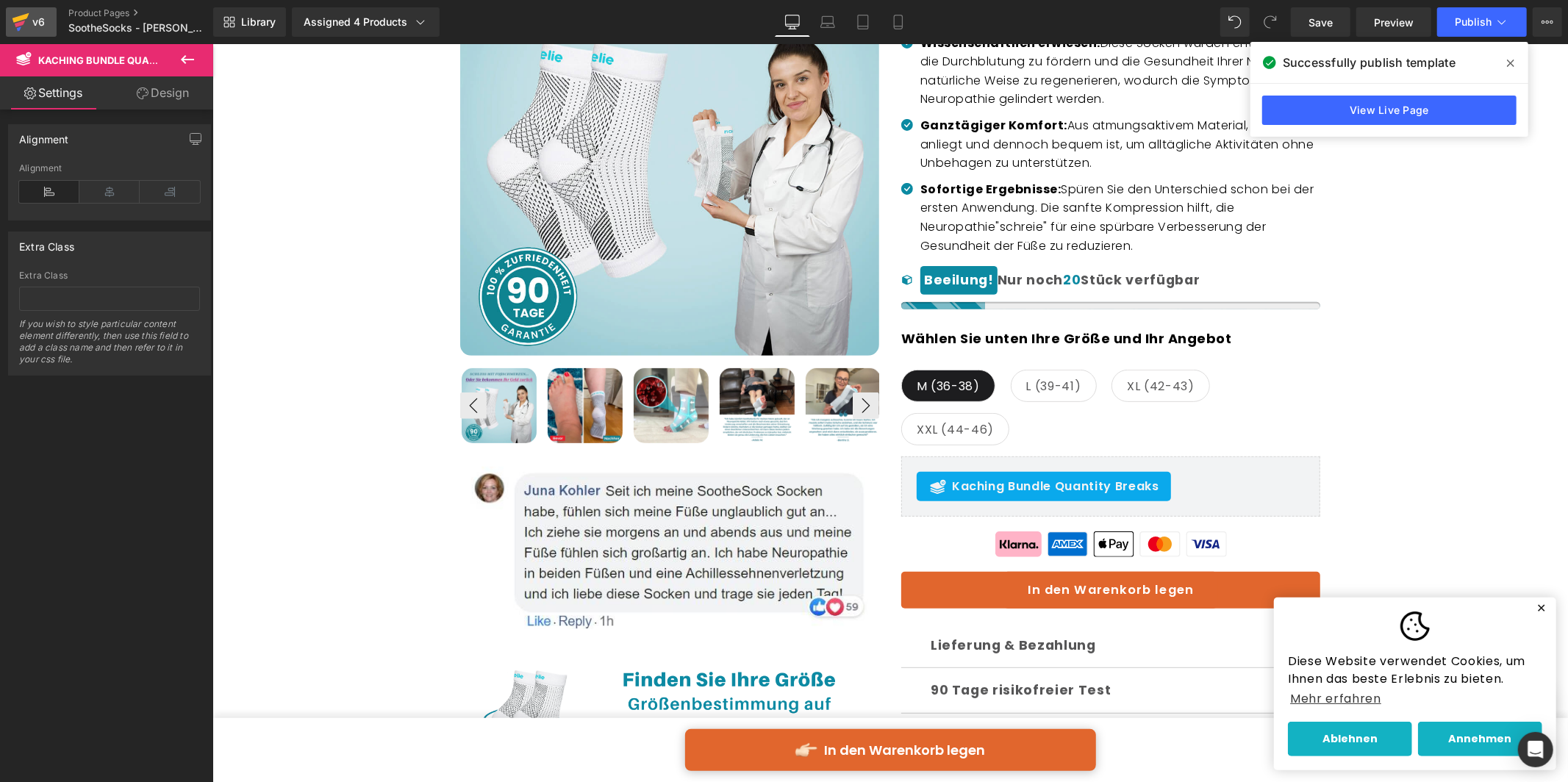
click at [45, 17] on div "v6" at bounding box center [39, 22] width 18 height 19
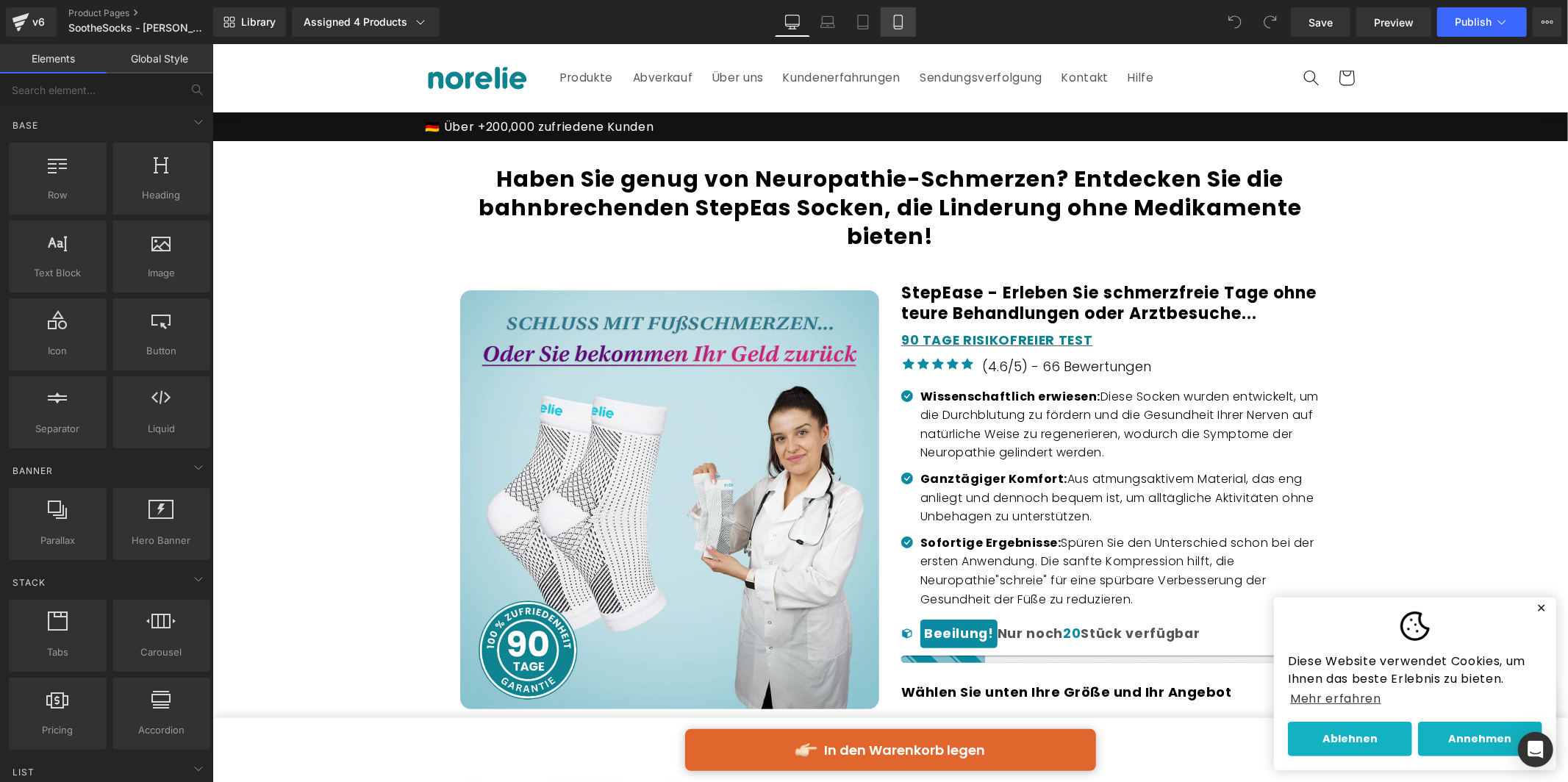
click at [891, 18] on icon at bounding box center [898, 22] width 15 height 15
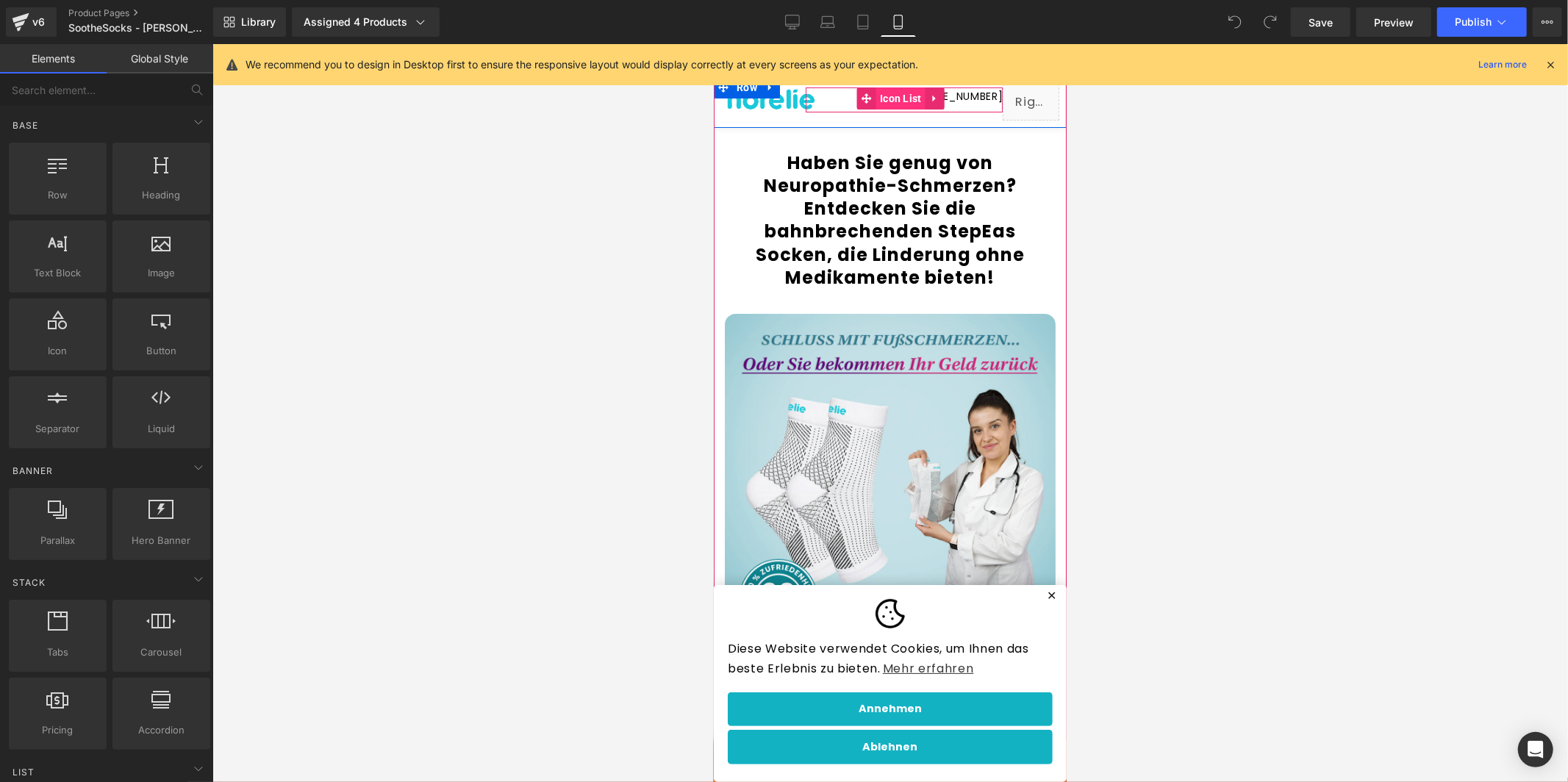
click at [906, 94] on span "Icon List" at bounding box center [900, 97] width 49 height 22
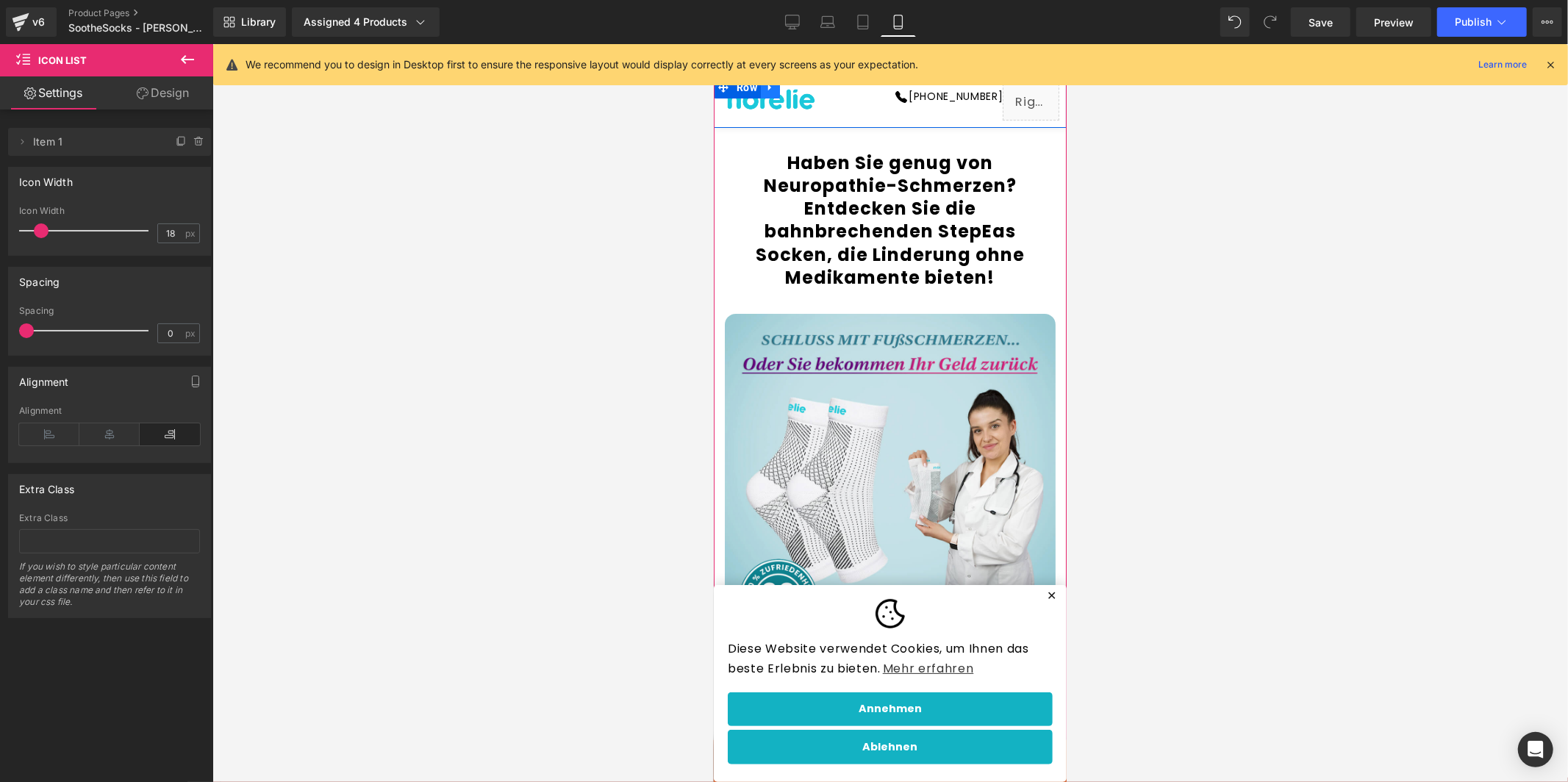
click at [770, 92] on icon at bounding box center [770, 86] width 11 height 11
click at [844, 107] on div "Icon +49 6202 9513002 Text Block" at bounding box center [903, 99] width 197 height 25
click at [1556, 69] on icon at bounding box center [1550, 64] width 13 height 13
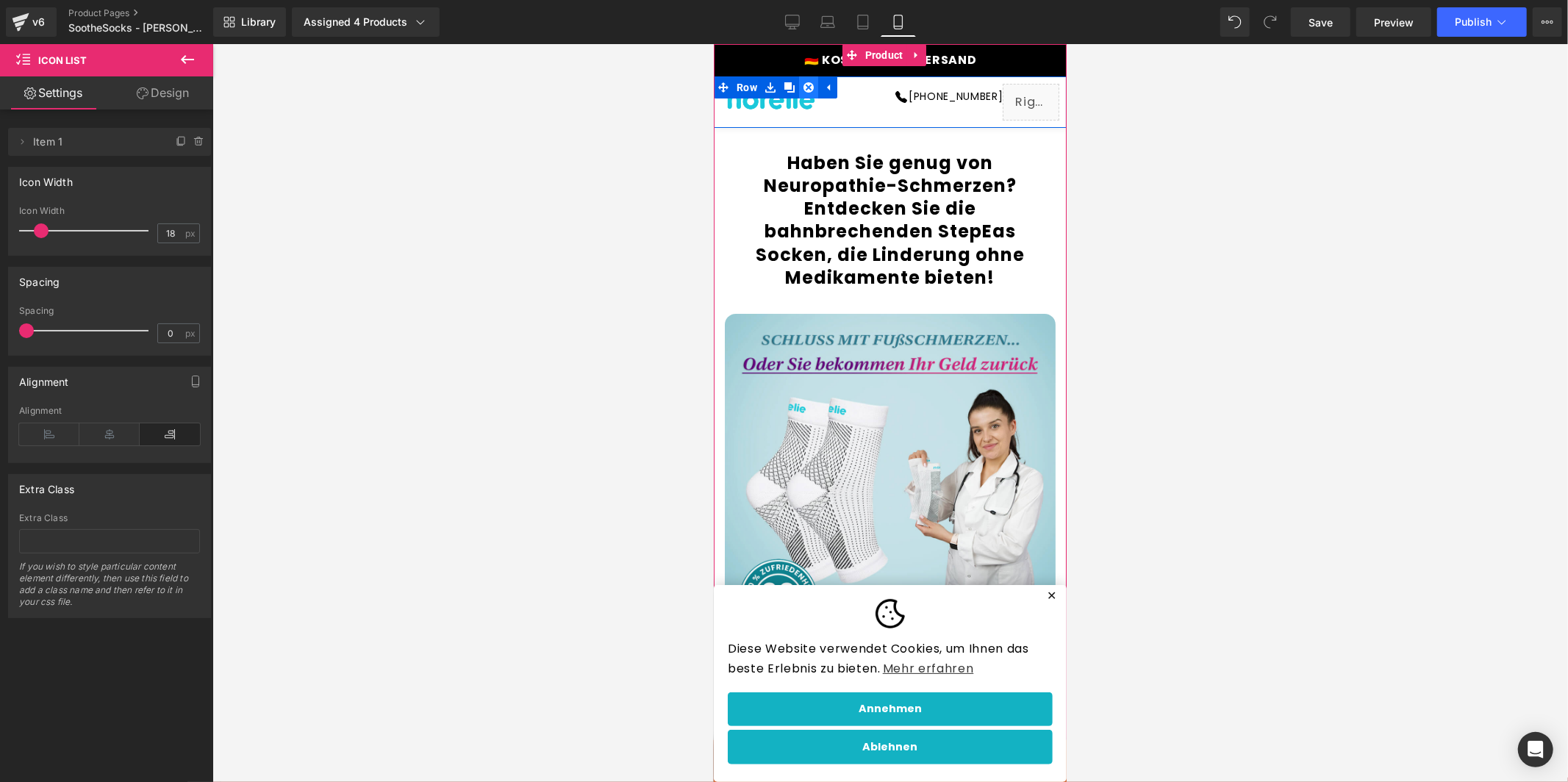
click at [807, 87] on icon at bounding box center [808, 86] width 11 height 11
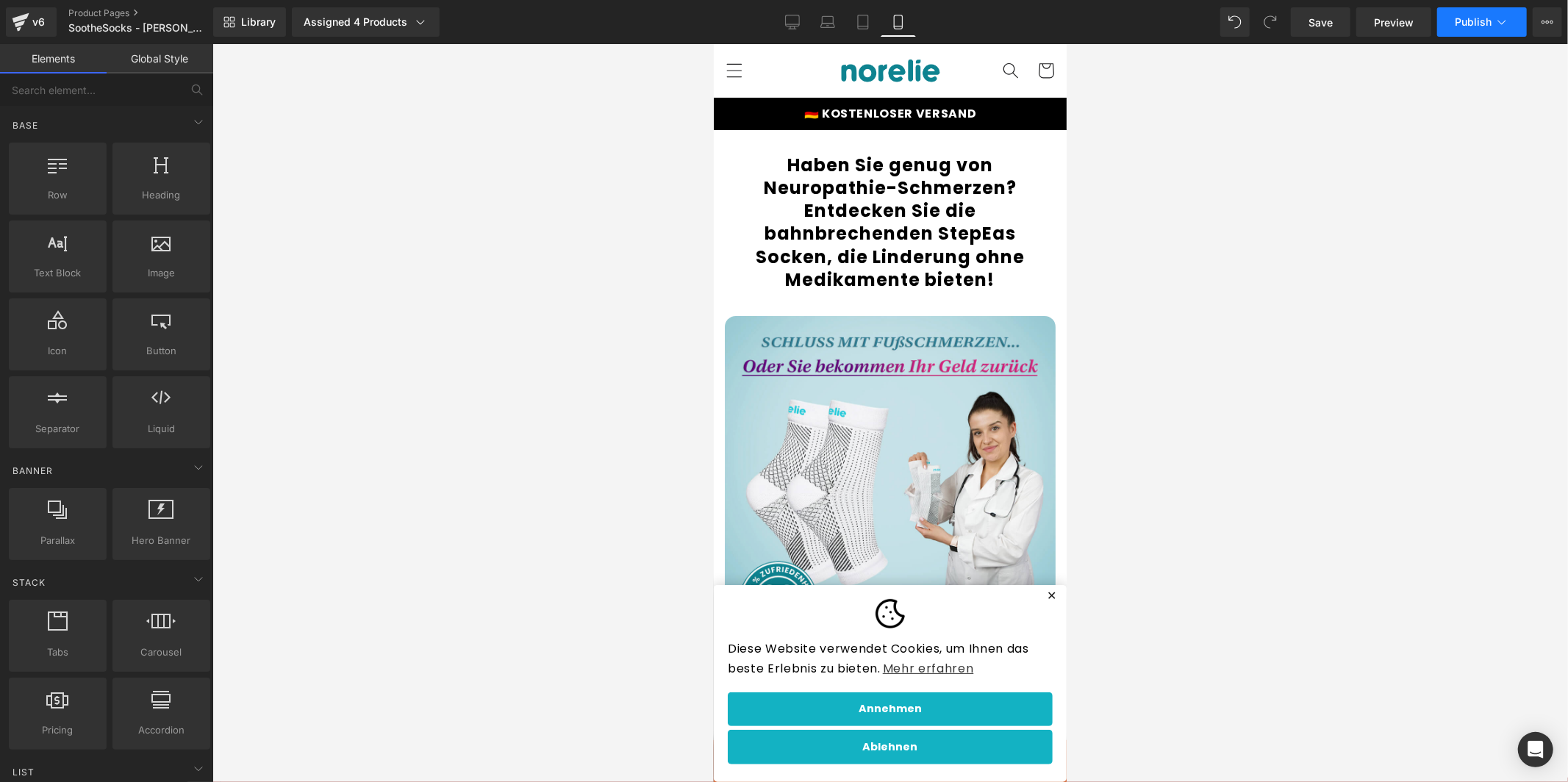
click at [1459, 22] on span "Publish" at bounding box center [1473, 21] width 37 height 11
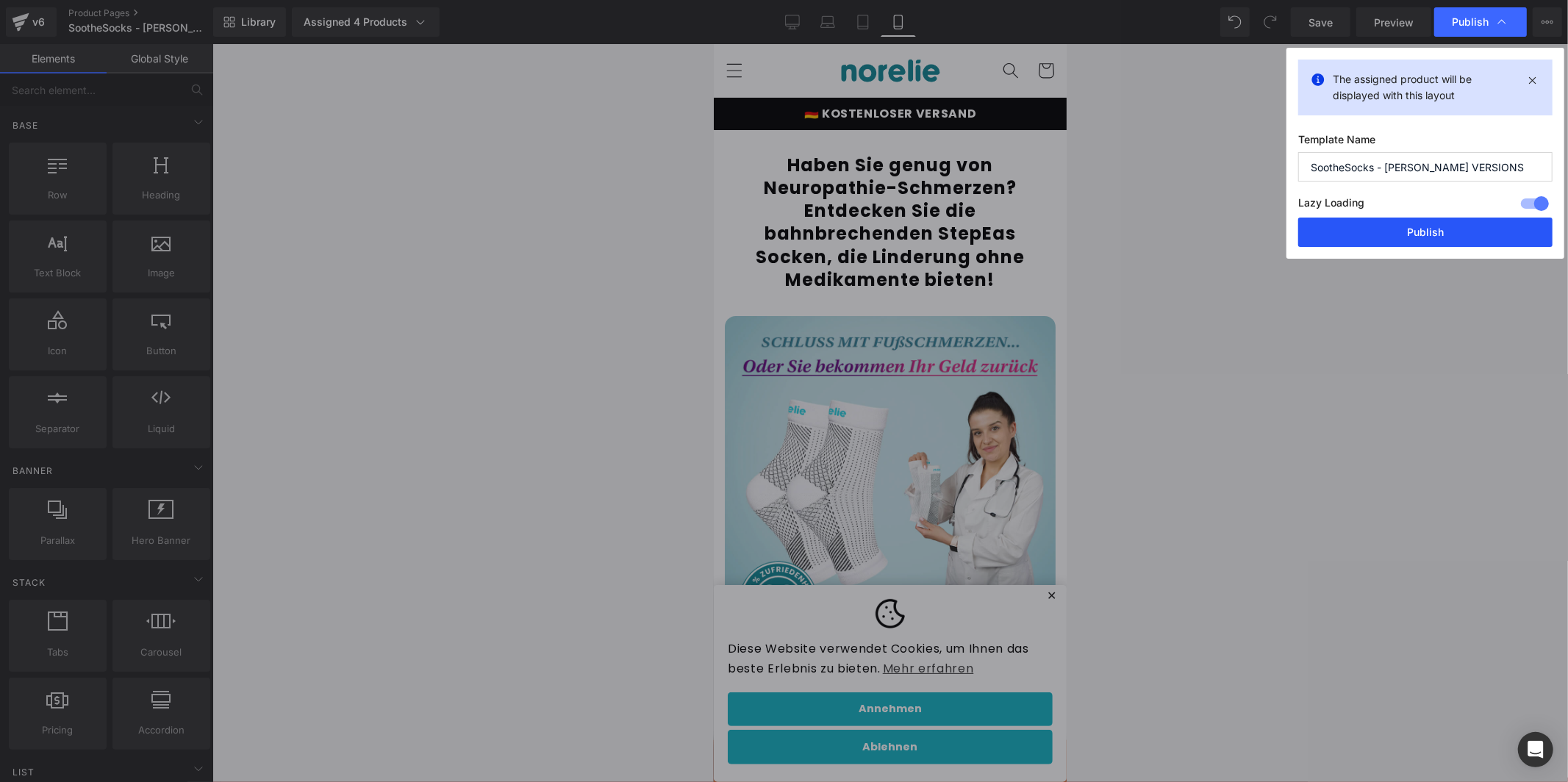
click at [1412, 229] on button "Publish" at bounding box center [1425, 233] width 255 height 30
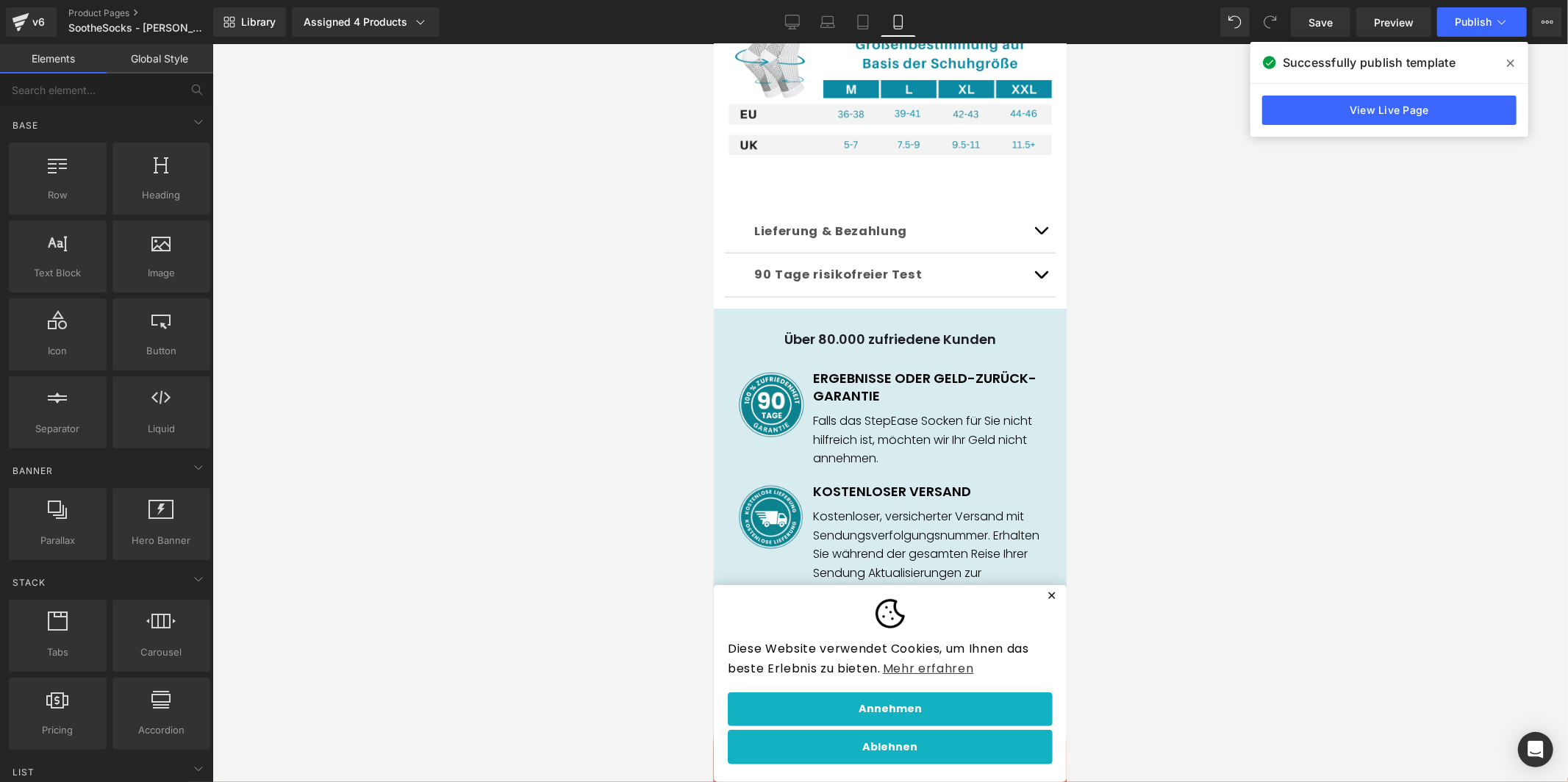
scroll to position [2251, 0]
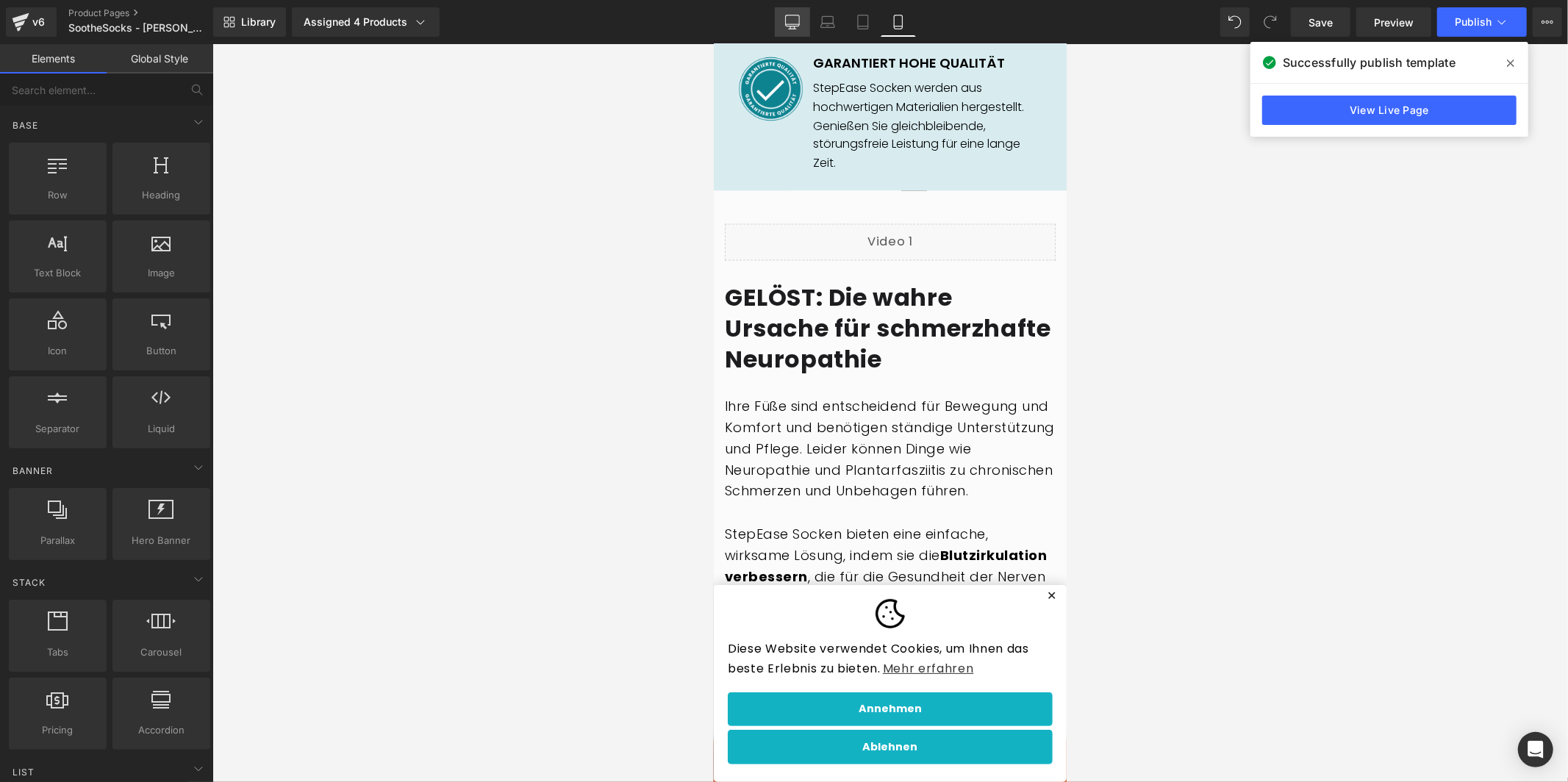
click at [798, 18] on icon at bounding box center [792, 22] width 15 height 15
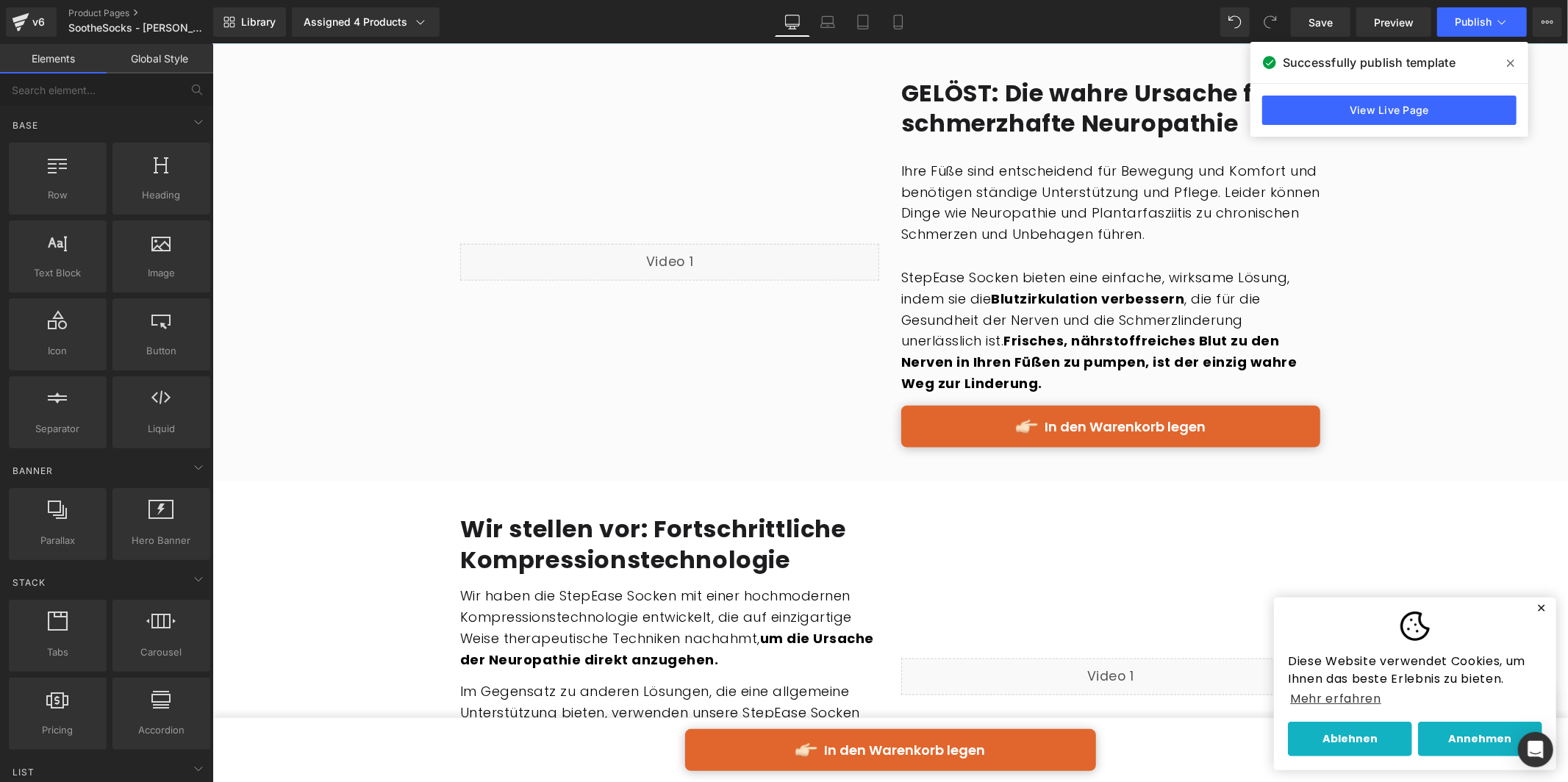
scroll to position [1386, 0]
click at [1535, 604] on button "✕" at bounding box center [1540, 608] width 18 height 11
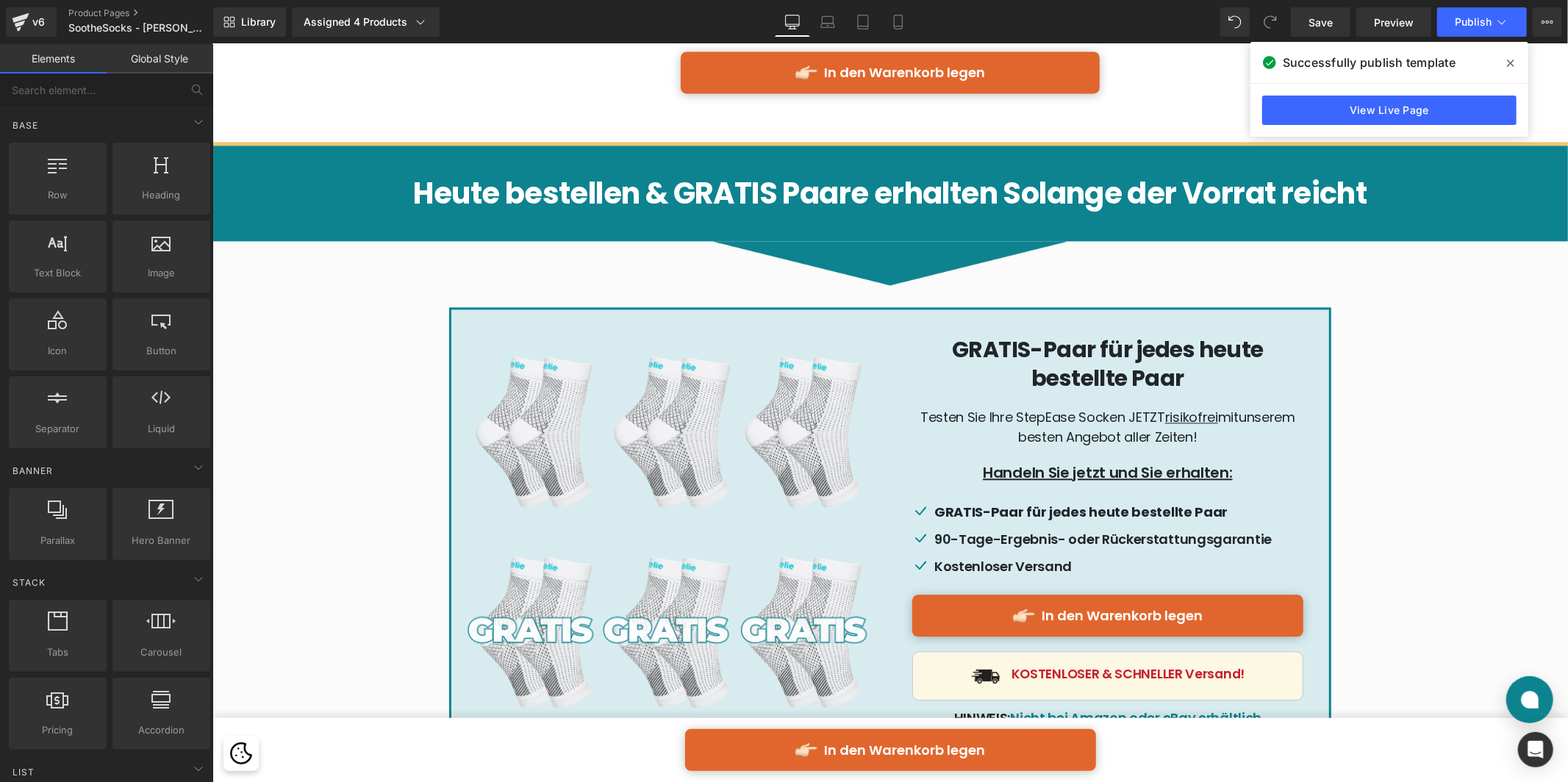
scroll to position [7409, 0]
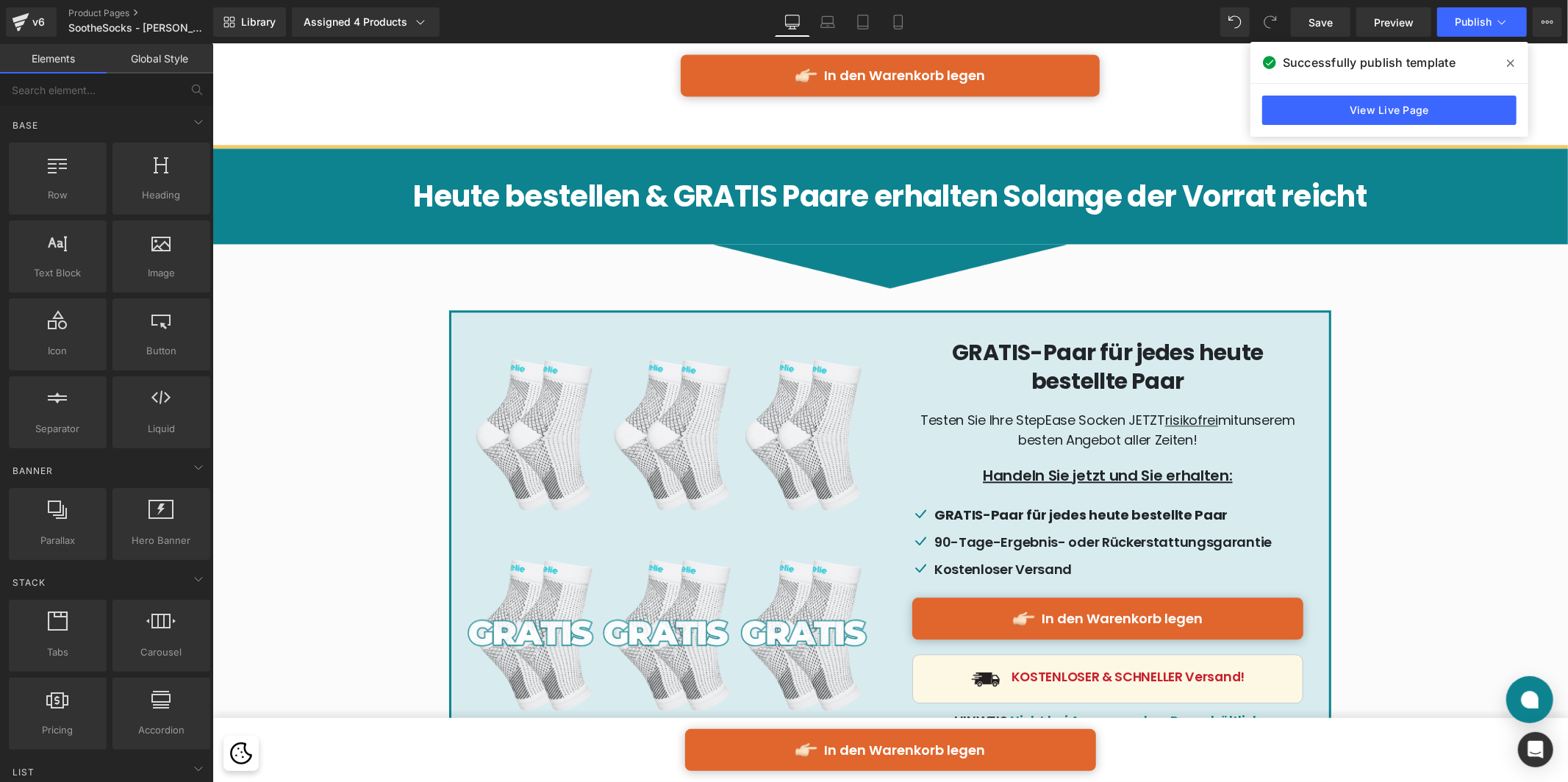
click at [272, 159] on div "Heute bestellen & GRATIS Paare erhalten Solange der Vorrat reicht" at bounding box center [889, 195] width 1355 height 74
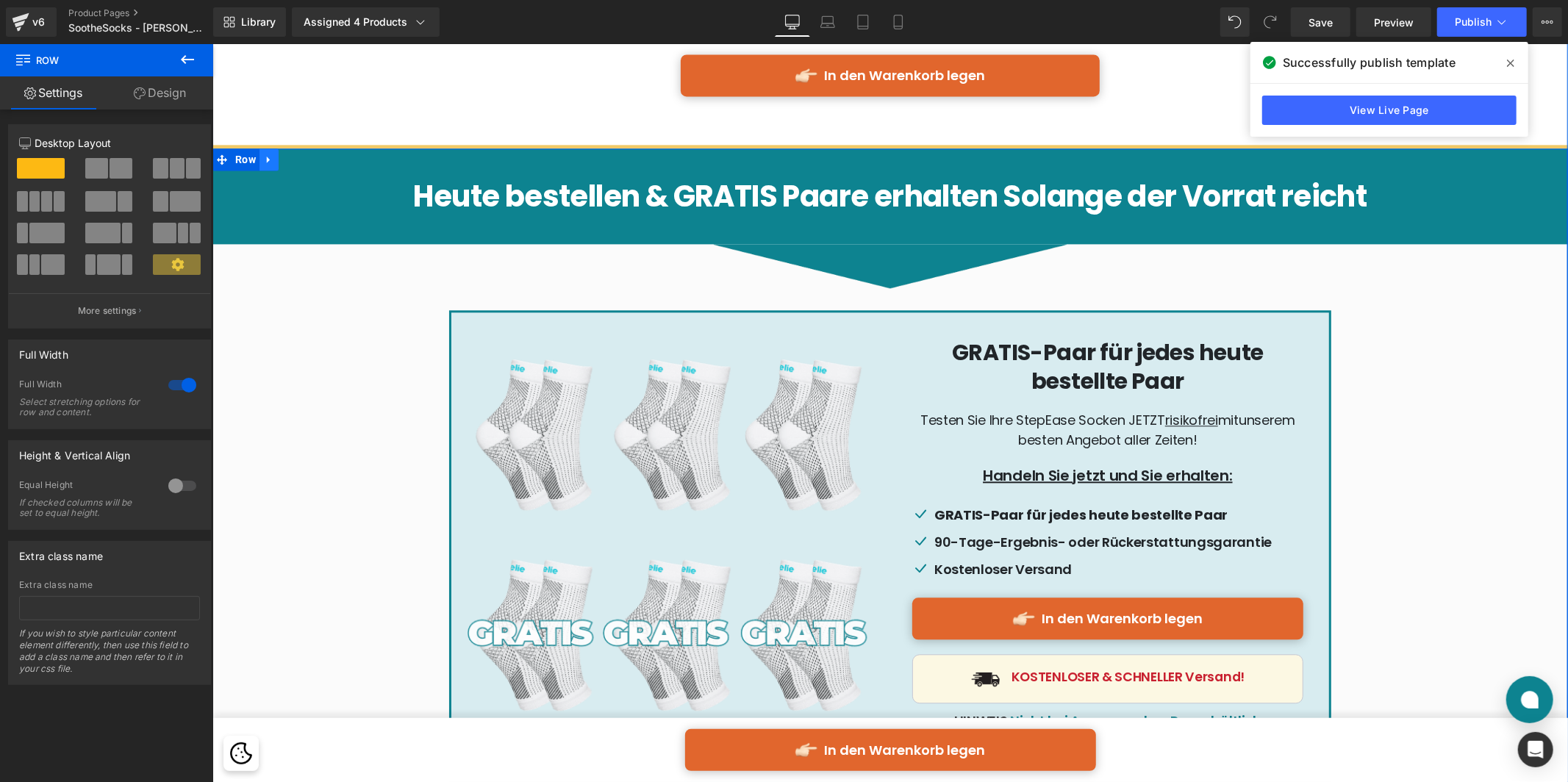
click at [264, 153] on icon at bounding box center [269, 159] width 11 height 11
click at [305, 153] on icon at bounding box center [306, 159] width 11 height 11
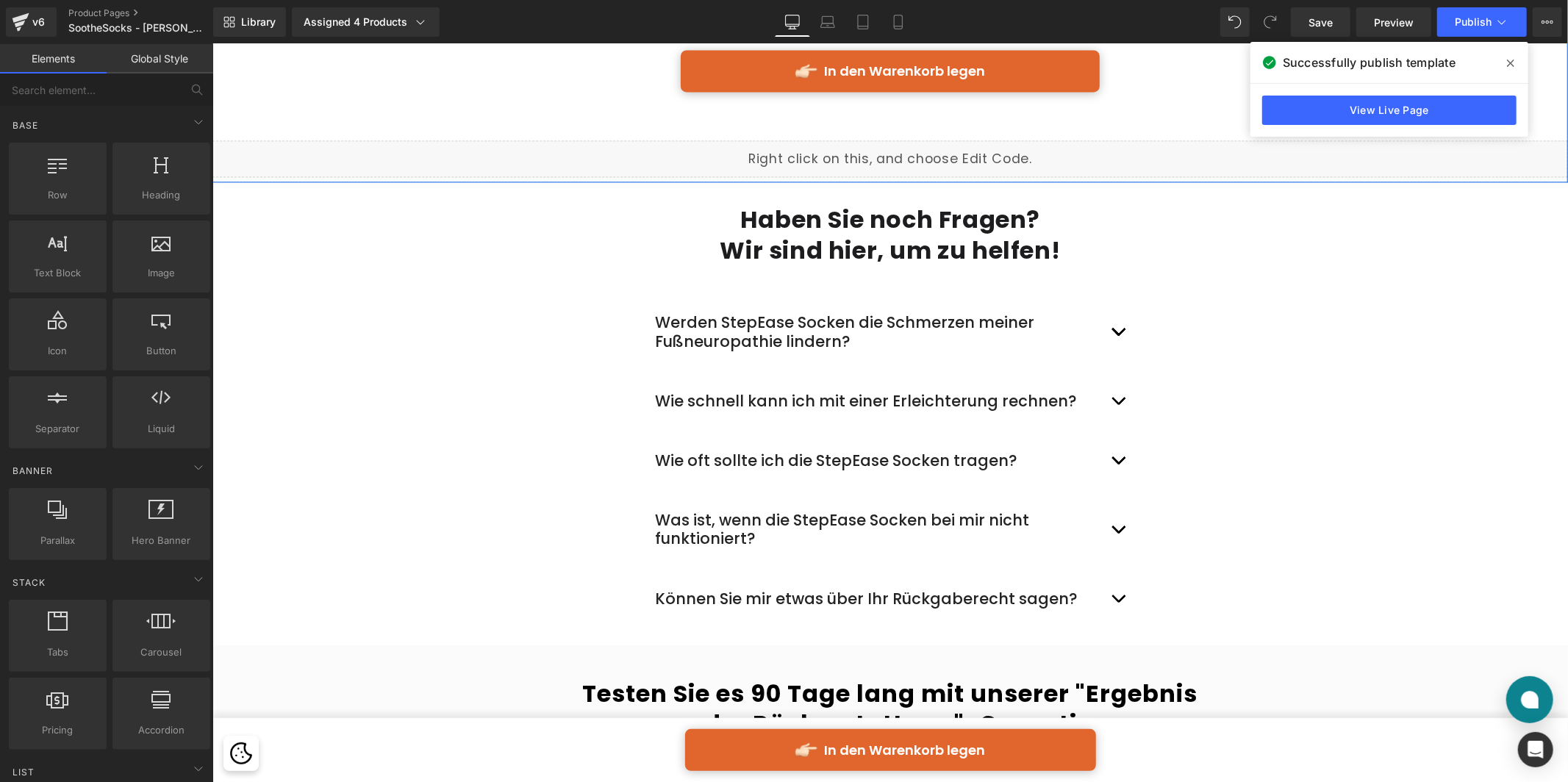
scroll to position [7415, 0]
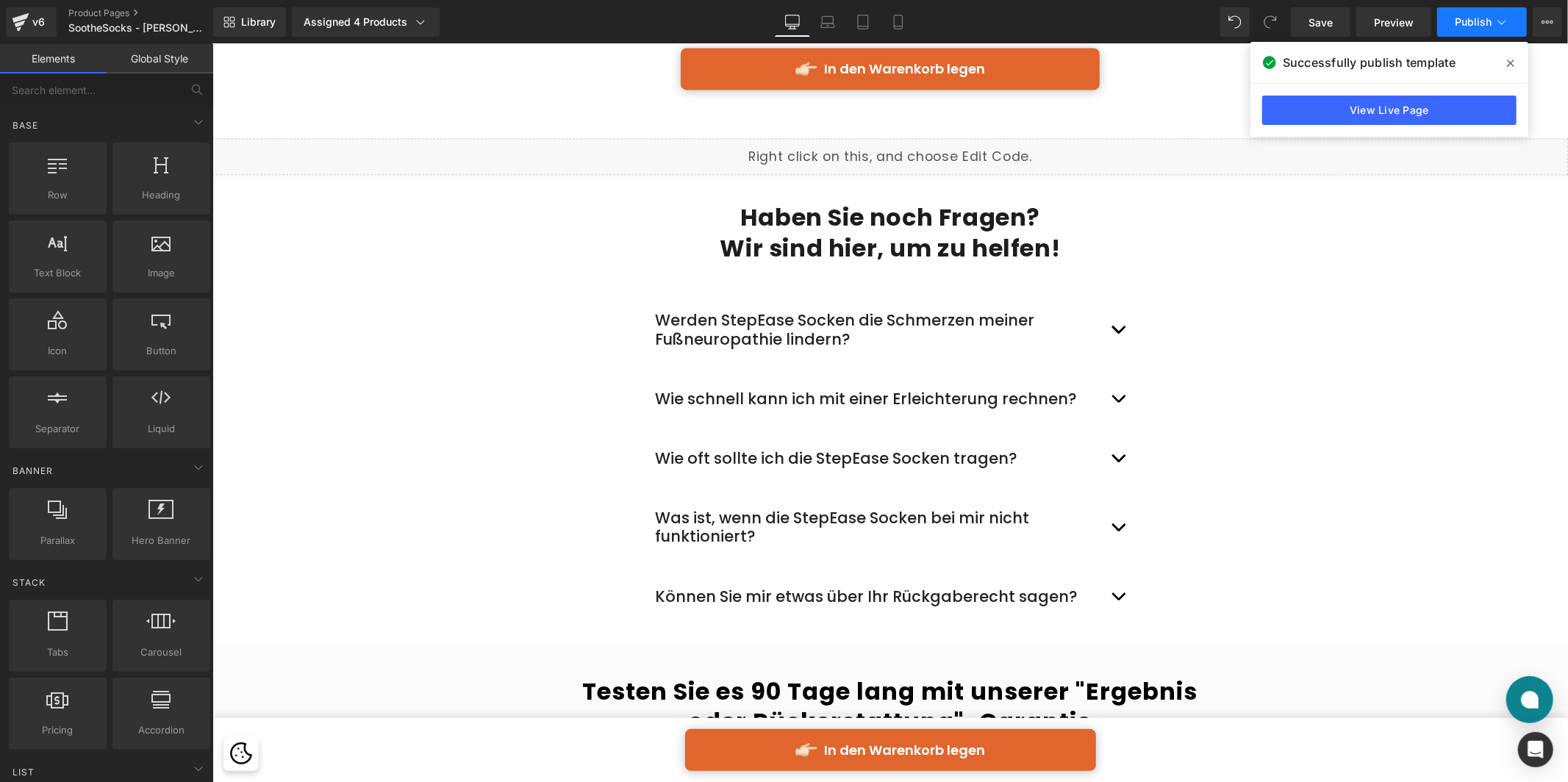
click at [1474, 23] on span "Publish" at bounding box center [1473, 21] width 37 height 11
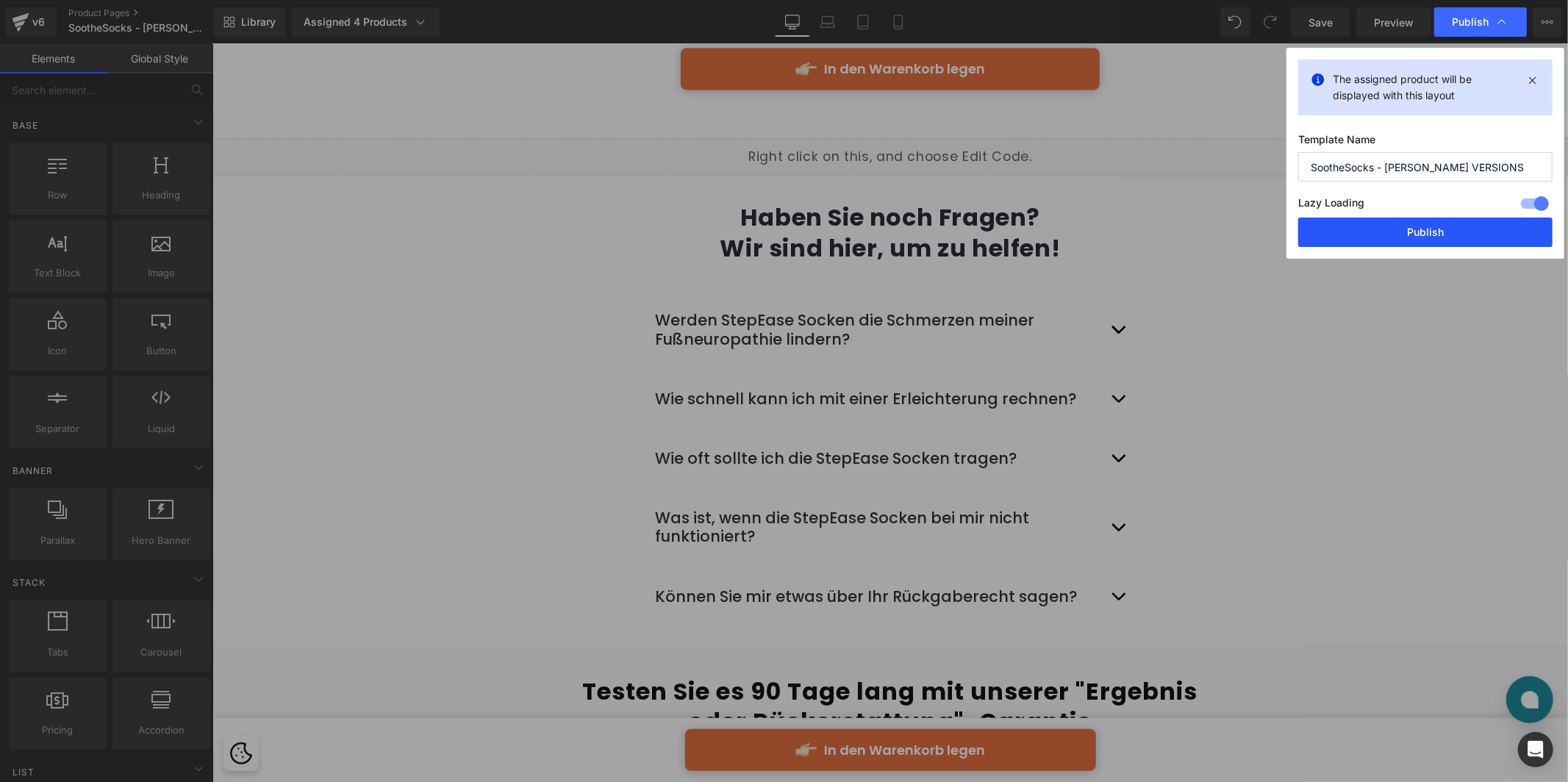
click at [1414, 230] on button "Publish" at bounding box center [1425, 233] width 255 height 30
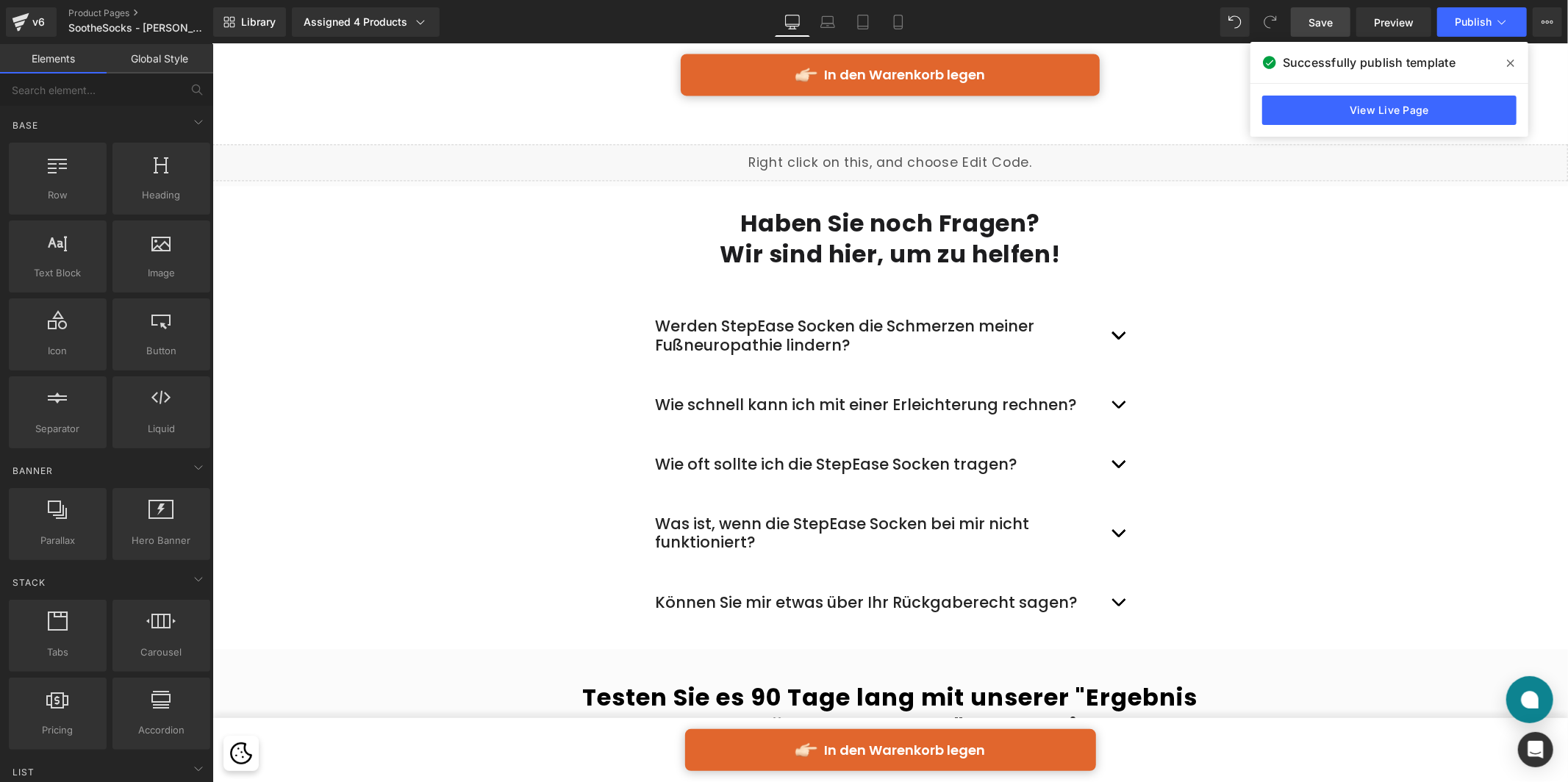
scroll to position [7409, 0]
click at [1416, 95] on link "View Live Page" at bounding box center [1389, 110] width 255 height 30
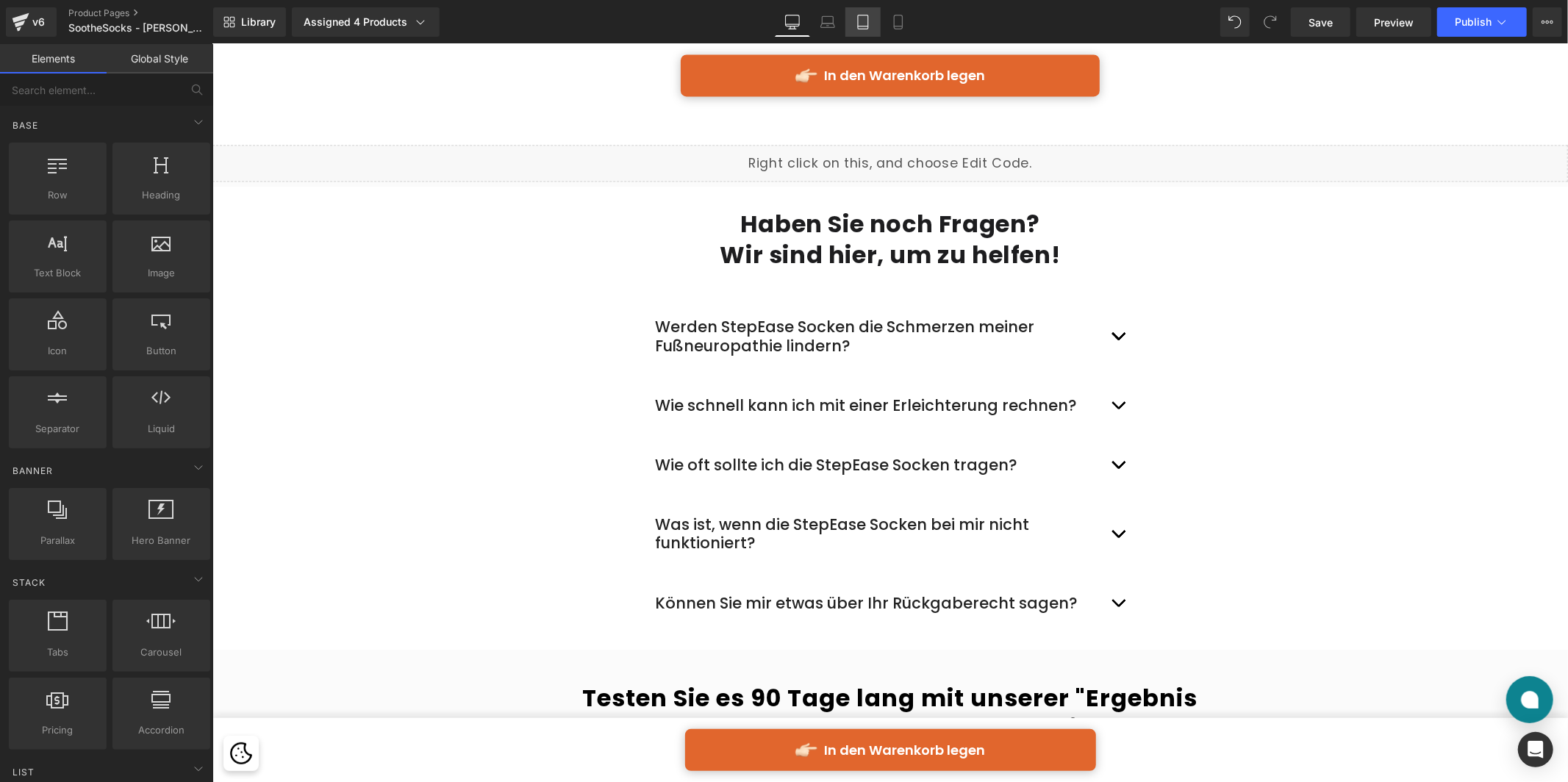
click at [856, 17] on icon at bounding box center [862, 22] width 15 height 15
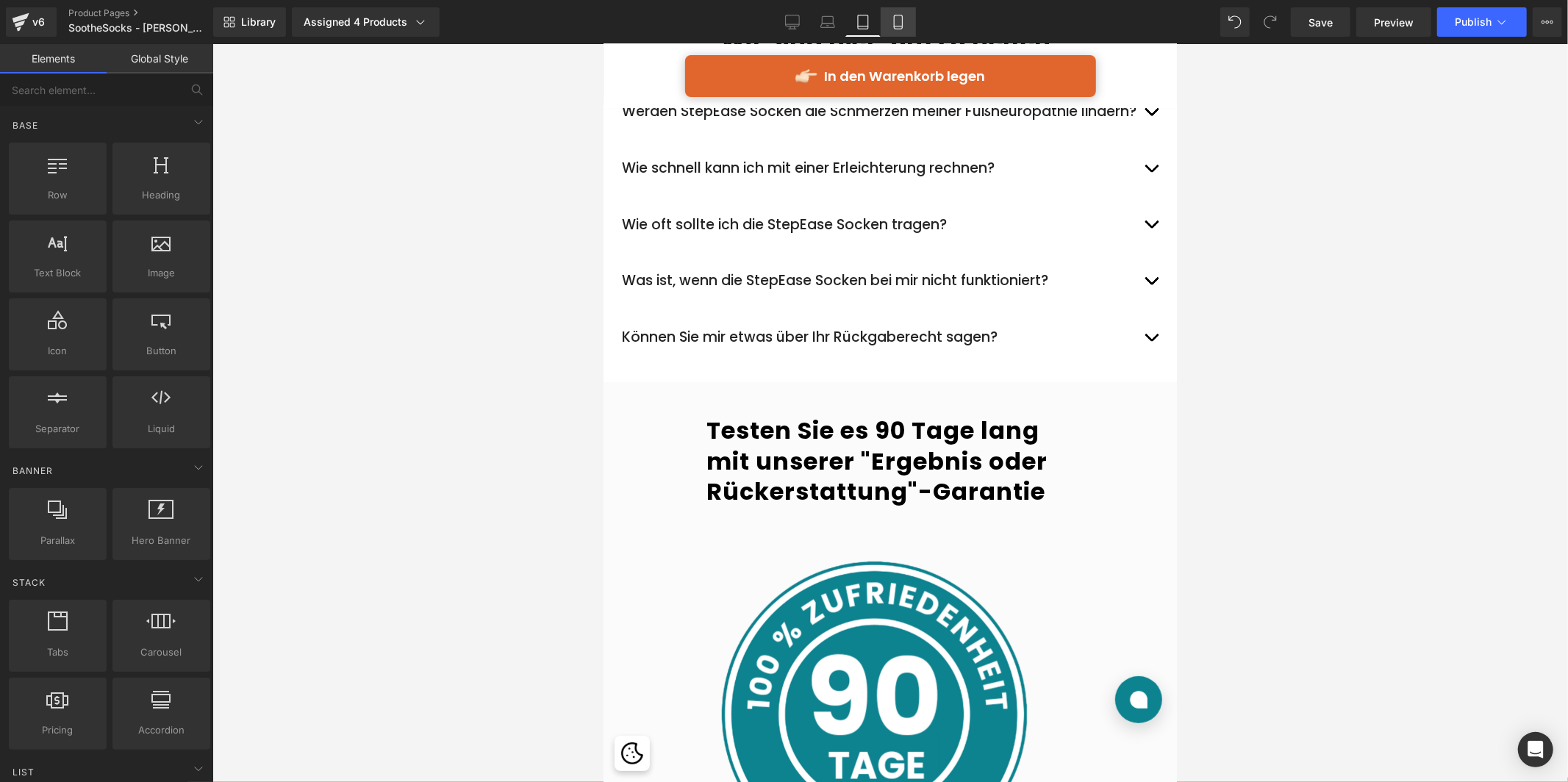
click at [891, 25] on icon at bounding box center [898, 22] width 15 height 15
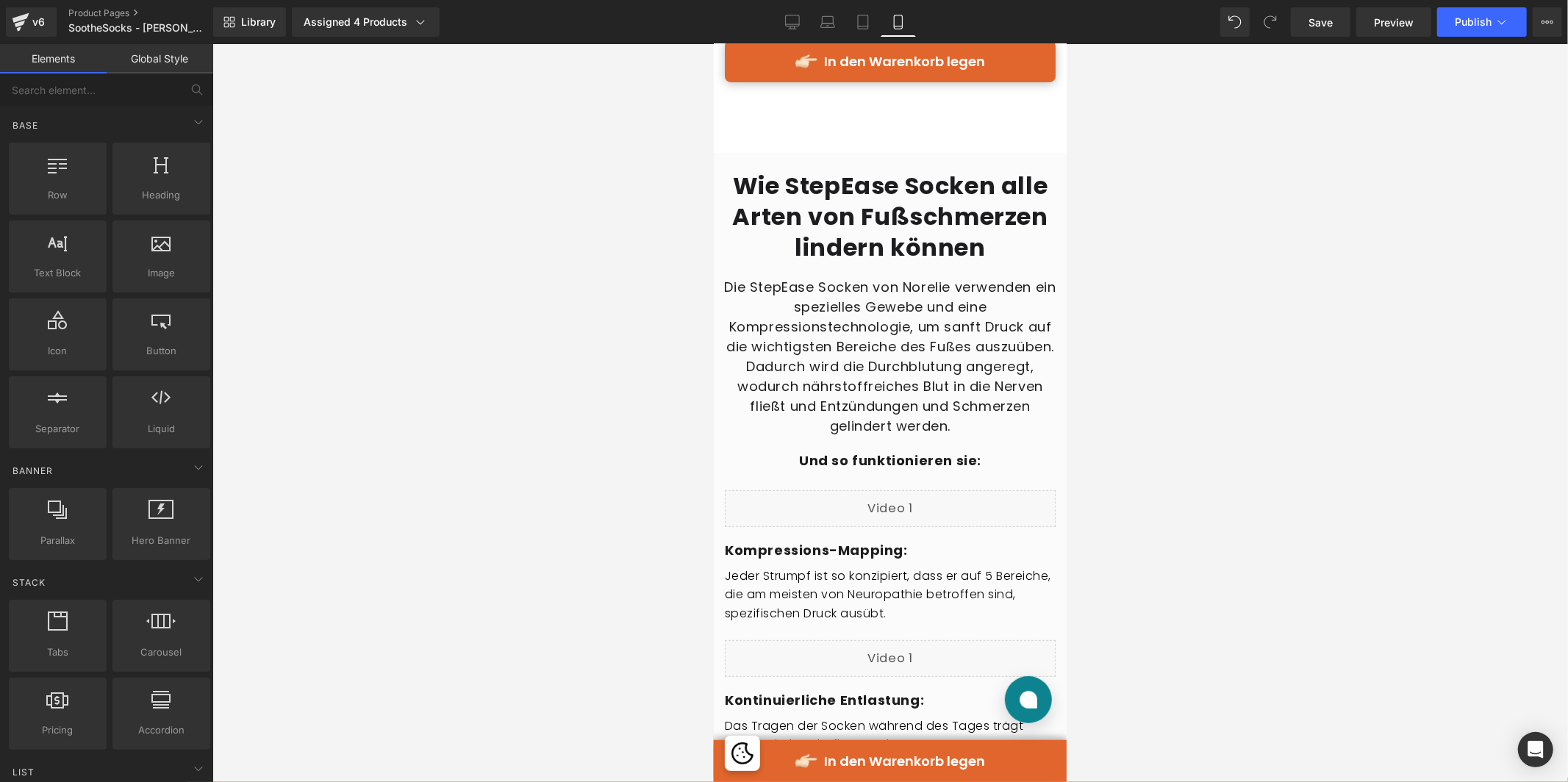
scroll to position [4833, 0]
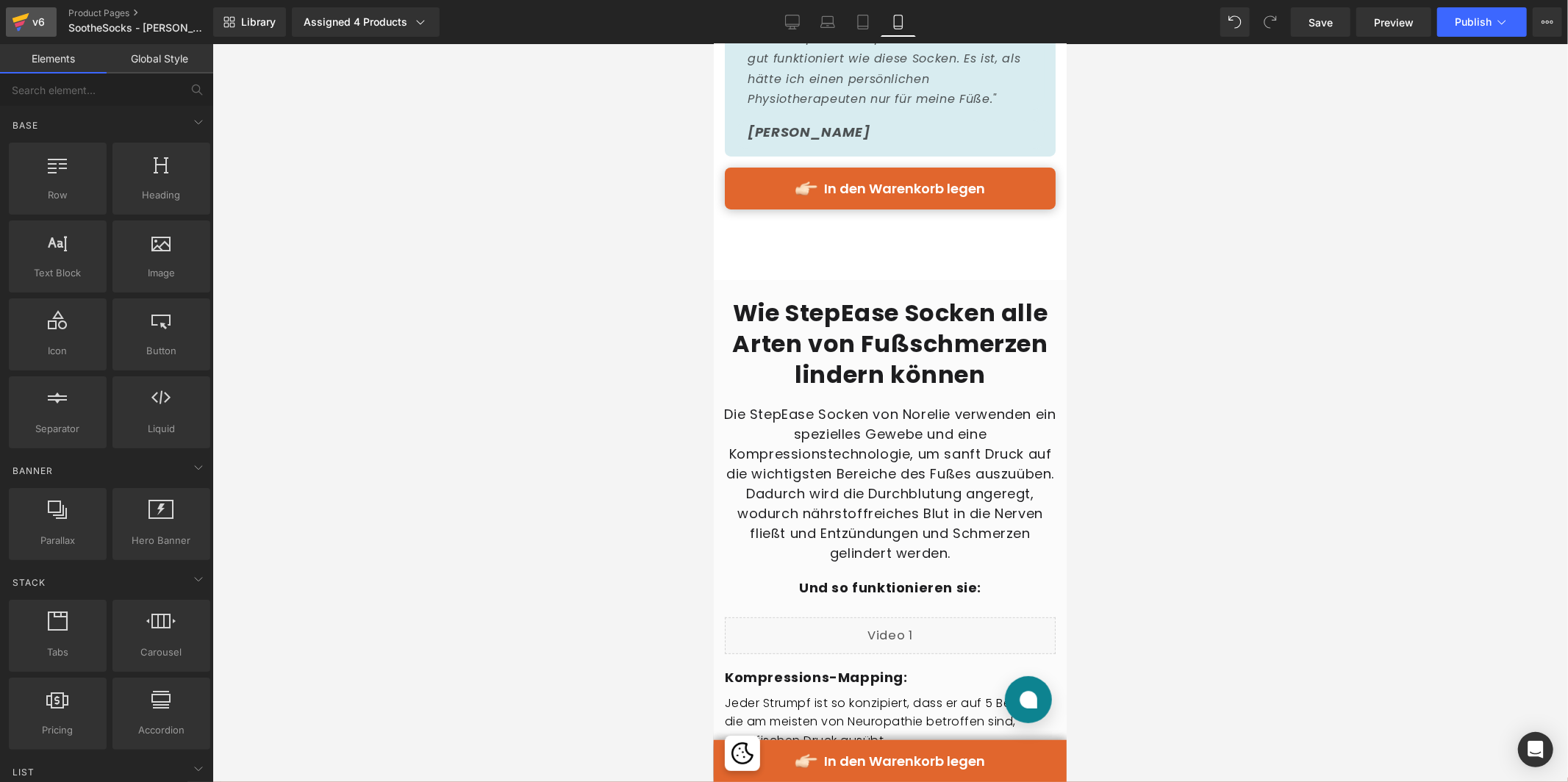
click at [34, 23] on div "v6" at bounding box center [39, 22] width 18 height 19
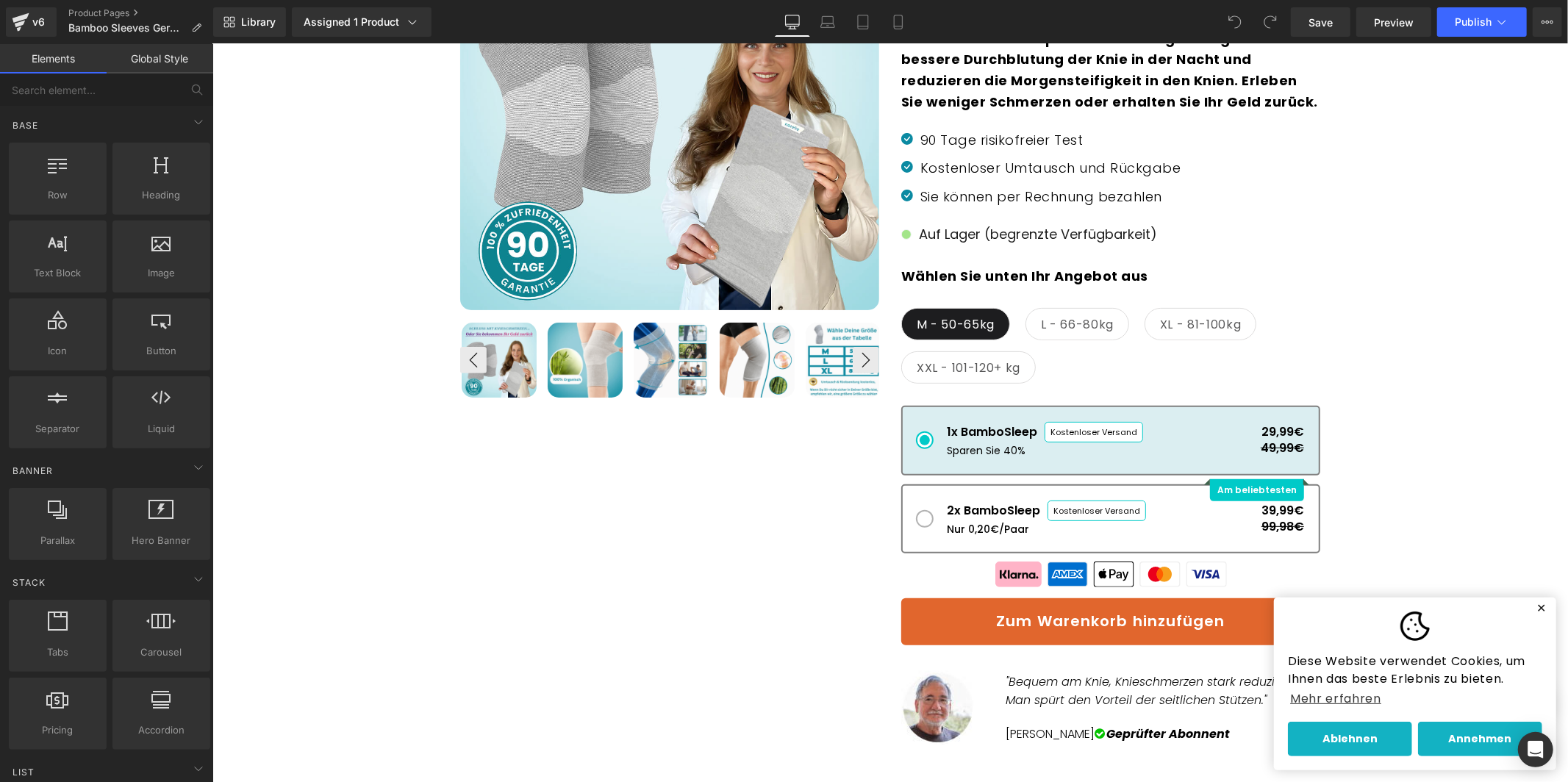
scroll to position [366, 0]
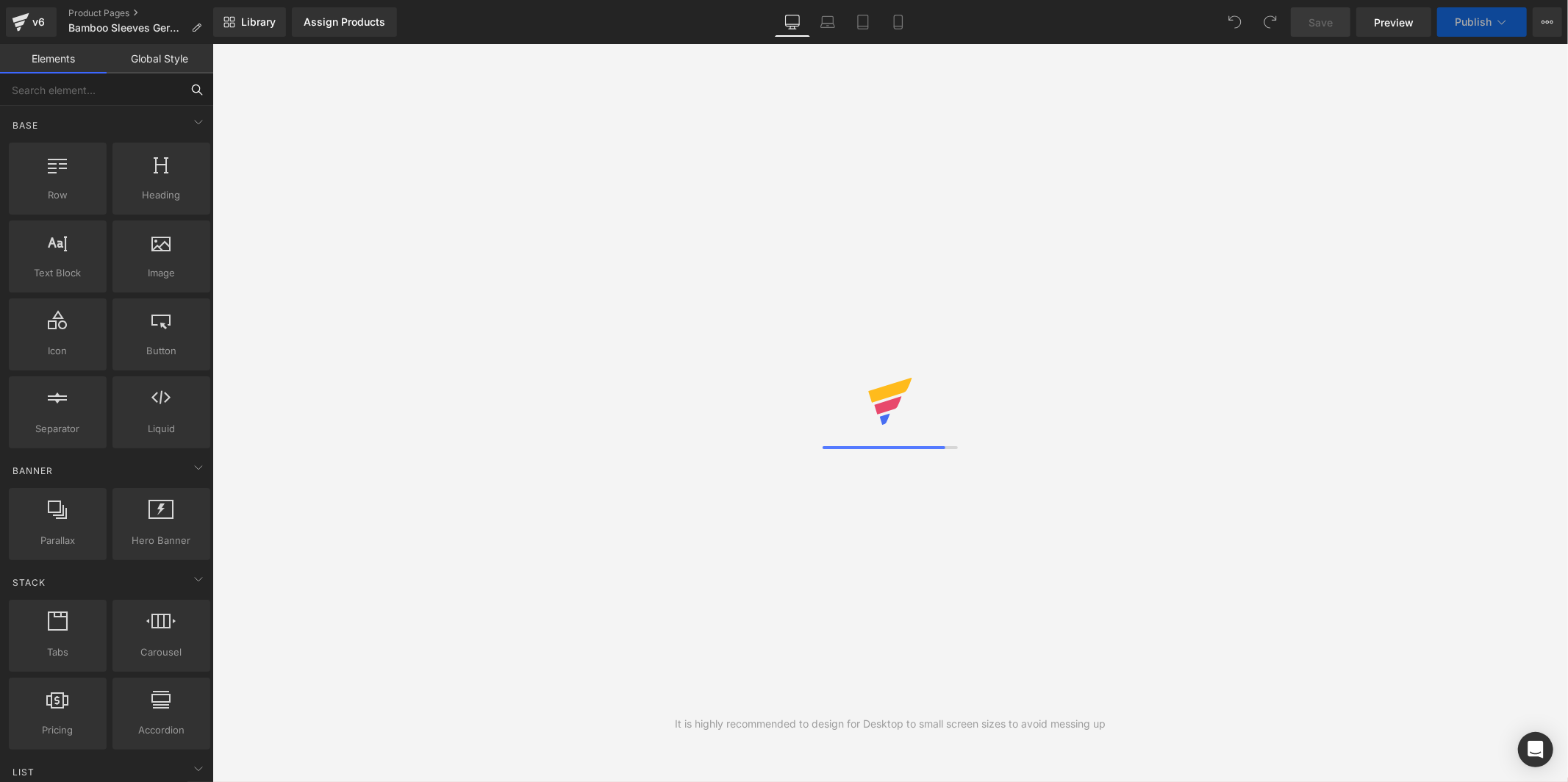
click at [96, 82] on input "text" at bounding box center [90, 89] width 181 height 32
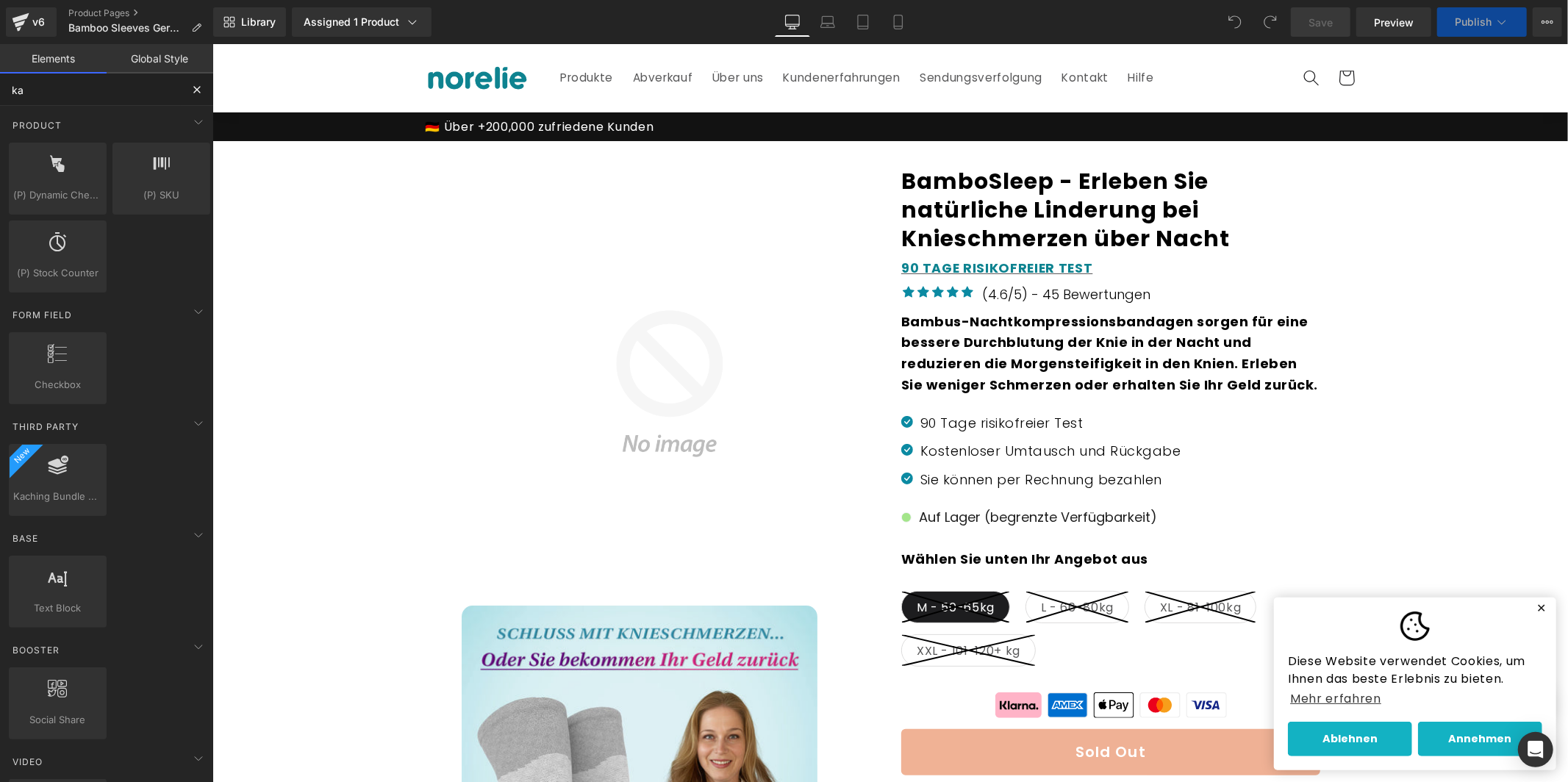
type input "kac"
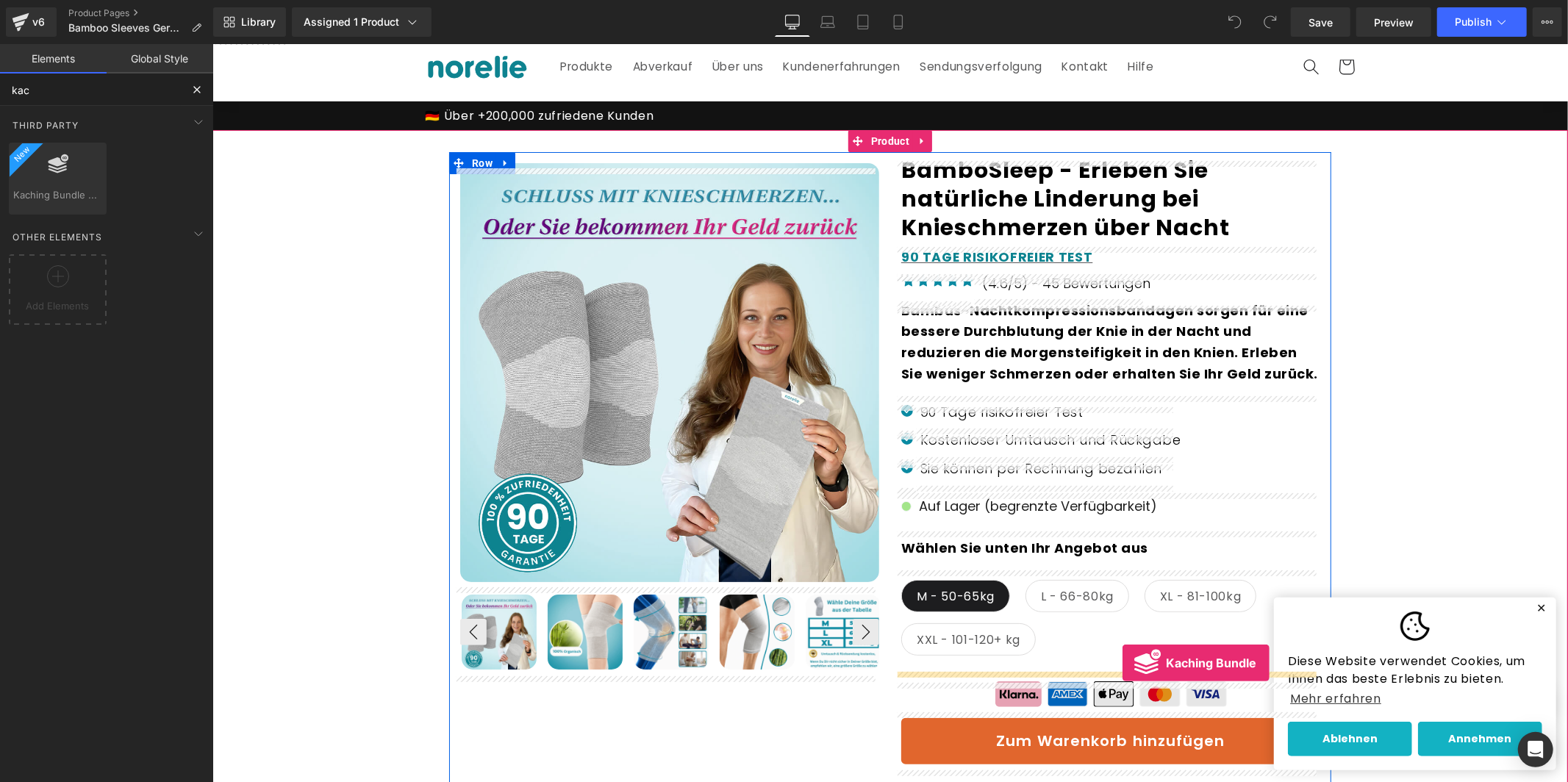
scroll to position [25, 0]
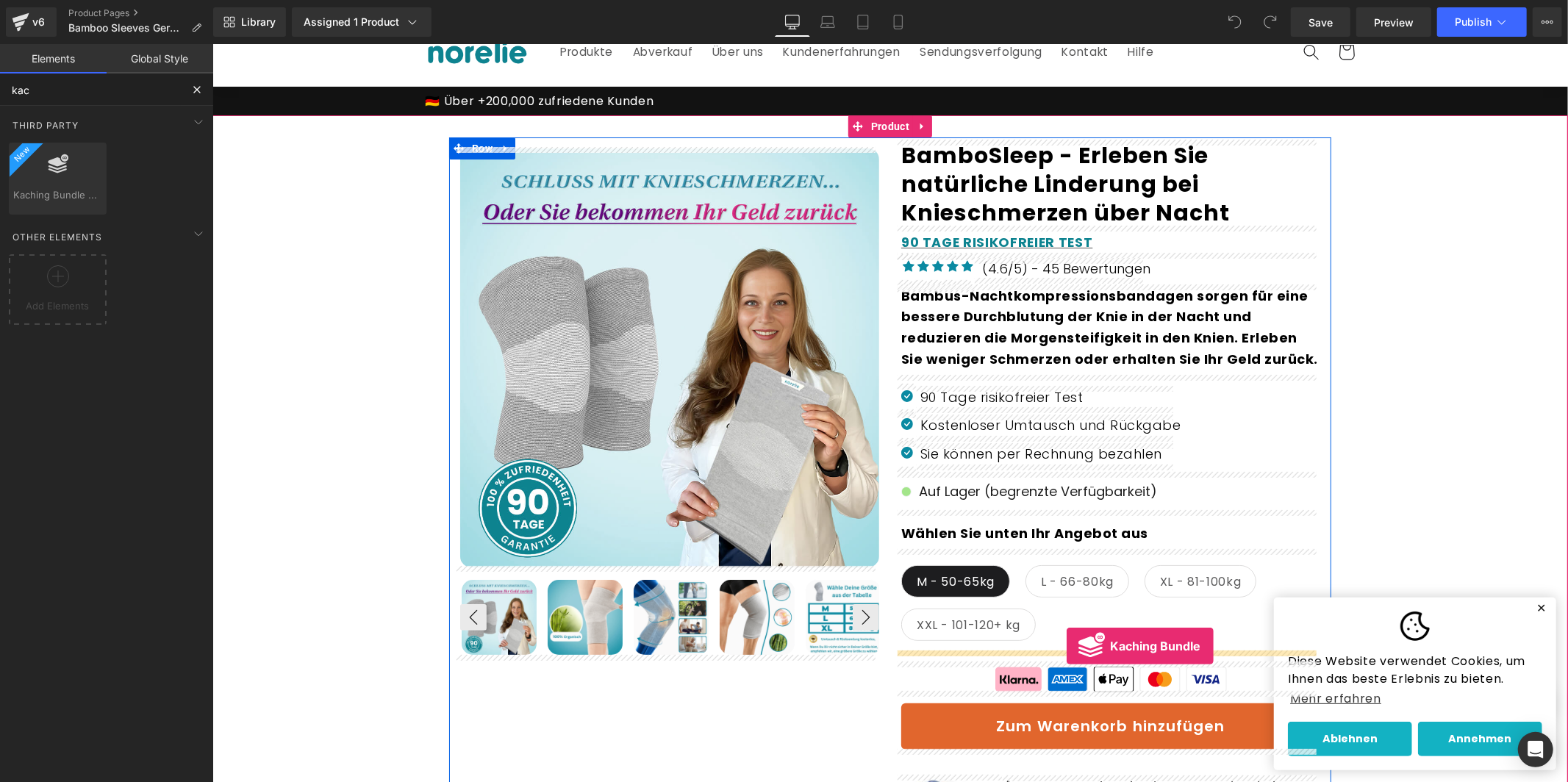
drag, startPoint x: 272, startPoint y: 226, endPoint x: 1065, endPoint y: 645, distance: 896.9
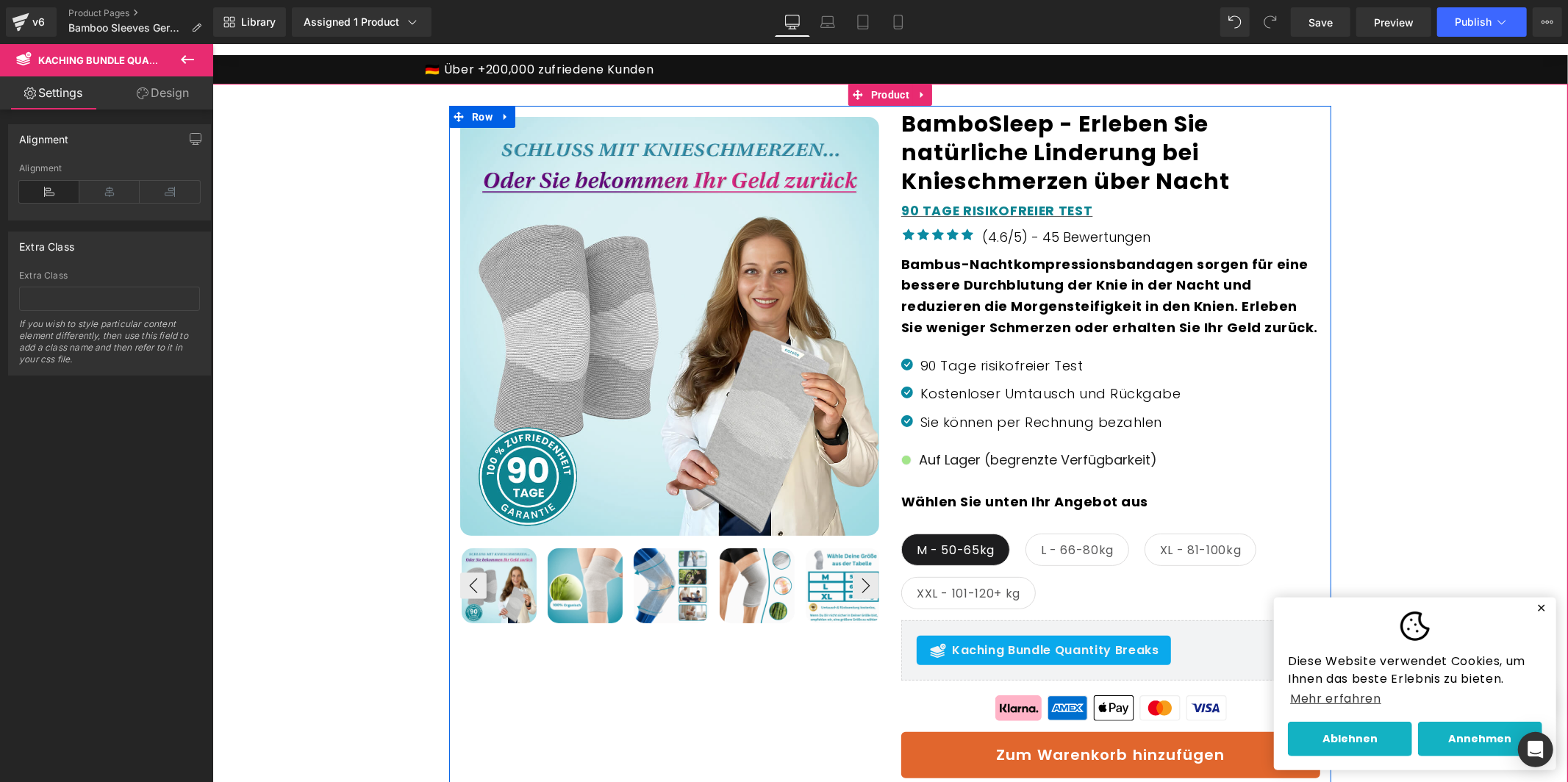
scroll to position [61, 0]
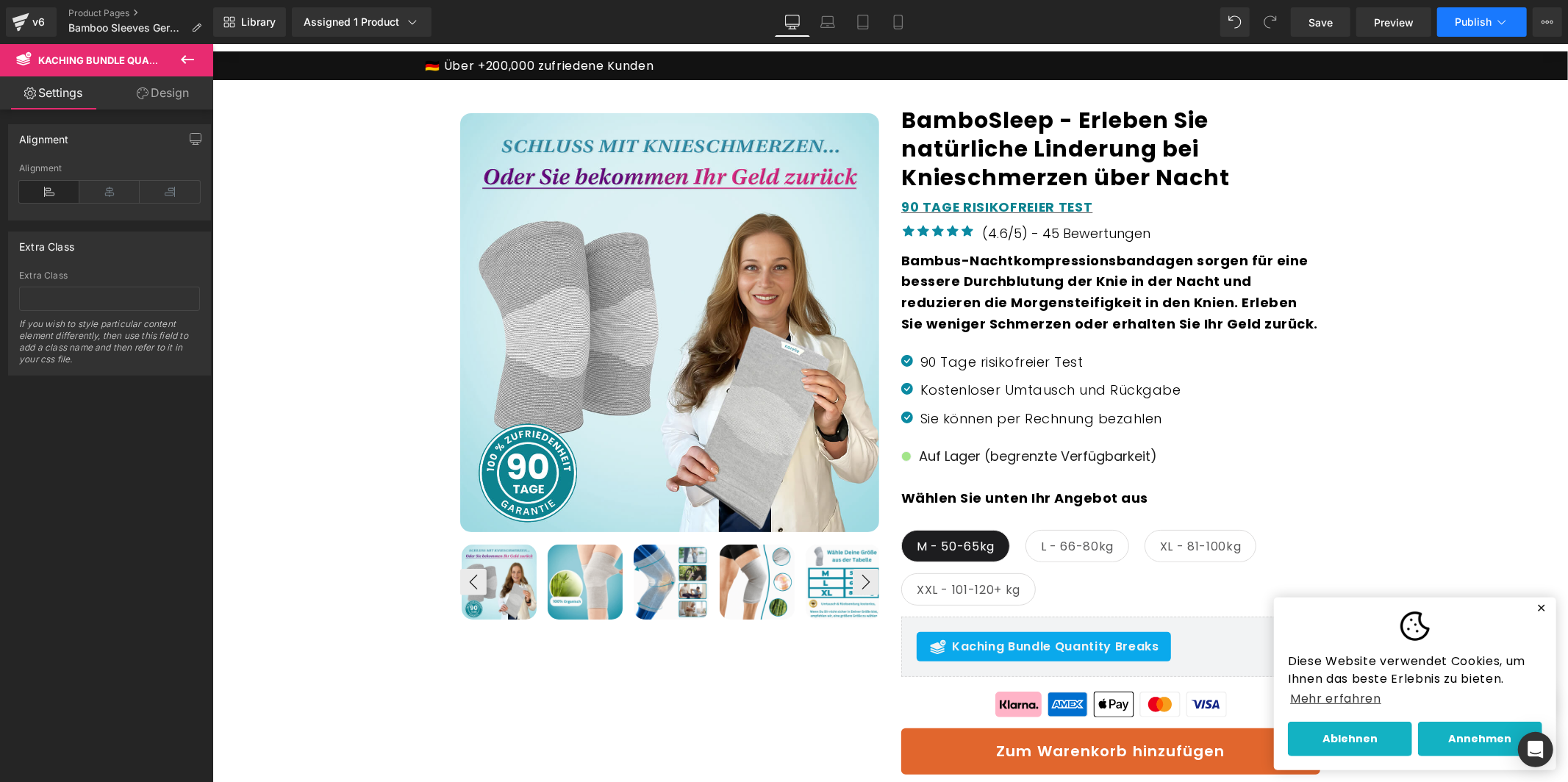
click at [1466, 18] on span "Publish" at bounding box center [1473, 21] width 37 height 11
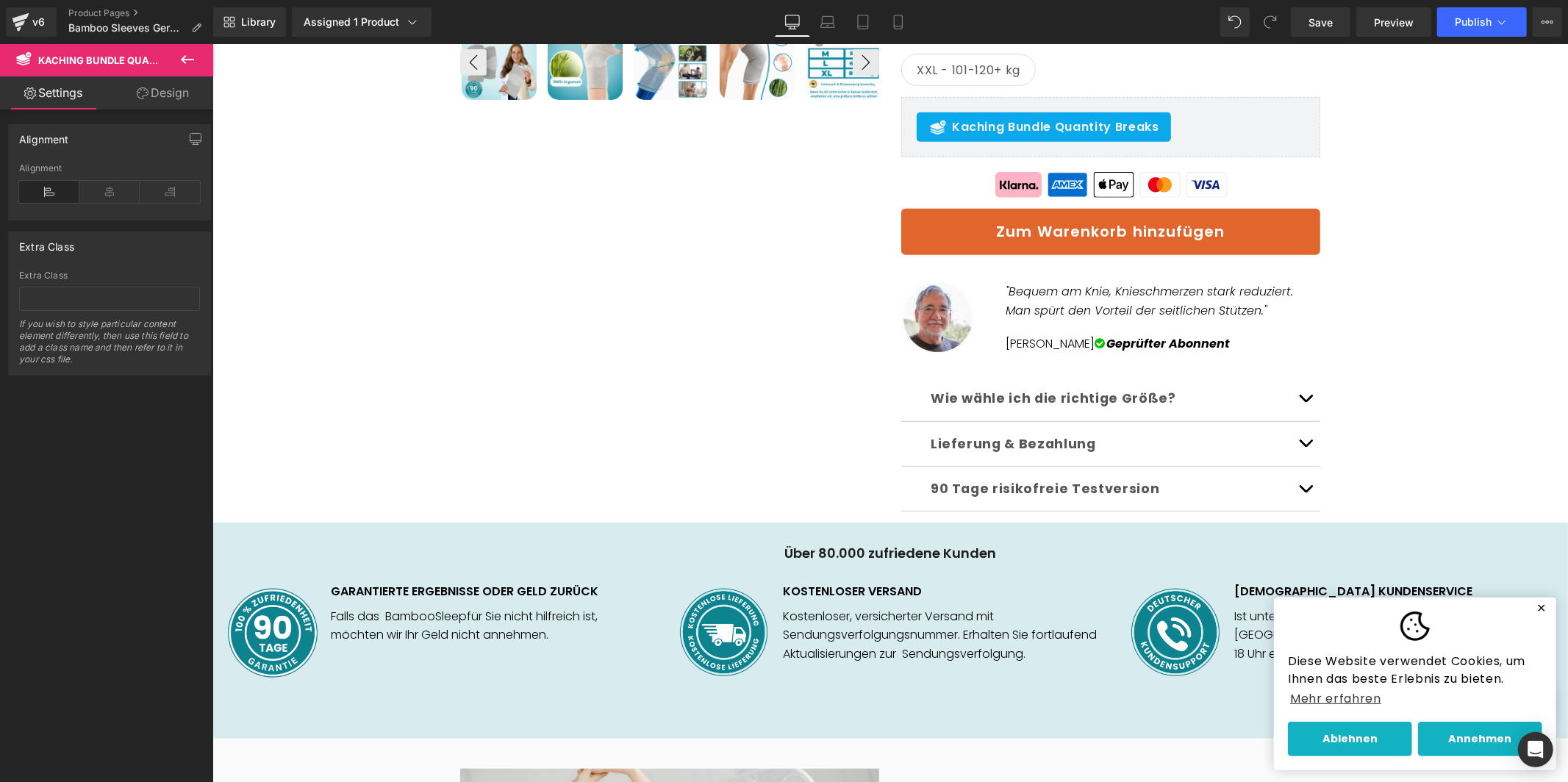
scroll to position [0, 0]
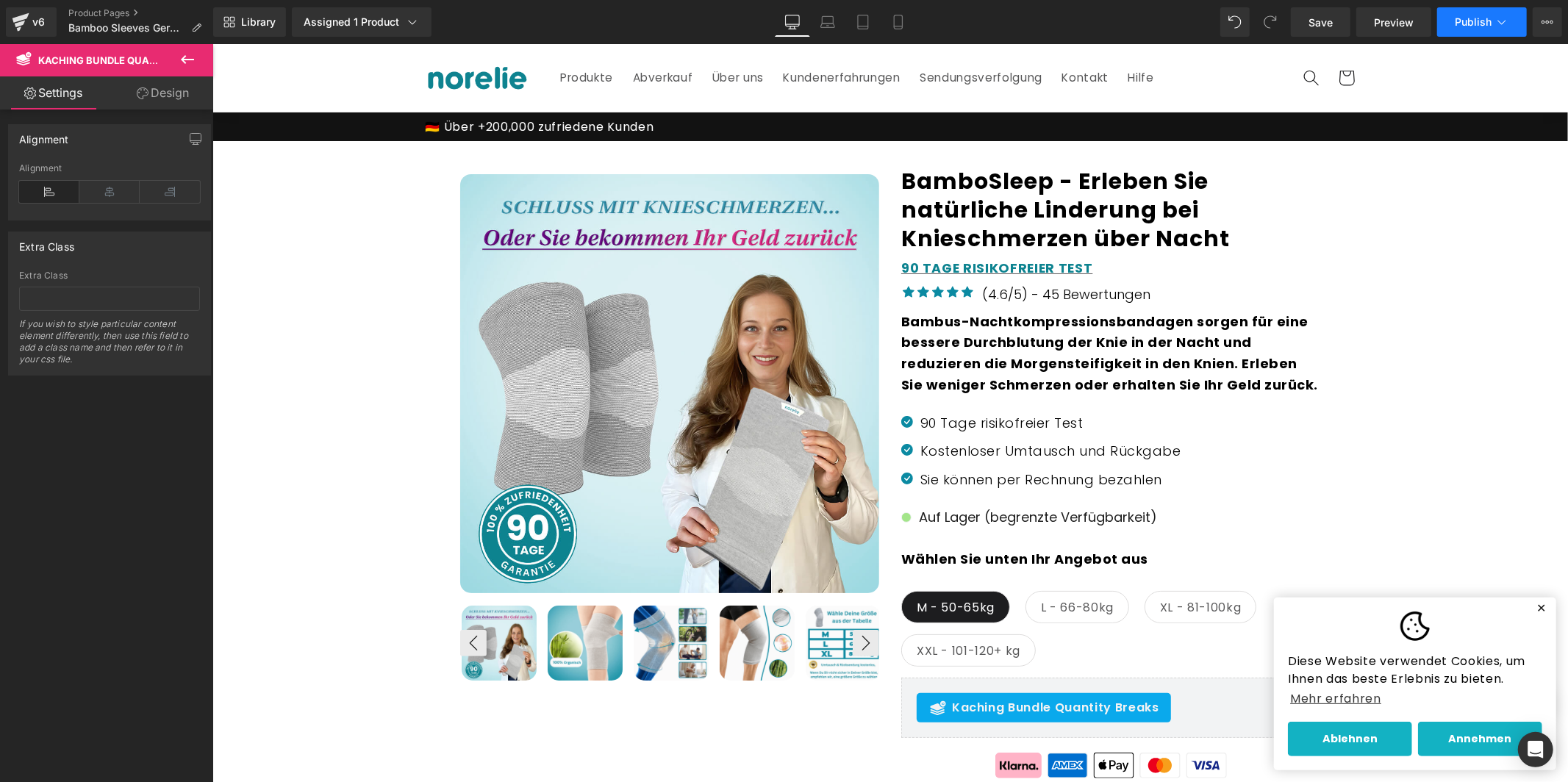
click at [1474, 17] on span "Publish" at bounding box center [1473, 21] width 37 height 11
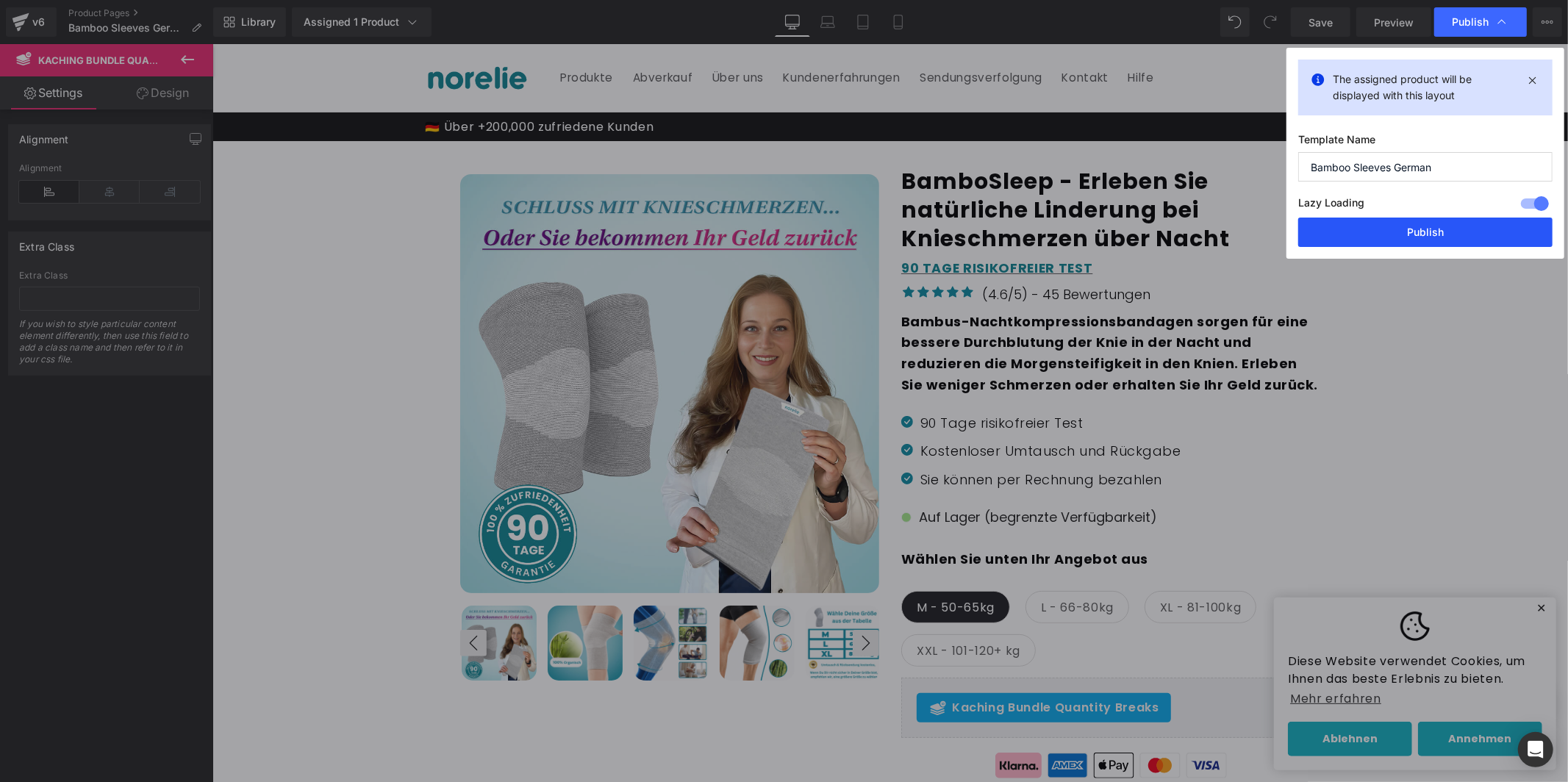
click at [1398, 223] on button "Publish" at bounding box center [1425, 233] width 255 height 30
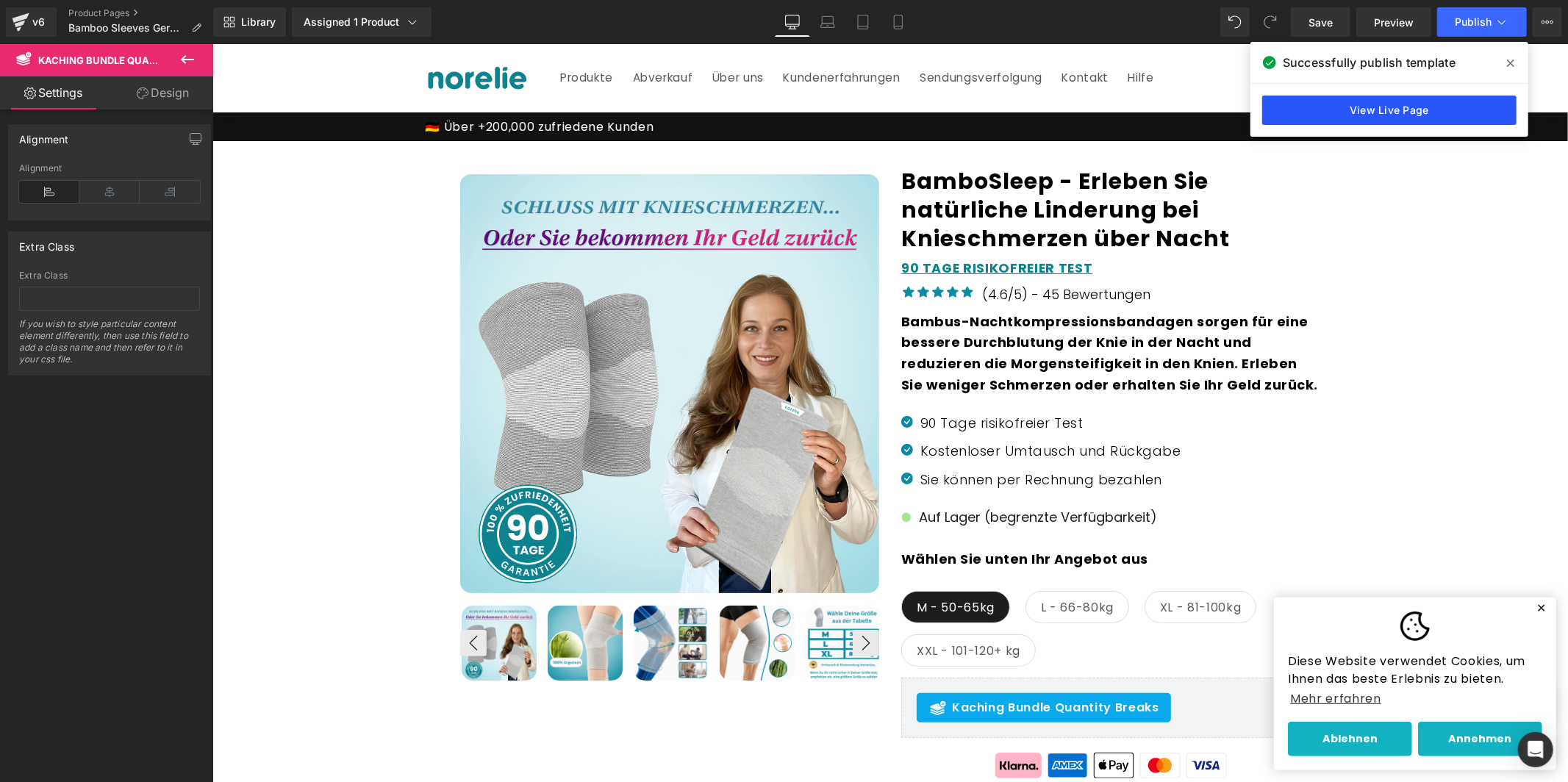
click at [1346, 116] on link "View Live Page" at bounding box center [1389, 110] width 255 height 30
